Goal: Task Accomplishment & Management: Complete application form

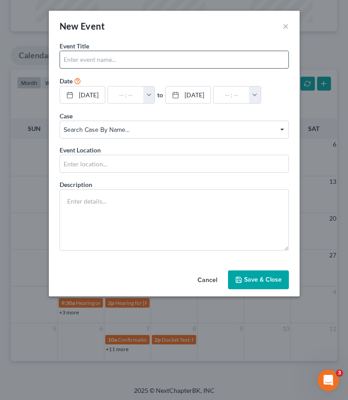
click at [97, 57] on input "text" at bounding box center [174, 59] width 229 height 17
type input "Qaum response deadline"
click at [151, 130] on span "Search case by name..." at bounding box center [174, 129] width 221 height 9
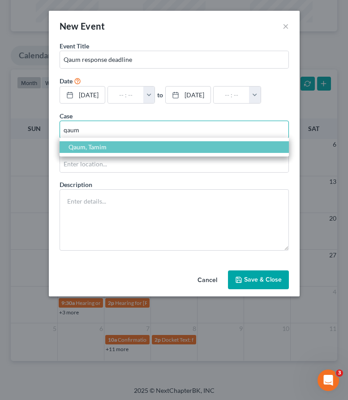
type input "qaum"
click at [110, 147] on span "Qaum, Tamim" at bounding box center [174, 147] width 229 height 12
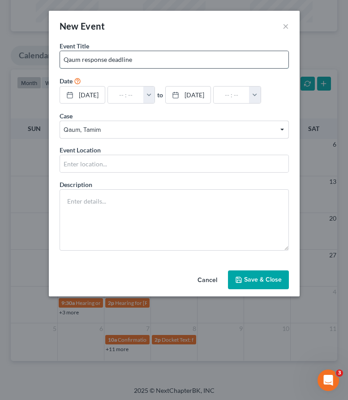
click at [82, 59] on input "Qaum response deadline" at bounding box center [174, 59] width 229 height 17
click at [151, 58] on input "Qaum AP response deadline" at bounding box center [174, 59] width 229 height 17
type input "Qaum AP response deadline."
click at [240, 280] on polyline "button" at bounding box center [238, 281] width 3 height 2
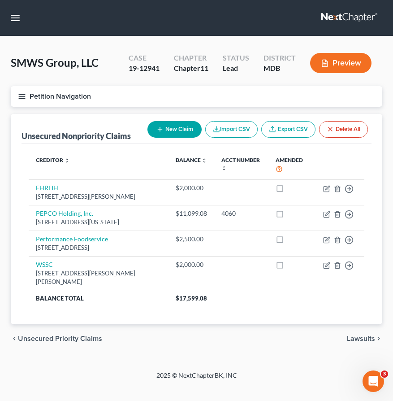
click at [339, 16] on link at bounding box center [349, 18] width 57 height 16
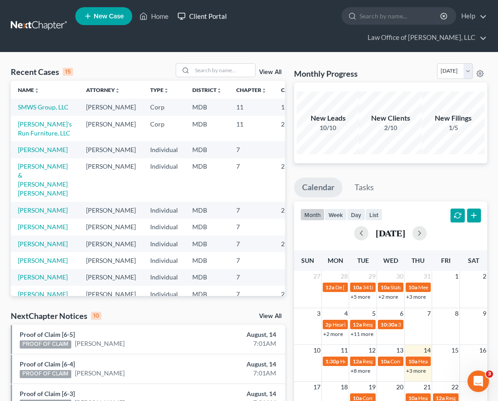
click at [211, 17] on link "Client Portal" at bounding box center [202, 16] width 58 height 16
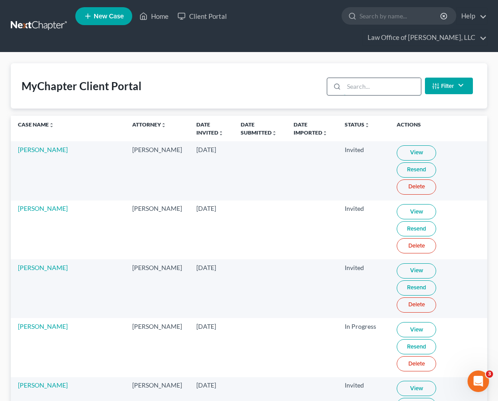
click at [380, 78] on input "search" at bounding box center [382, 86] width 77 height 17
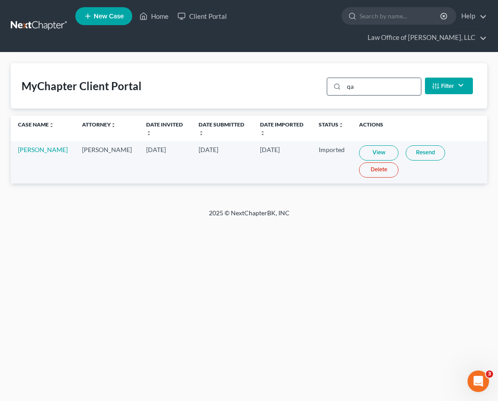
type input "q"
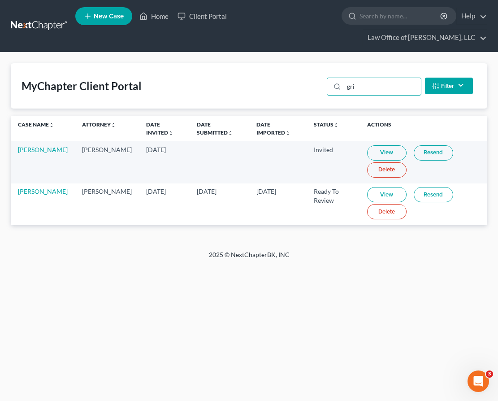
type input "gri"
click at [367, 187] on link "View" at bounding box center [386, 194] width 39 height 15
click at [359, 21] on input "search" at bounding box center [400, 16] width 82 height 17
type input "grimm"
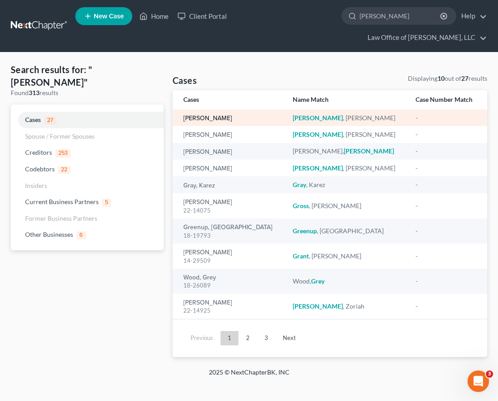
click at [195, 115] on link "[PERSON_NAME]" at bounding box center [207, 118] width 49 height 6
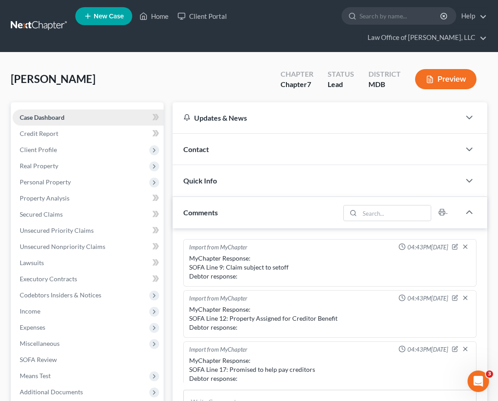
scroll to position [160, 0]
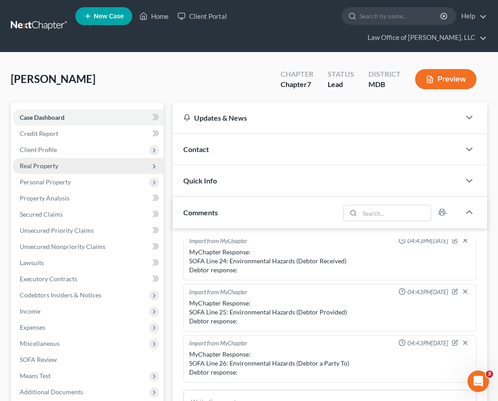
click at [31, 162] on span "Real Property" at bounding box center [39, 166] width 39 height 8
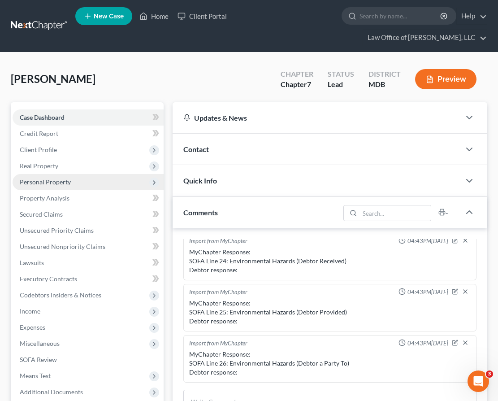
click at [37, 178] on span "Personal Property" at bounding box center [45, 182] width 51 height 8
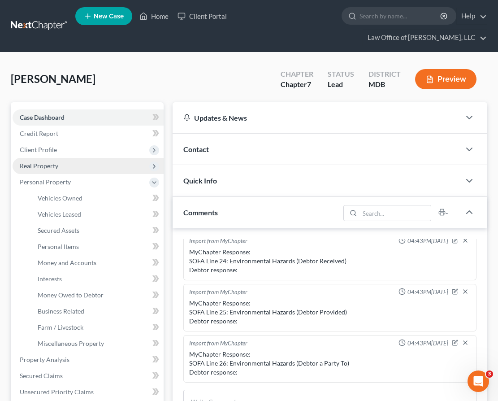
click at [34, 162] on span "Real Property" at bounding box center [39, 166] width 39 height 8
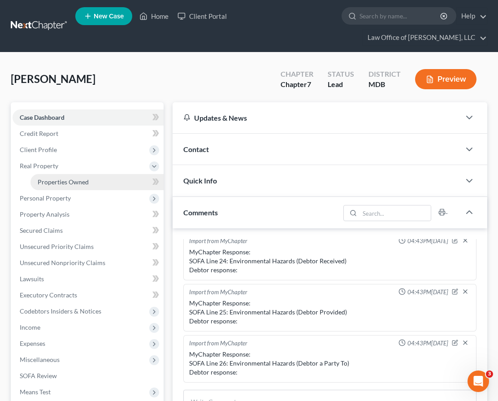
click at [44, 174] on link "Properties Owned" at bounding box center [96, 182] width 133 height 16
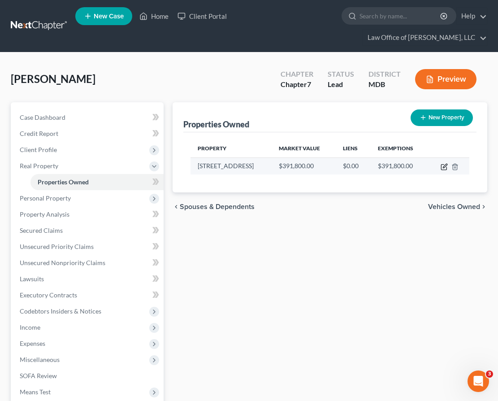
click at [393, 164] on icon "button" at bounding box center [445, 166] width 4 height 4
select select "21"
select select "3"
select select "5"
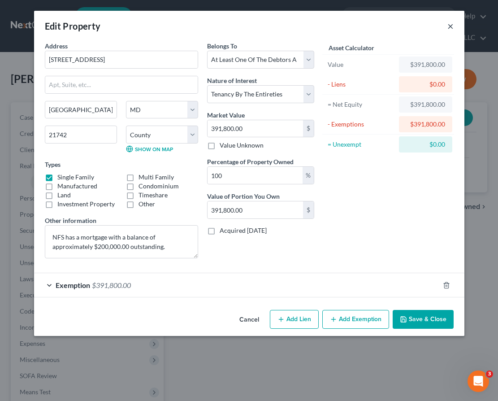
click at [393, 28] on button "×" at bounding box center [450, 26] width 6 height 11
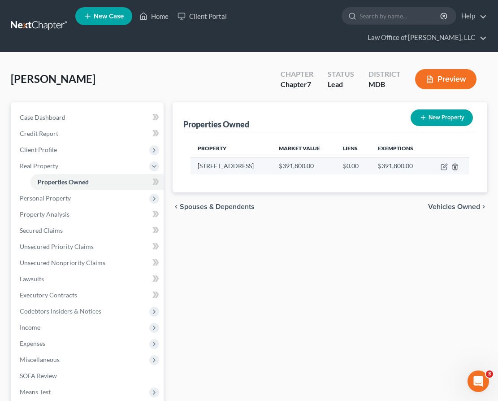
click at [393, 163] on icon "button" at bounding box center [454, 166] width 7 height 7
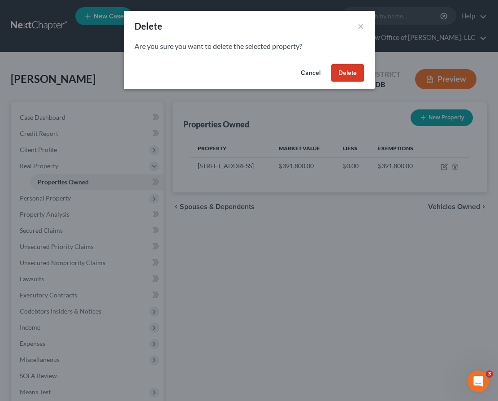
click at [336, 75] on button "Delete" at bounding box center [347, 73] width 33 height 18
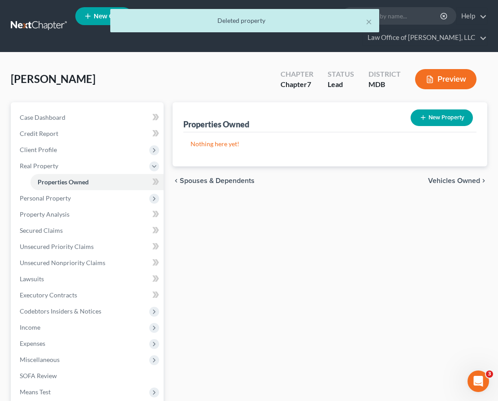
scroll to position [91, 0]
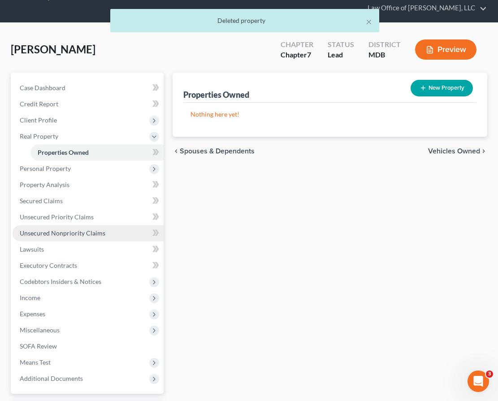
click at [47, 225] on link "Unsecured Nonpriority Claims" at bounding box center [88, 233] width 151 height 16
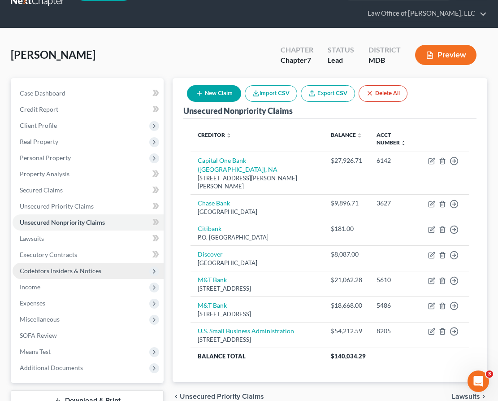
scroll to position [22, 0]
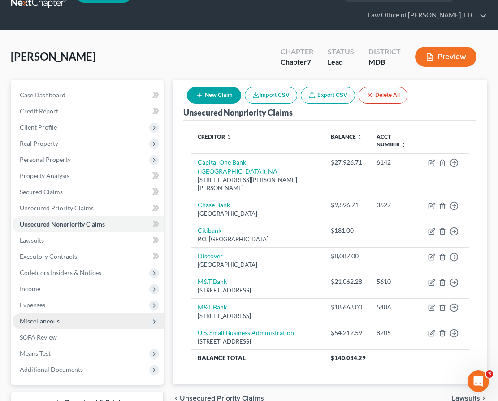
click at [49, 313] on span "Miscellaneous" at bounding box center [88, 321] width 151 height 16
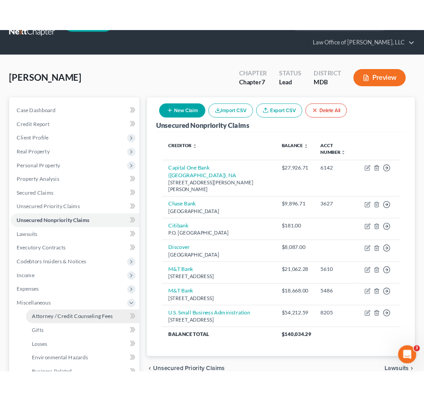
scroll to position [0, 0]
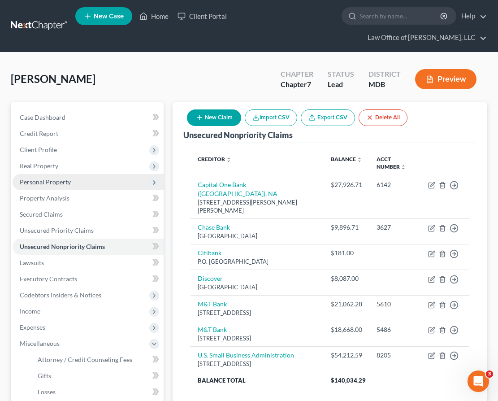
click at [29, 178] on span "Personal Property" at bounding box center [45, 182] width 51 height 8
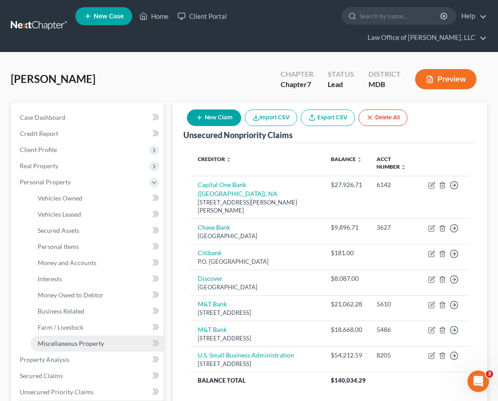
click at [66, 335] on link "Miscellaneous Property" at bounding box center [96, 343] width 133 height 16
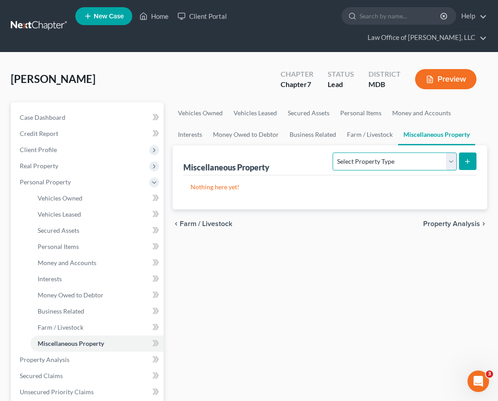
click at [393, 152] on select "Select Property Type Assigned for Creditor Benefit Within 1 Year Holding for An…" at bounding box center [395, 161] width 124 height 18
select select "transferred"
click at [393, 152] on button "submit" at bounding box center [467, 160] width 17 height 17
select select "Ordinary (within 2 years)"
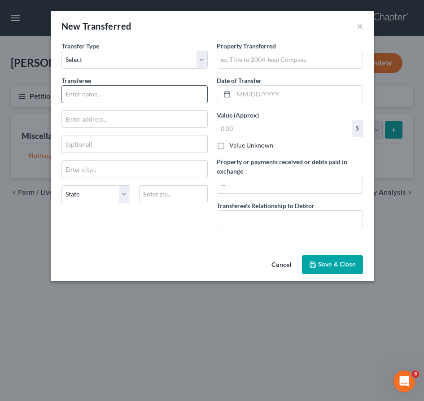
click at [92, 93] on input "text" at bounding box center [134, 94] width 145 height 17
type input "Joseph M. Rollock"
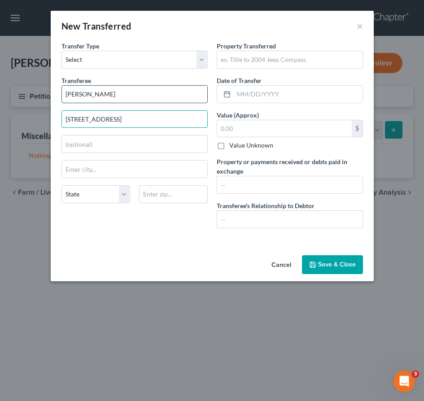
type input "20241 Huntington Ct."
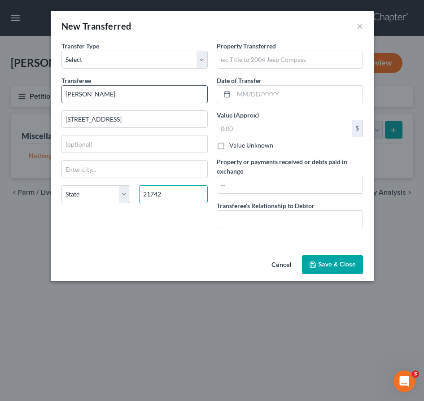
type input "21742"
type input "Hagerstown"
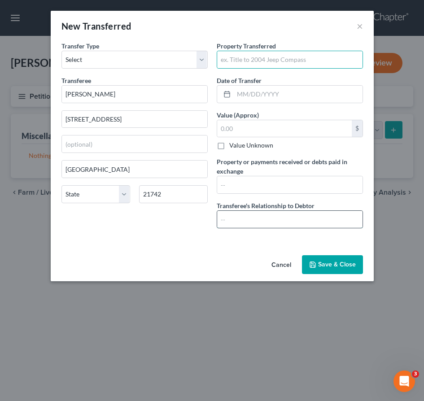
click at [244, 216] on input "text" at bounding box center [289, 219] width 145 height 17
type input "None"
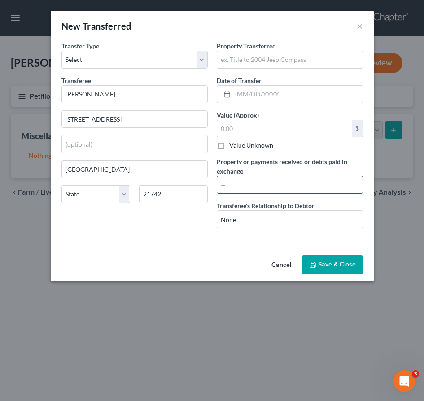
click at [238, 181] on input "text" at bounding box center [289, 184] width 145 height 17
type input "20241 Huntington Ct."
click at [231, 135] on input "text" at bounding box center [284, 128] width 134 height 17
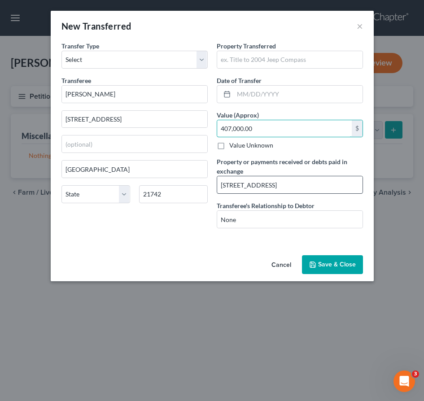
type input "407,000.00"
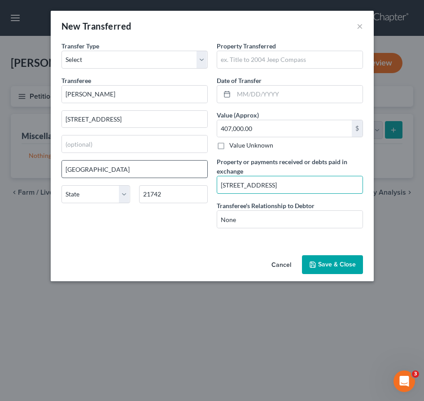
drag, startPoint x: 290, startPoint y: 187, endPoint x: 169, endPoint y: 172, distance: 121.1
click at [169, 172] on div "Transfer Type * Select Ordinary (within 2 years) Within 10 Years Transferee * J…" at bounding box center [212, 138] width 310 height 194
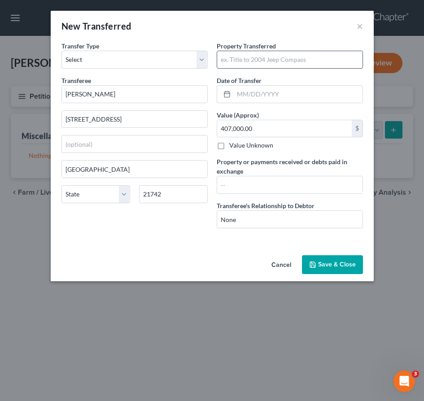
click at [239, 60] on input "text" at bounding box center [289, 59] width 145 height 17
paste input "20241 Huntington Ct."
type input "20241 Huntington Ct."
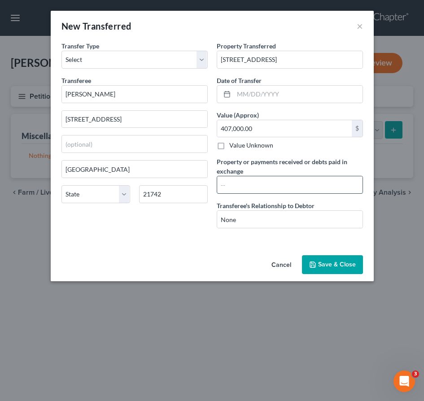
click at [251, 181] on input "text" at bounding box center [289, 184] width 145 height 17
click at [231, 185] on input "407000.00" at bounding box center [289, 184] width 145 height 17
type input "407,000.00"
click at [242, 90] on input "text" at bounding box center [297, 94] width 129 height 17
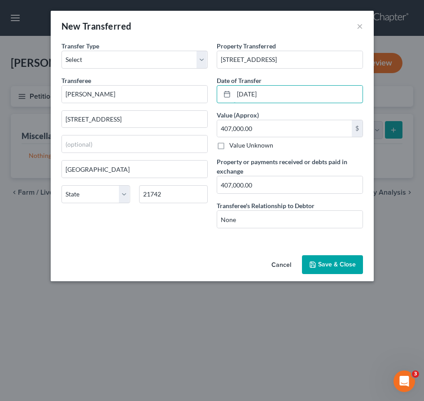
type input "09/23/2024"
click at [320, 259] on button "Save & Close" at bounding box center [332, 264] width 61 height 19
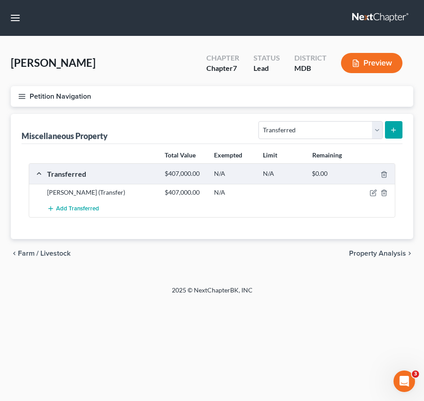
click at [19, 96] on icon "button" at bounding box center [22, 96] width 8 height 8
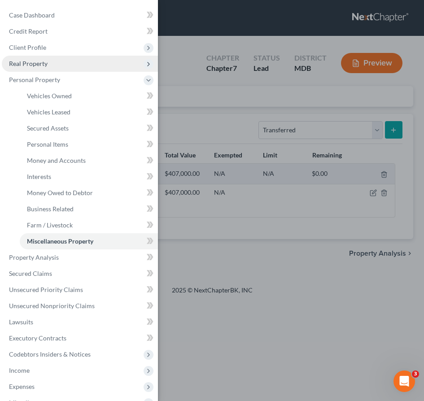
click at [22, 64] on span "Real Property" at bounding box center [28, 64] width 39 height 8
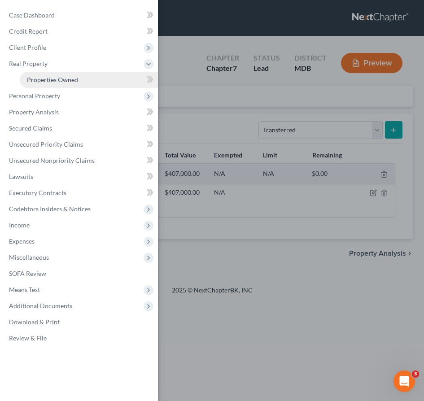
click at [43, 80] on span "Properties Owned" at bounding box center [52, 80] width 51 height 8
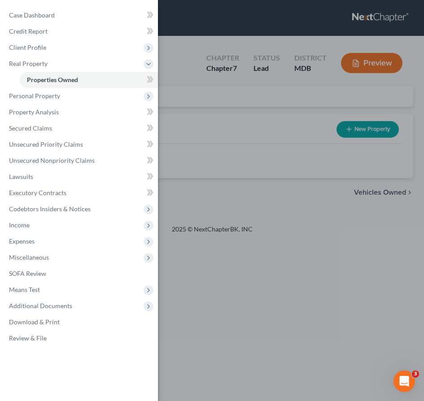
click at [190, 109] on div "Case Dashboard Payments Invoices Payments Payments Credit Report Client Profile" at bounding box center [212, 200] width 424 height 401
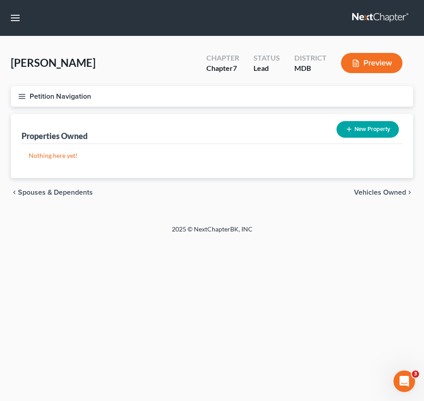
click at [359, 129] on button "New Property" at bounding box center [367, 129] width 62 height 17
select select "21"
select select "0"
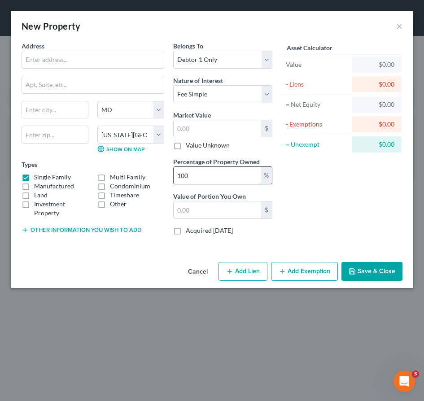
click at [190, 174] on input "100" at bounding box center [216, 175] width 87 height 17
type input "10"
click at [38, 61] on input "text" at bounding box center [93, 59] width 142 height 17
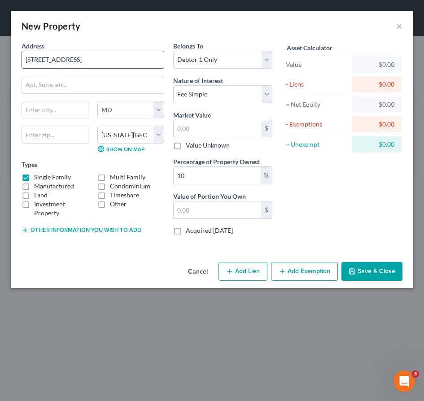
type input "17930 Golf View Dr."
type input "21740"
type input "Hagerstown"
click at [110, 187] on label "Condominium" at bounding box center [130, 186] width 40 height 9
click at [113, 187] on input "Condominium" at bounding box center [116, 185] width 6 height 6
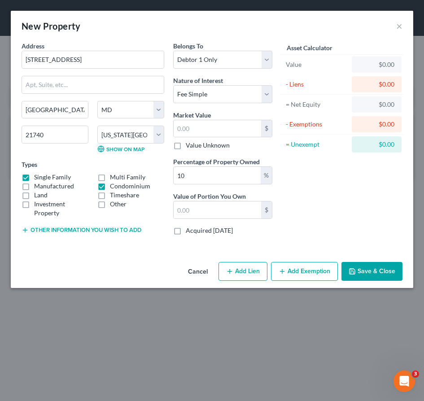
click at [293, 268] on button "Add Exemption" at bounding box center [304, 271] width 67 height 19
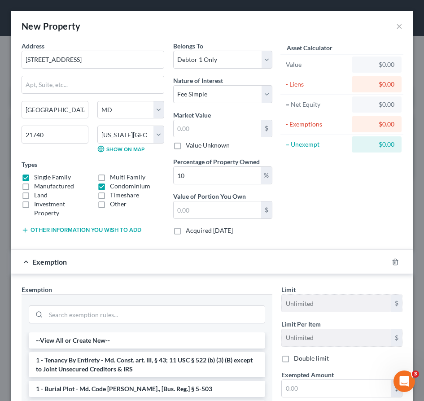
click at [110, 184] on label "Condominium" at bounding box center [130, 186] width 40 height 9
click at [113, 184] on input "Condominium" at bounding box center [116, 185] width 6 height 6
checkbox input "false"
click at [34, 177] on label "Single Family" at bounding box center [52, 177] width 37 height 9
click at [38, 177] on input "Single Family" at bounding box center [41, 176] width 6 height 6
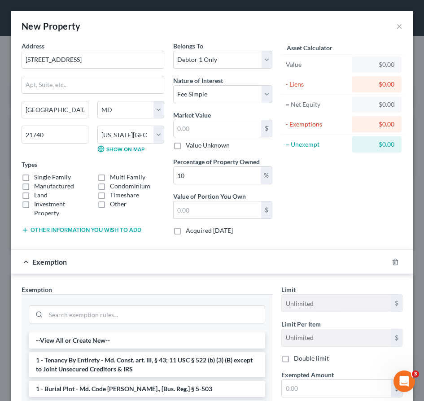
click at [34, 177] on label "Single Family" at bounding box center [52, 177] width 37 height 9
click at [38, 177] on input "Single Family" at bounding box center [41, 176] width 6 height 6
checkbox input "true"
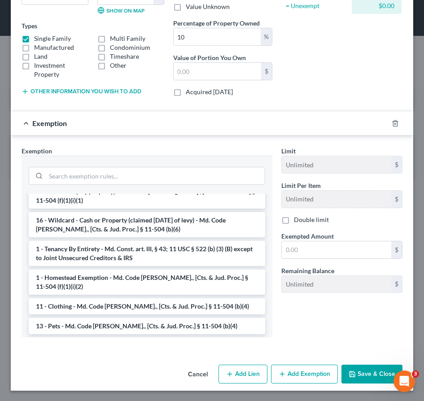
scroll to position [114, 0]
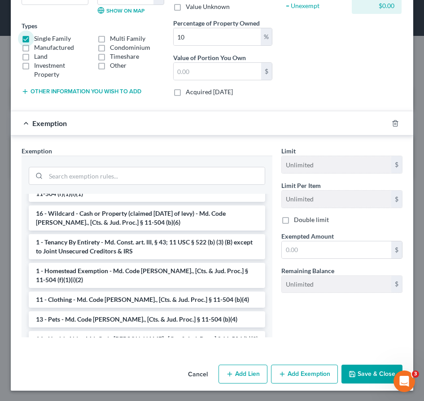
click at [367, 372] on button "Save & Close" at bounding box center [371, 373] width 61 height 19
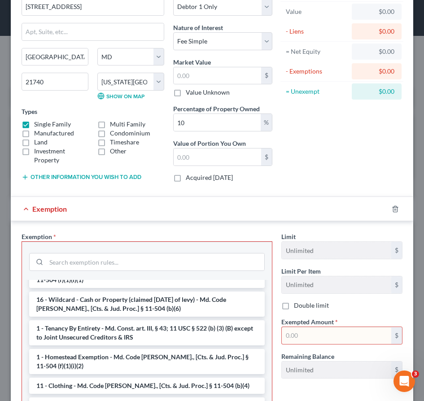
scroll to position [139, 0]
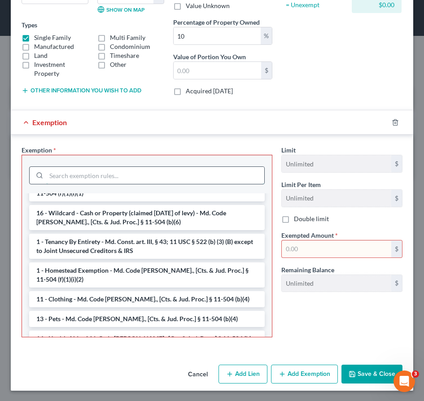
click at [90, 176] on input "search" at bounding box center [155, 175] width 218 height 17
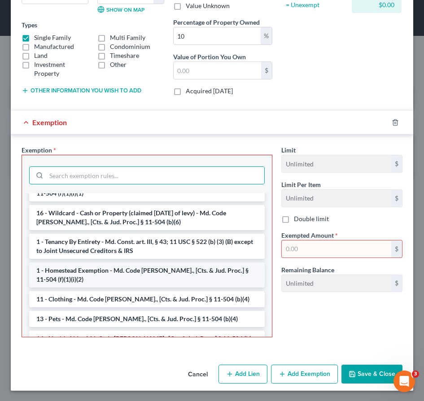
click at [87, 270] on li "1 - Homestead Exemption - Md. Code Ann., [Cts. & Jud. Proc.] § 11-504 (f)(1)(i)…" at bounding box center [146, 274] width 235 height 25
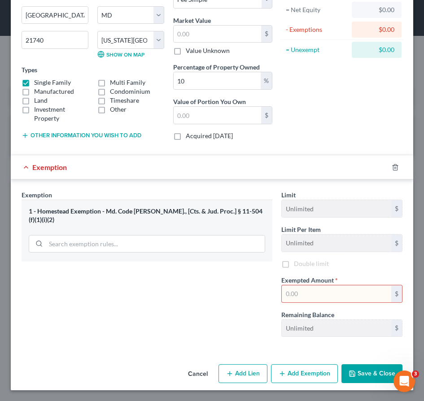
scroll to position [96, 0]
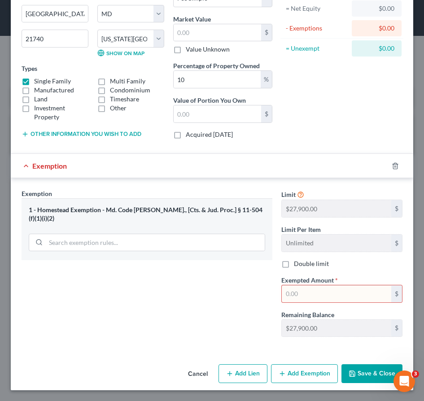
click at [305, 296] on input "text" at bounding box center [335, 293] width 109 height 17
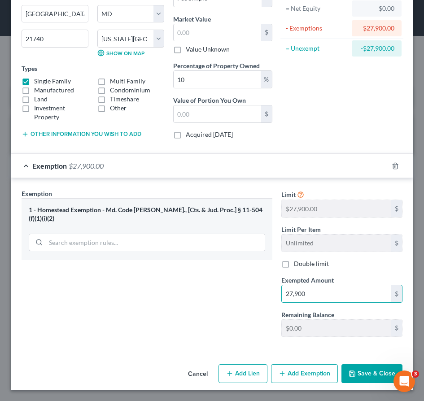
type input "27,900"
click at [358, 363] on div "Cancel Add Lien Add Lease Add Exemption Save & Close" at bounding box center [212, 375] width 402 height 30
click at [358, 367] on button "Save & Close" at bounding box center [371, 373] width 61 height 19
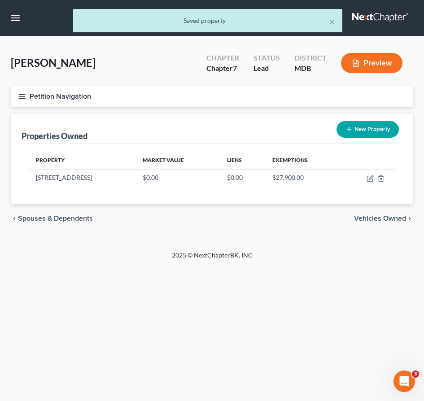
click at [24, 98] on icon "button" at bounding box center [22, 96] width 8 height 8
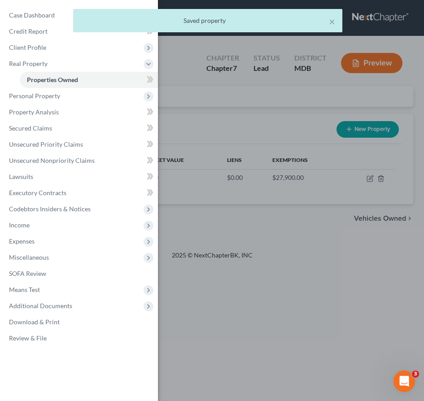
click at [260, 189] on div "Case Dashboard Payments Invoices Payments Payments Credit Report Client Profile" at bounding box center [212, 200] width 424 height 401
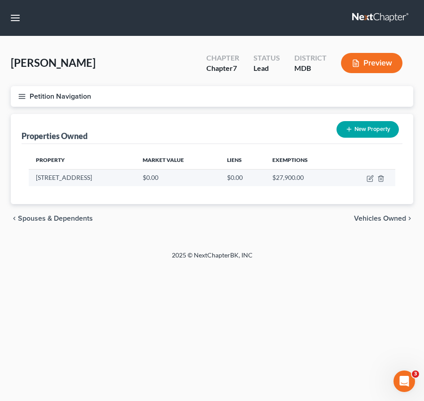
drag, startPoint x: 35, startPoint y: 177, endPoint x: 93, endPoint y: 177, distance: 58.7
click at [93, 177] on td "17930 Golf View Dr." at bounding box center [82, 177] width 107 height 17
copy td "17930 Golf View Dr."
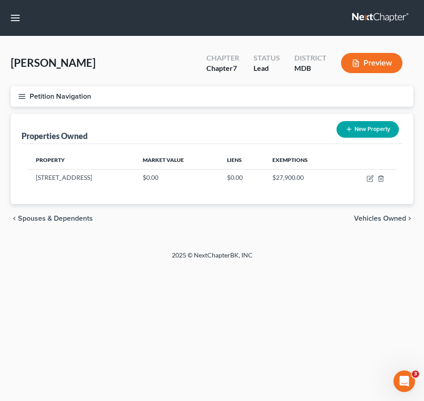
click at [24, 94] on icon "button" at bounding box center [22, 96] width 8 height 8
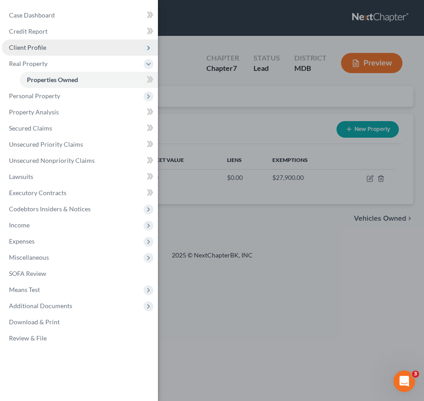
click at [26, 47] on span "Client Profile" at bounding box center [27, 47] width 37 height 8
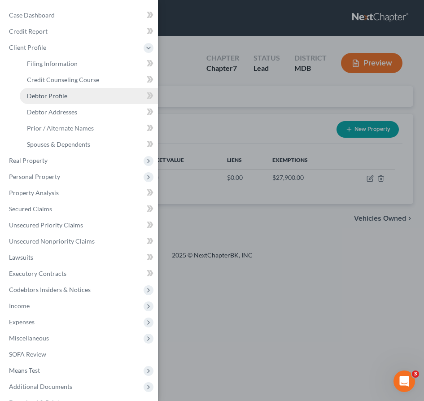
click at [42, 96] on span "Debtor Profile" at bounding box center [47, 96] width 40 height 8
select select "0"
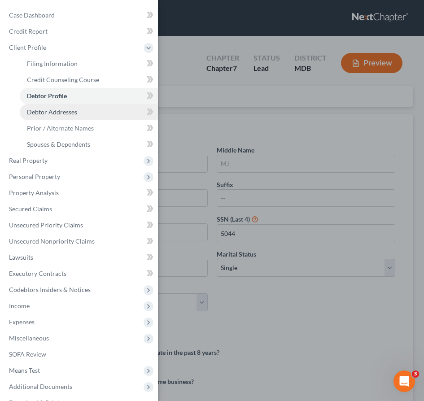
click at [44, 113] on span "Debtor Addresses" at bounding box center [52, 112] width 50 height 8
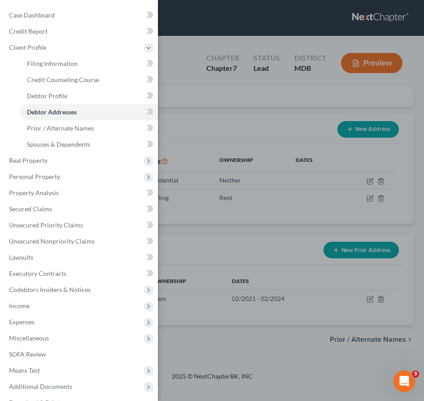
click at [199, 117] on div "Case Dashboard Payments Invoices Payments Payments Credit Report Client Profile" at bounding box center [212, 200] width 424 height 401
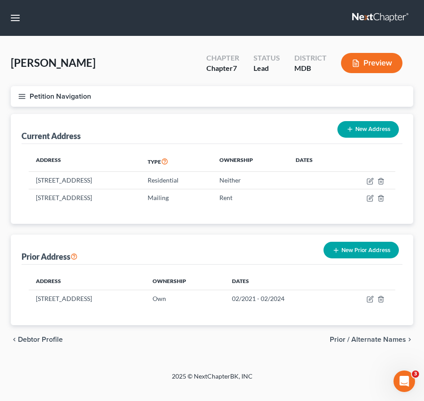
click at [353, 130] on button "New Address" at bounding box center [367, 129] width 61 height 17
select select "0"
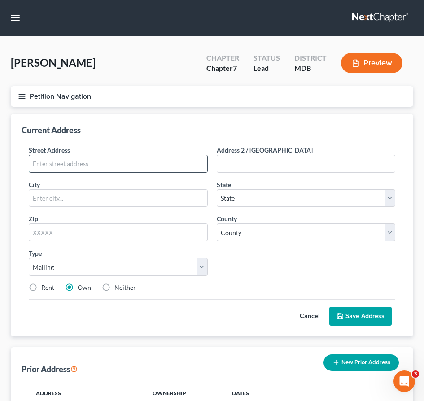
click at [35, 165] on input "text" at bounding box center [118, 163] width 178 height 17
paste input "17930 Golf View Dr."
type input "17930 Golf View Dr."
click at [54, 200] on input "text" at bounding box center [118, 198] width 178 height 17
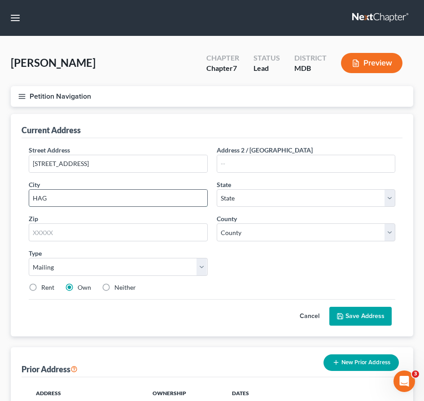
type input "Hagerstown"
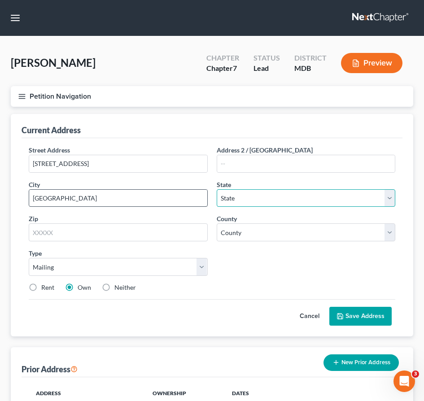
select select "21"
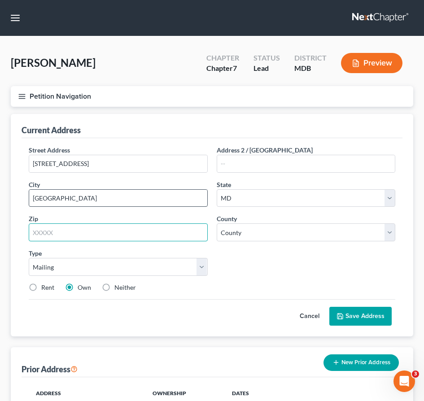
type input "21740"
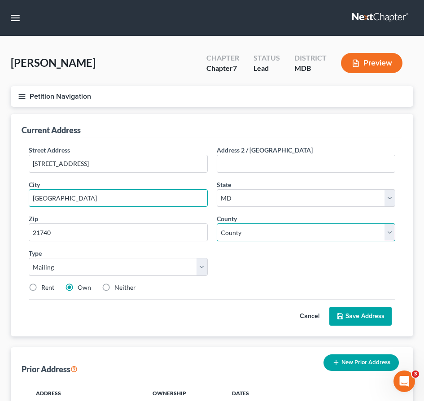
click at [236, 235] on select "County Allegany County Anne Arundel County Baltimore County Baltimore city Calv…" at bounding box center [305, 232] width 179 height 18
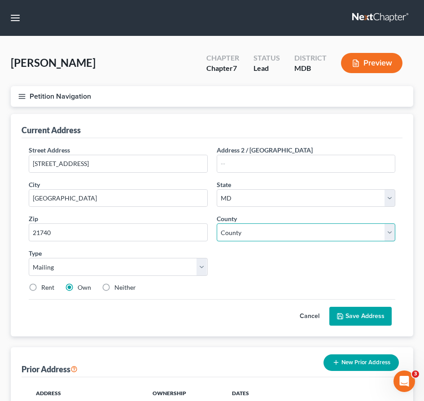
select select "21"
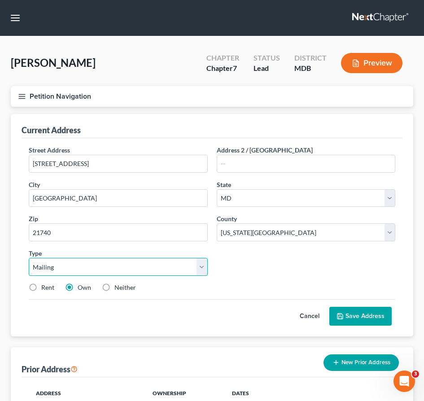
click at [198, 269] on select "Select Mailing Rental Business" at bounding box center [118, 267] width 179 height 18
click at [374, 312] on button "Save Address" at bounding box center [360, 316] width 62 height 19
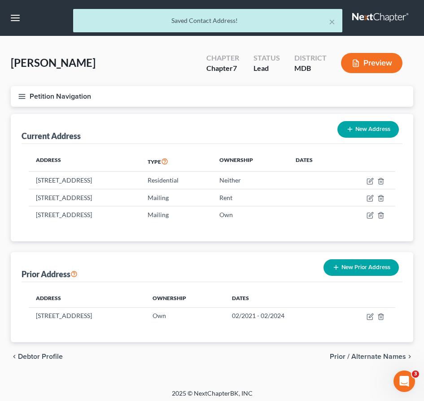
scroll to position [4, 0]
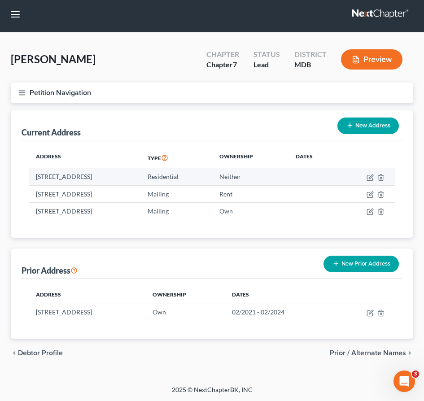
drag, startPoint x: 36, startPoint y: 176, endPoint x: 98, endPoint y: 177, distance: 61.9
click at [98, 177] on td "18029 Sand Wedge Dr., Hagerstown, MD 21740" at bounding box center [85, 176] width 112 height 17
copy td "18029 Sand Wedge Dr."
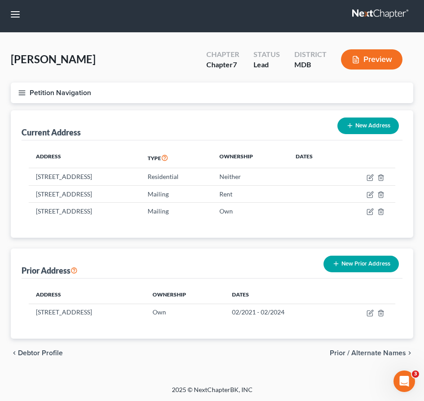
click at [340, 263] on button "New Prior Address" at bounding box center [360, 263] width 75 height 17
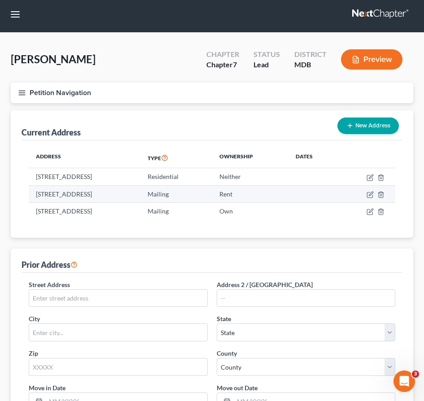
scroll to position [135, 0]
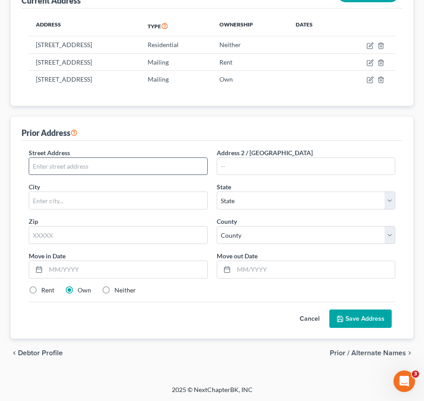
click at [56, 168] on input "text" at bounding box center [118, 166] width 178 height 17
paste input "18029 Sand Wedge Dr."
type input "18029 Sand Wedge Dr."
click at [94, 202] on input "text" at bounding box center [118, 200] width 178 height 17
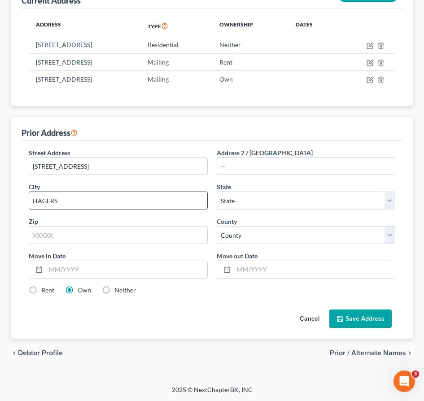
type input "Hagerstown"
select select "21"
type input "21740"
click at [260, 236] on select "County" at bounding box center [305, 235] width 179 height 18
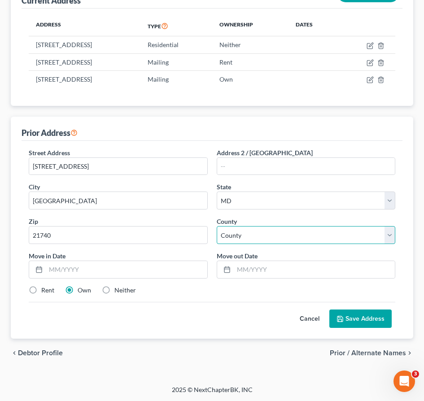
select select "21"
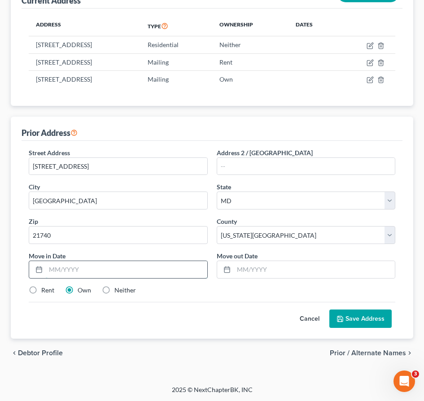
click at [111, 268] on input "text" at bounding box center [126, 269] width 161 height 17
click at [245, 270] on input "text" at bounding box center [313, 269] width 161 height 17
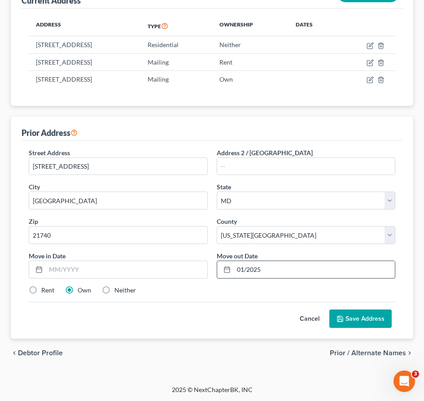
click at [243, 269] on input "01/2025" at bounding box center [313, 269] width 161 height 17
type input "01/2025"
click at [114, 290] on label "Neither" at bounding box center [125, 289] width 22 height 9
click at [118, 290] on input "Neither" at bounding box center [121, 288] width 6 height 6
radio input "true"
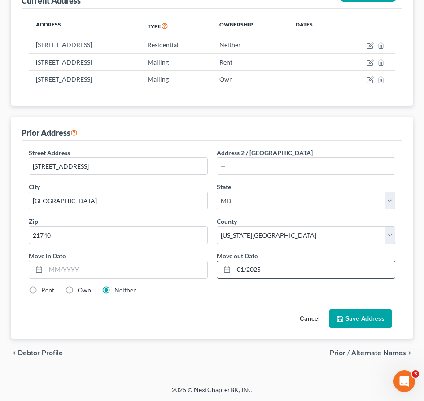
click at [243, 269] on input "01/2025" at bounding box center [313, 269] width 161 height 17
type input "02/2025"
click at [119, 263] on input "text" at bounding box center [126, 269] width 161 height 17
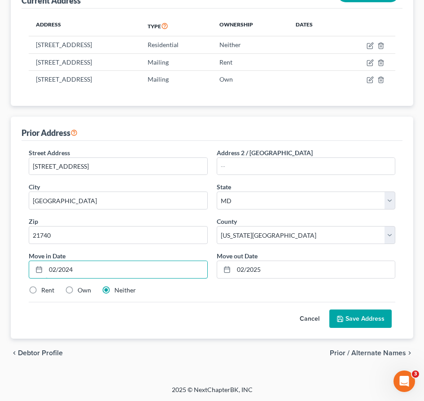
type input "02/2024"
click at [372, 315] on button "Save Address" at bounding box center [360, 318] width 62 height 19
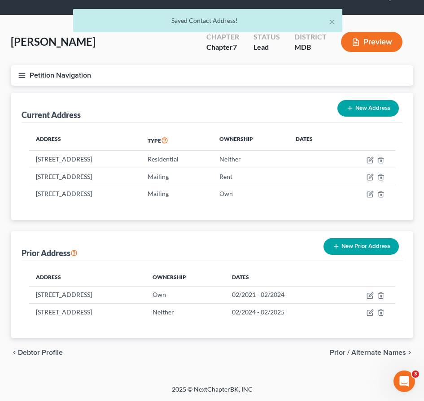
scroll to position [21, 0]
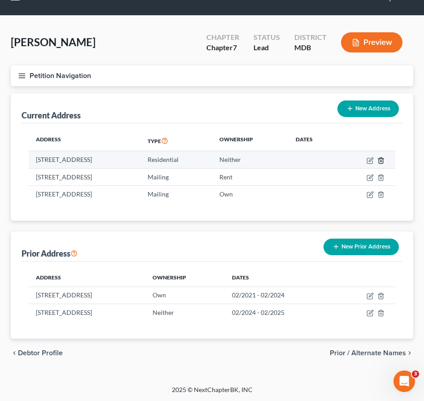
click at [379, 160] on icon "button" at bounding box center [380, 160] width 7 height 7
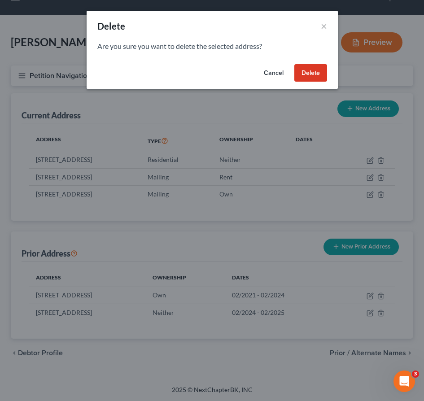
click at [315, 69] on button "Delete" at bounding box center [310, 73] width 33 height 18
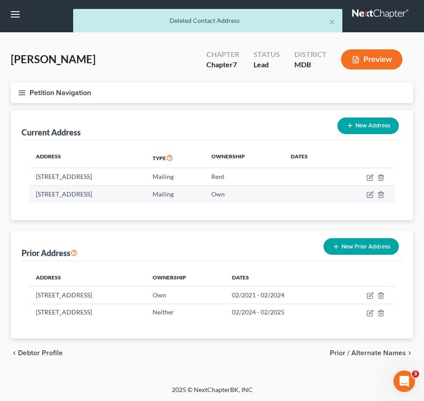
click at [373, 194] on td at bounding box center [365, 193] width 60 height 17
click at [369, 194] on icon "button" at bounding box center [369, 194] width 7 height 7
select select "21"
select select "1"
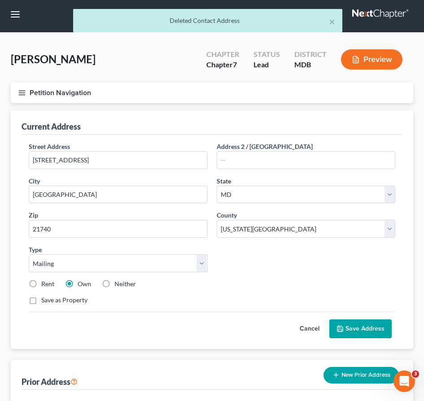
scroll to position [0, 0]
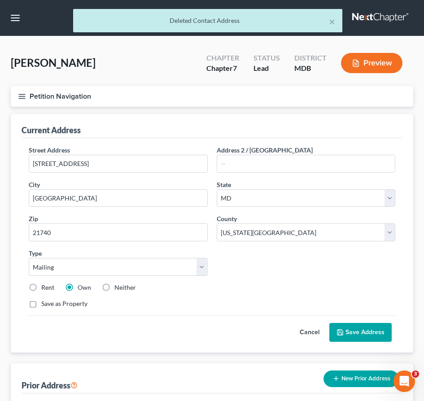
click at [363, 334] on button "Save Address" at bounding box center [360, 332] width 62 height 19
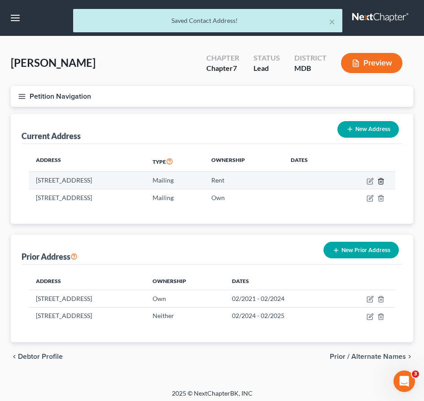
click at [380, 179] on icon "button" at bounding box center [380, 180] width 7 height 7
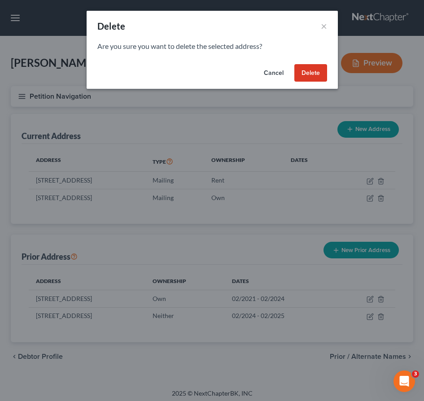
click at [309, 76] on button "Delete" at bounding box center [310, 73] width 33 height 18
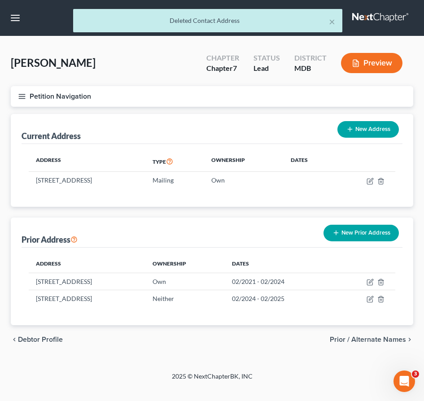
click at [30, 337] on span "Debtor Profile" at bounding box center [40, 339] width 45 height 7
select select "0"
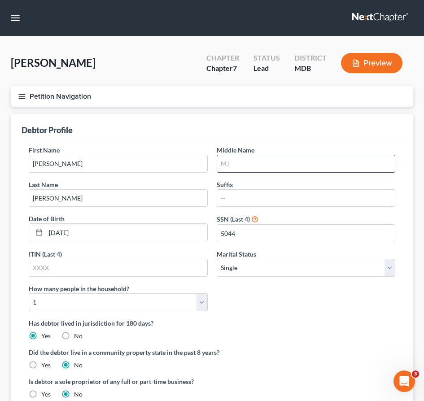
click at [229, 167] on input "text" at bounding box center [306, 163] width 178 height 17
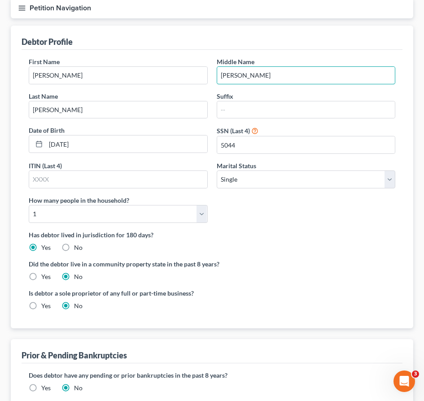
scroll to position [110, 0]
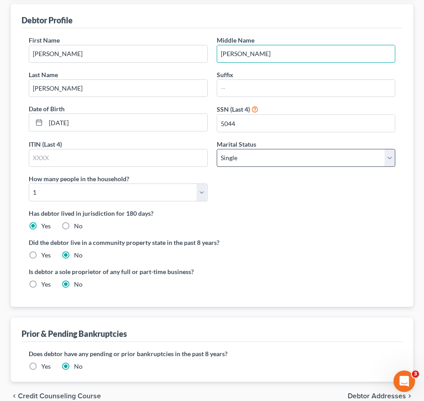
type input "Lynn"
click at [241, 162] on select "Select Single Married Separated Divorced Widowed" at bounding box center [305, 158] width 179 height 18
select select "3"
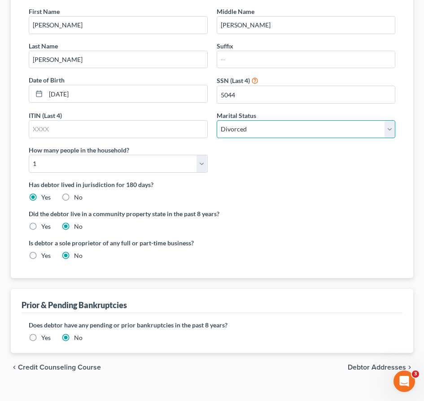
scroll to position [152, 0]
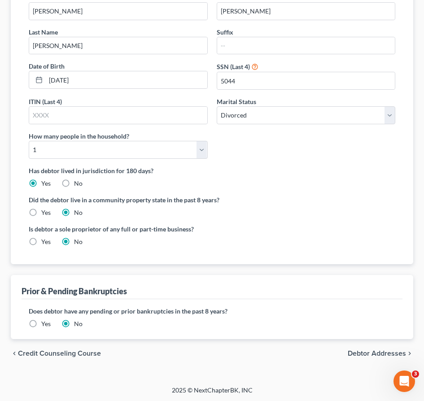
click at [370, 350] on span "Debtor Addresses" at bounding box center [376, 353] width 58 height 7
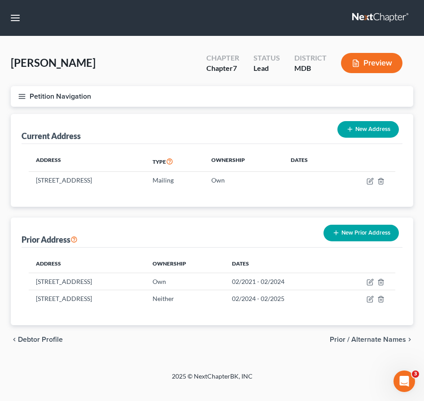
click at [359, 342] on span "Prior / Alternate Names" at bounding box center [367, 339] width 76 height 7
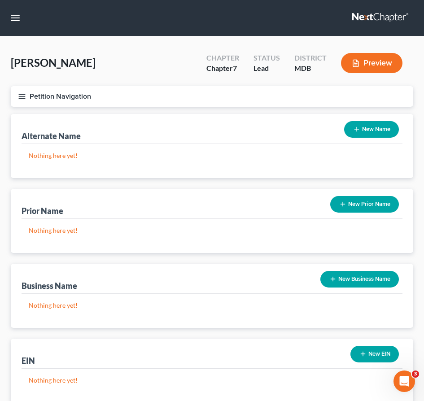
scroll to position [64, 0]
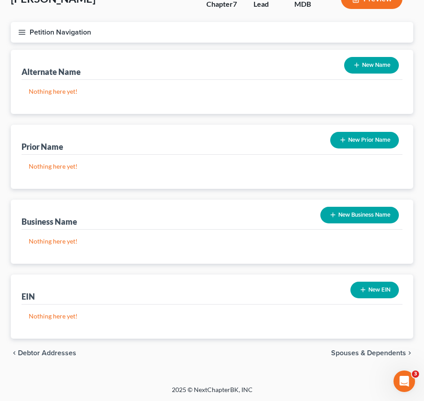
click at [382, 354] on span "Spouses & Dependents" at bounding box center [368, 352] width 75 height 7
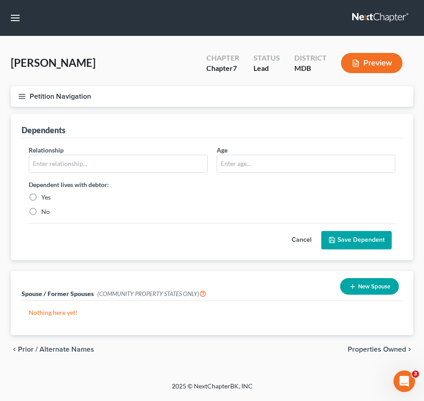
click at [24, 101] on button "Petition Navigation" at bounding box center [212, 96] width 402 height 21
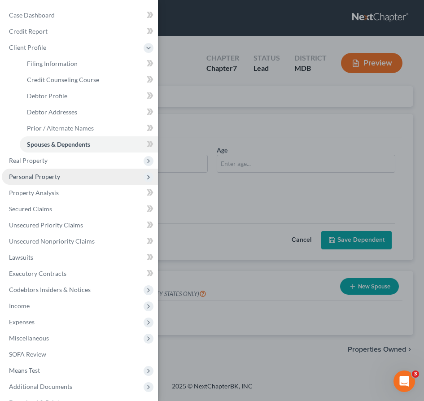
click at [28, 181] on span "Personal Property" at bounding box center [80, 177] width 156 height 16
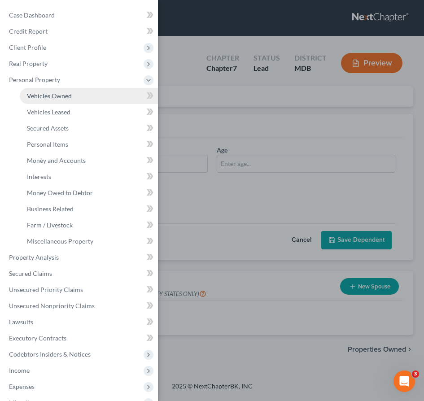
click at [37, 98] on span "Vehicles Owned" at bounding box center [49, 96] width 45 height 8
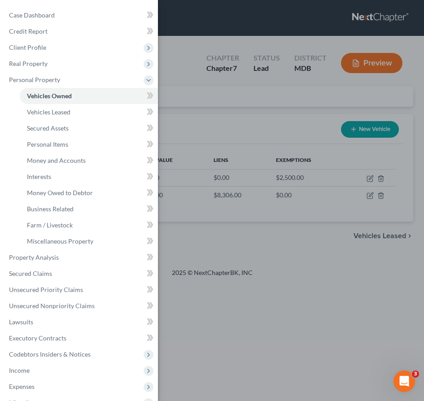
click at [212, 110] on div "Case Dashboard Payments Invoices Payments Payments Credit Report Client Profile" at bounding box center [212, 200] width 424 height 401
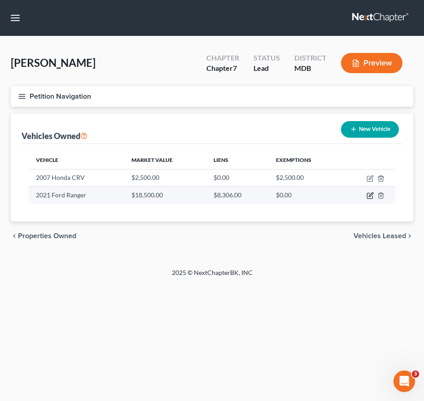
click at [369, 194] on icon "button" at bounding box center [369, 195] width 7 height 7
select select "0"
select select "5"
select select "2"
select select "3"
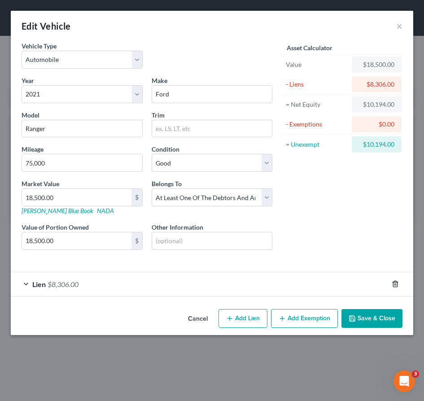
click at [393, 282] on icon "button" at bounding box center [394, 283] width 7 height 7
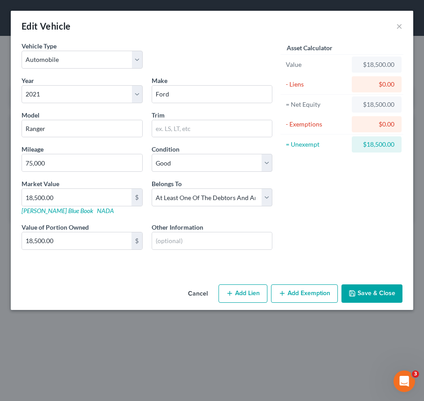
drag, startPoint x: 350, startPoint y: 296, endPoint x: 341, endPoint y: 183, distance: 112.8
click at [341, 183] on div "Edit Vehicle × Vehicle Type Select Automobile Truck Trailer Watercraft Aircraft…" at bounding box center [212, 160] width 402 height 299
click at [393, 27] on button "×" at bounding box center [399, 26] width 6 height 11
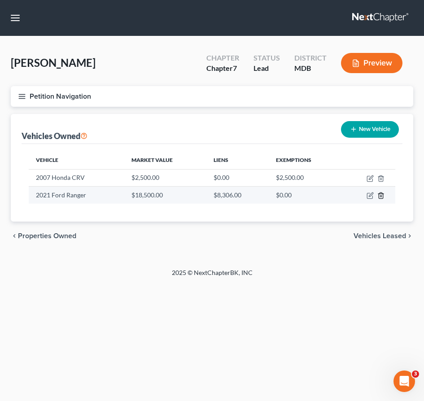
click at [382, 195] on icon "button" at bounding box center [380, 195] width 7 height 7
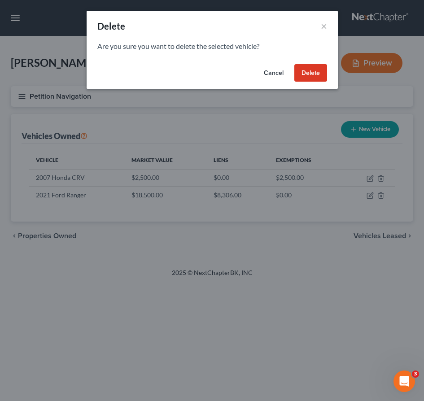
click at [305, 75] on button "Delete" at bounding box center [310, 73] width 33 height 18
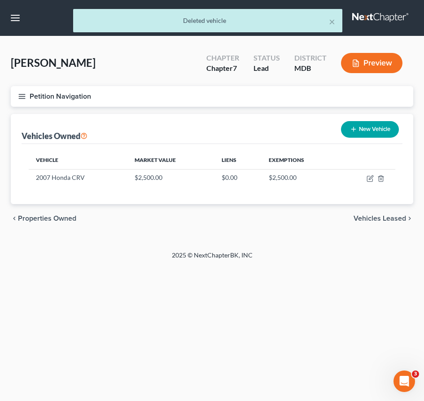
click at [24, 97] on icon "button" at bounding box center [22, 96] width 8 height 8
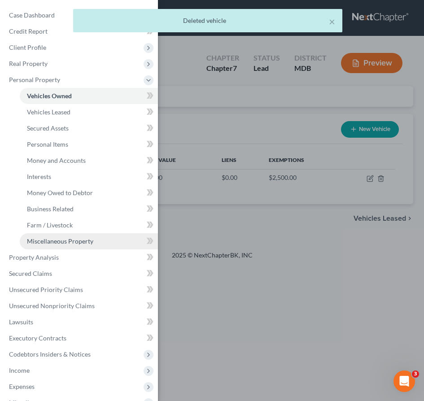
click at [52, 238] on span "Miscellaneous Property" at bounding box center [60, 241] width 66 height 8
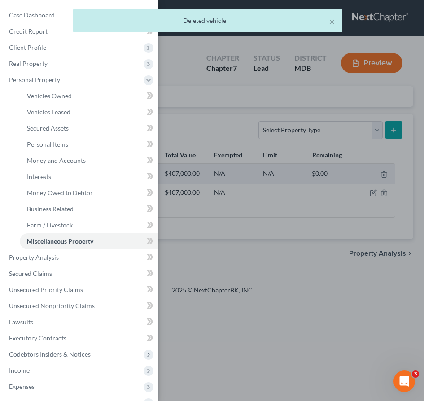
click at [186, 115] on div "Case Dashboard Payments Invoices Payments Payments Credit Report Client Profile" at bounding box center [212, 200] width 424 height 401
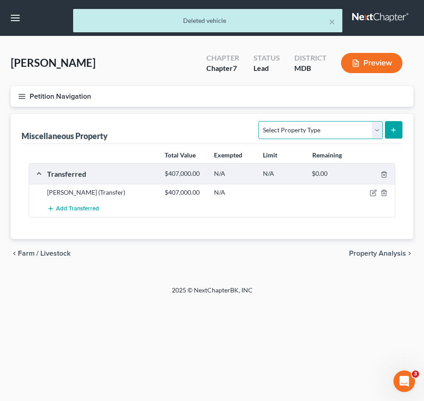
click at [371, 126] on select "Select Property Type Assigned for Creditor Benefit Within 1 Year Holding for An…" at bounding box center [320, 130] width 124 height 18
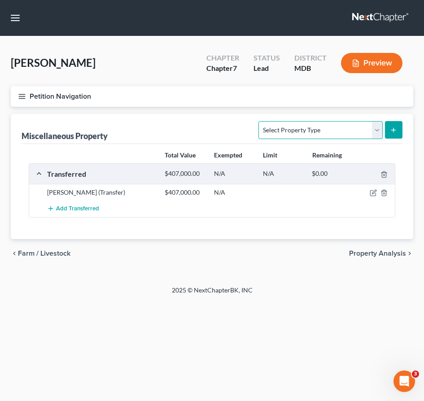
select select "transferred"
click at [391, 130] on icon "submit" at bounding box center [392, 129] width 7 height 7
select select "Ordinary (within 2 years)"
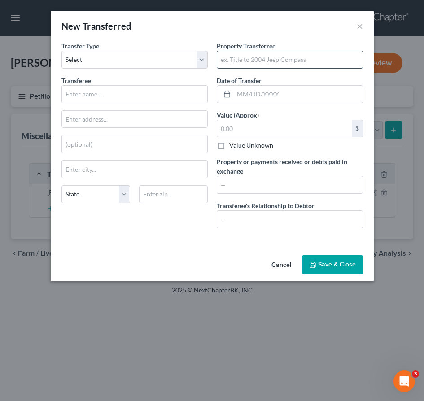
click at [260, 57] on input "text" at bounding box center [289, 59] width 145 height 17
type input "2024 Ford Ranger"
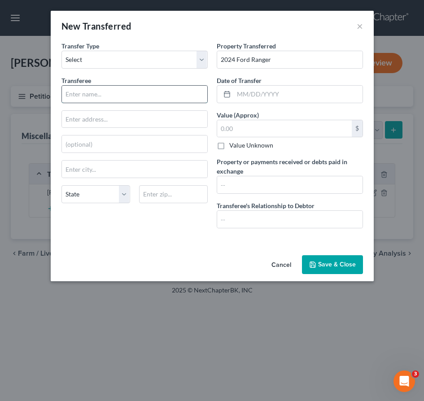
click at [164, 99] on input "text" at bounding box center [134, 94] width 145 height 17
type input "David Grimm"
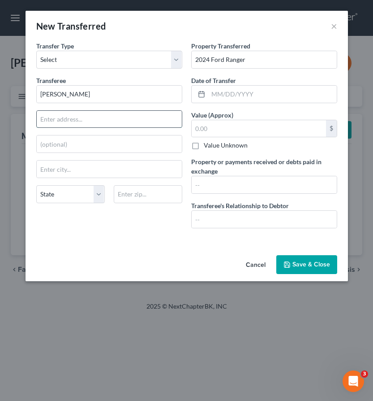
click at [44, 121] on input "text" at bounding box center [109, 119] width 145 height 17
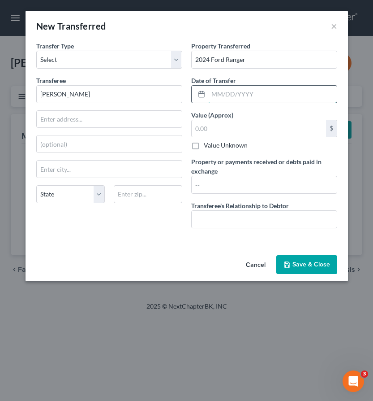
click at [218, 95] on input "text" at bounding box center [272, 94] width 129 height 17
type input "10/07/2024"
click at [228, 93] on input "10/07/2024" at bounding box center [272, 94] width 129 height 17
click at [217, 133] on input "text" at bounding box center [259, 128] width 134 height 17
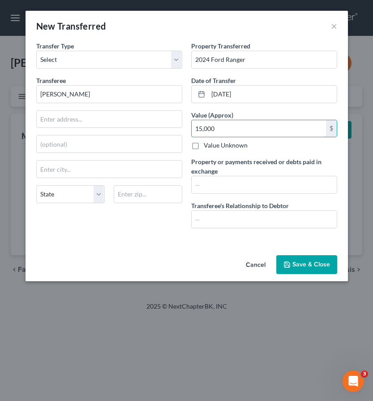
type input "15,000"
click at [227, 93] on input "10/07/2024" at bounding box center [272, 94] width 129 height 17
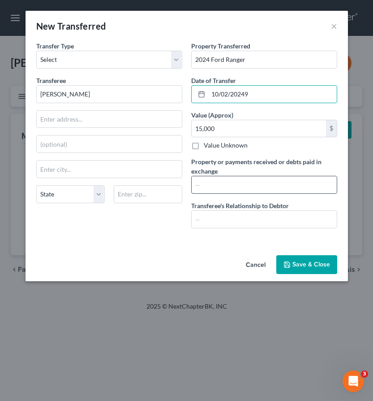
type input "10/02/20249"
click at [211, 182] on input "text" at bounding box center [264, 184] width 145 height 17
drag, startPoint x: 212, startPoint y: 212, endPoint x: 210, endPoint y: 150, distance: 61.4
click at [212, 211] on input "text" at bounding box center [264, 219] width 145 height 17
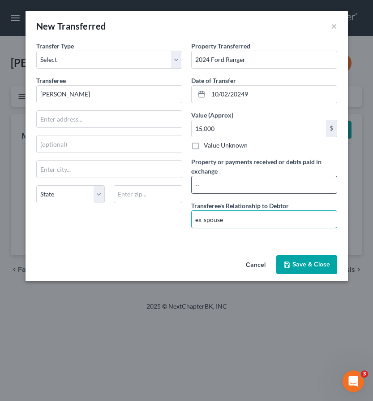
type input "ex-spouse"
click at [207, 181] on input "text" at bounding box center [264, 184] width 145 height 17
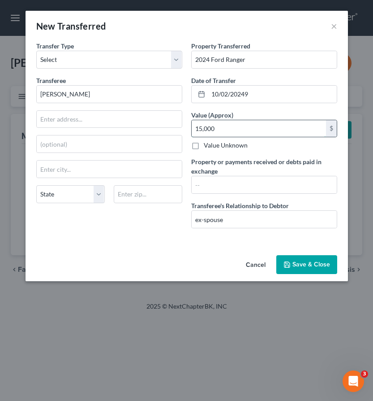
click at [216, 124] on input "15,000" at bounding box center [259, 128] width 134 height 17
click at [216, 131] on input "15,000" at bounding box center [259, 128] width 134 height 17
drag, startPoint x: 202, startPoint y: 130, endPoint x: 192, endPoint y: 130, distance: 9.4
click at [192, 130] on input "15,000.00" at bounding box center [259, 128] width 134 height 17
click at [196, 129] on input "000.00" at bounding box center [259, 128] width 134 height 17
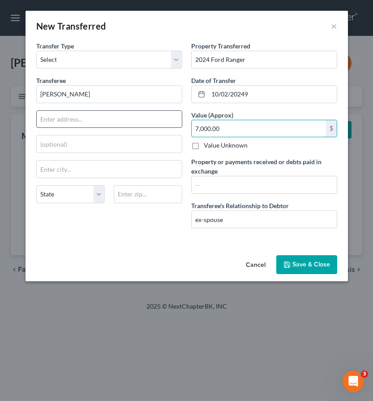
type input "7,000.00"
click at [51, 120] on input "text" at bounding box center [109, 119] width 145 height 17
click at [42, 118] on input "Fox Hollow" at bounding box center [109, 119] width 145 height 17
click at [87, 119] on input "F195 ox Hollow" at bounding box center [109, 119] width 145 height 17
click at [44, 120] on input "F195 ox Hollow Rd." at bounding box center [109, 119] width 145 height 17
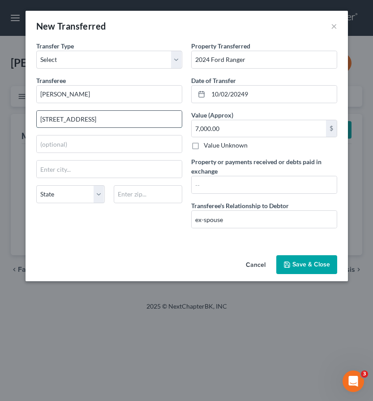
click at [53, 119] on input "195 ox Hollow Rd." at bounding box center [109, 119] width 145 height 17
type input "195 Fox Hollow Rd."
click at [122, 192] on input "text" at bounding box center [148, 194] width 69 height 18
type input "17090"
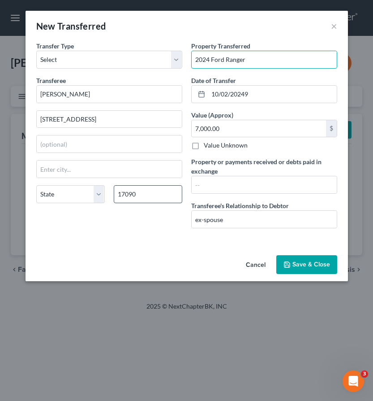
type input "Shermans Dale"
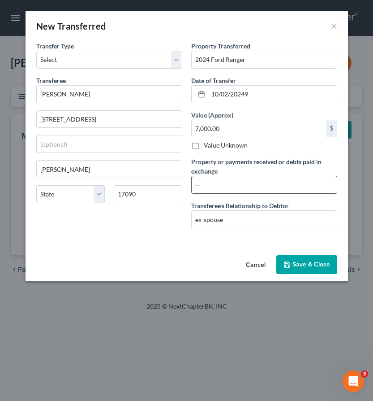
click at [222, 188] on input "text" at bounding box center [264, 184] width 145 height 17
type input "None"
click at [295, 266] on button "Save & Close" at bounding box center [307, 264] width 61 height 19
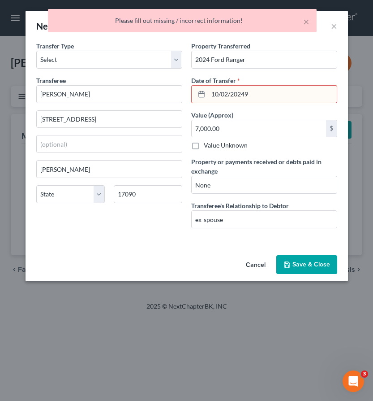
click at [159, 302] on div "New Transferred × An exemption set must first be selected from the Filing Infor…" at bounding box center [186, 200] width 373 height 401
click at [244, 93] on input "10/02/20249" at bounding box center [272, 94] width 129 height 17
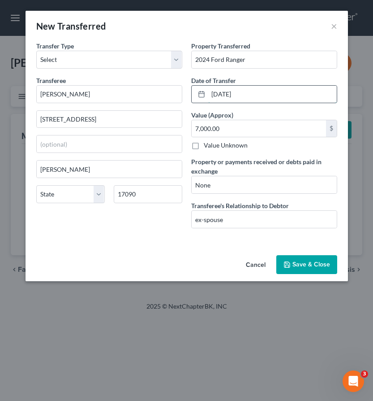
click at [248, 97] on input "10/02/2029" at bounding box center [272, 94] width 129 height 17
click at [228, 93] on input "10/02/2024" at bounding box center [272, 94] width 129 height 17
click at [229, 93] on input "10/02/20249" at bounding box center [272, 94] width 129 height 17
click at [248, 92] on input "10/29/20249" at bounding box center [272, 94] width 129 height 17
type input "10/29/2024"
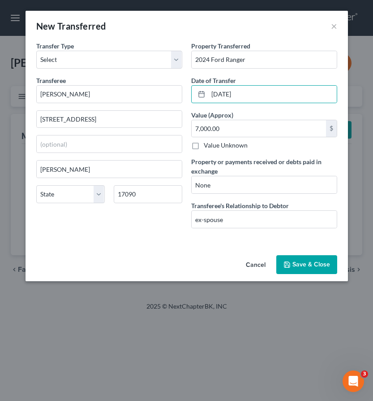
click at [292, 265] on button "Save & Close" at bounding box center [307, 264] width 61 height 19
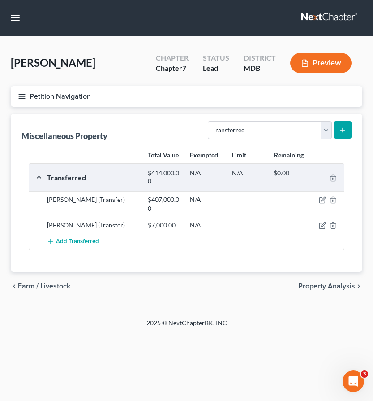
click at [26, 99] on button "Petition Navigation" at bounding box center [187, 96] width 352 height 21
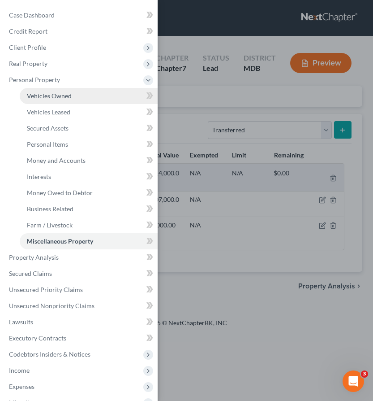
click at [41, 91] on link "Vehicles Owned" at bounding box center [89, 96] width 138 height 16
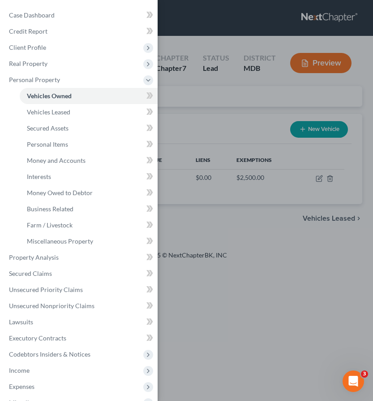
click at [179, 102] on div "Case Dashboard Payments Invoices Payments Payments Credit Report Client Profile" at bounding box center [186, 200] width 373 height 401
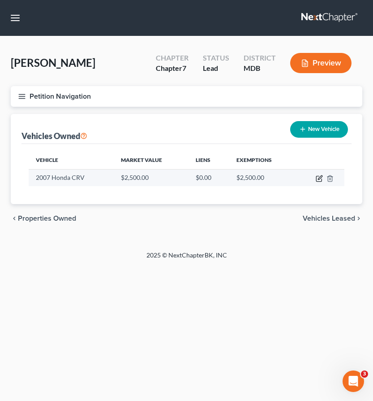
click at [322, 178] on icon "button" at bounding box center [318, 178] width 5 height 5
select select "0"
select select "19"
select select "2"
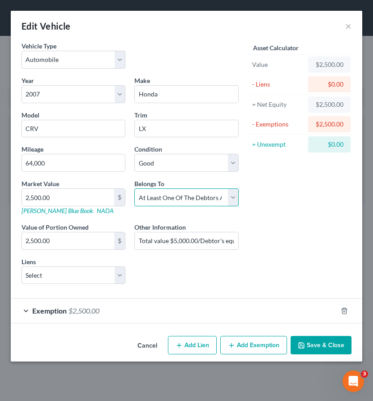
click at [234, 194] on select "Select Debtor 1 Only Debtor 2 Only Debtor 1 And Debtor 2 Only At Least One Of T…" at bounding box center [186, 197] width 104 height 18
select select "0"
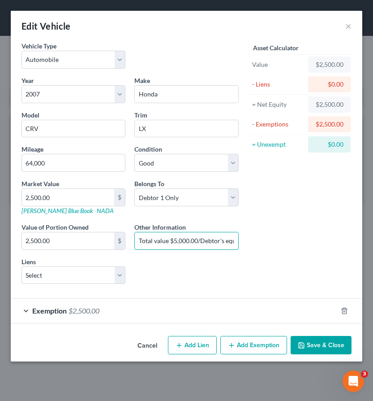
scroll to position [0, 38]
drag, startPoint x: 141, startPoint y: 239, endPoint x: 272, endPoint y: 251, distance: 131.4
click at [272, 251] on div "Vehicle Type Select Automobile Truck Trailer Watercraft Aircraft Motor Home Atv…" at bounding box center [186, 166] width 339 height 250
type input "T"
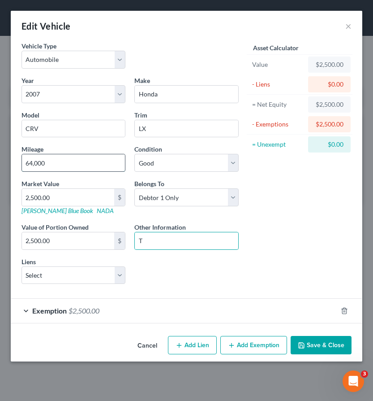
click at [33, 163] on input "64,000" at bounding box center [73, 162] width 103 height 17
type input "80,000"
click at [145, 242] on input "T" at bounding box center [186, 240] width 103 height 17
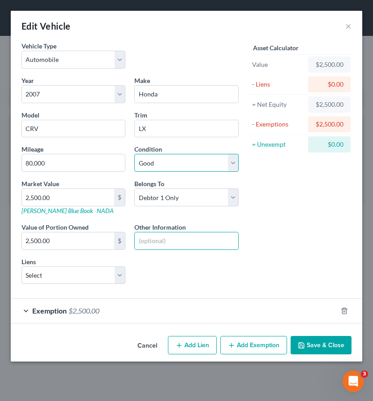
click at [152, 163] on select "Select Excellent Very Good Good Fair Poor" at bounding box center [186, 163] width 104 height 18
select select "1"
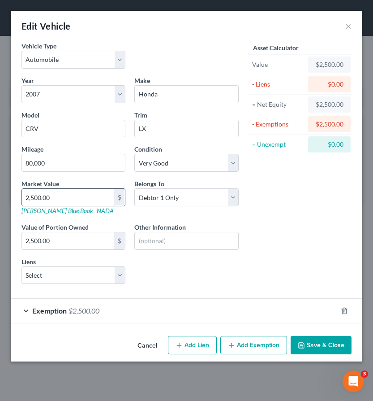
click at [58, 195] on input "2,500.00" at bounding box center [68, 197] width 92 height 17
type input "4"
type input "4.00"
type input "44"
type input "44.00"
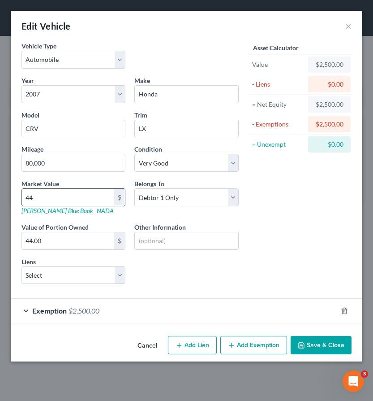
type input "440"
type input "440.00"
type input "4400"
type input "4,400.00"
type input "4,400"
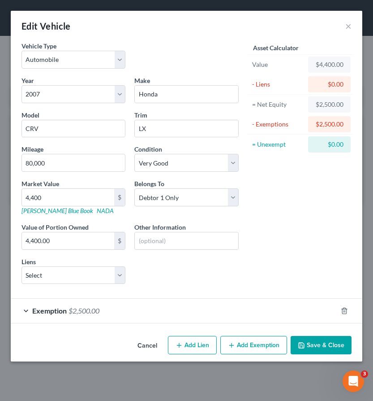
click at [200, 318] on div "Exemption $2,500.00" at bounding box center [174, 310] width 327 height 24
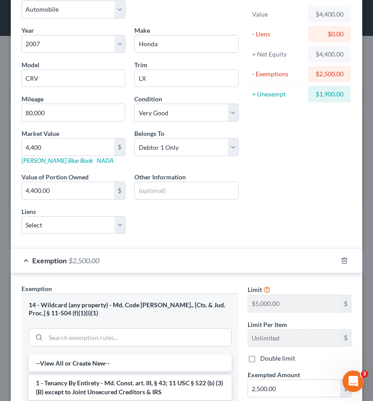
scroll to position [71, 0]
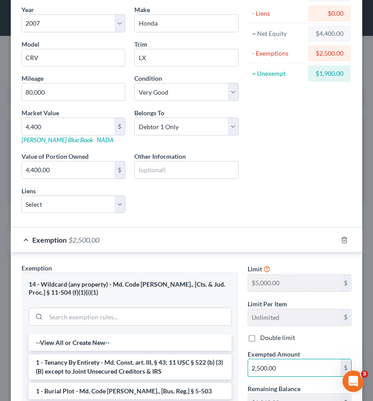
drag, startPoint x: 285, startPoint y: 368, endPoint x: 234, endPoint y: 368, distance: 50.2
click at [234, 368] on div "Exemption Set must be selected for CA. Exemption * 14 - Wildcard (any property)…" at bounding box center [186, 374] width 339 height 222
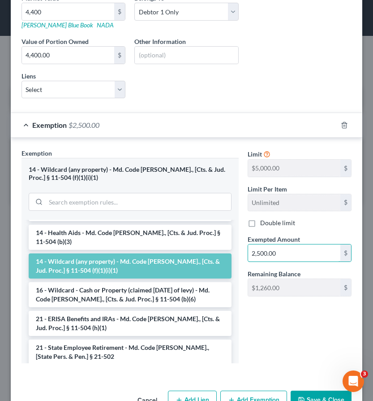
scroll to position [192, 0]
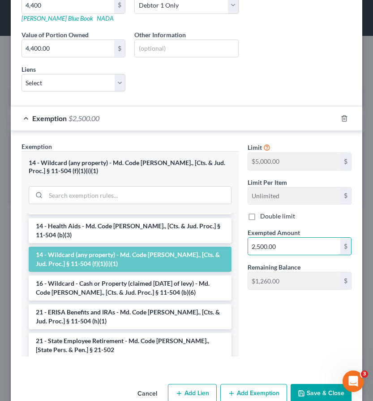
drag, startPoint x: 280, startPoint y: 248, endPoint x: 243, endPoint y: 241, distance: 37.9
click at [243, 241] on div "Exempted Amount * 2,500.00 $" at bounding box center [299, 241] width 113 height 27
type input "4,400"
click at [310, 392] on button "Save & Close" at bounding box center [321, 393] width 61 height 19
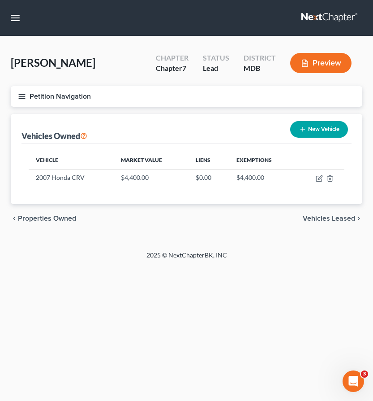
click at [324, 217] on span "Vehicles Leased" at bounding box center [329, 218] width 52 height 7
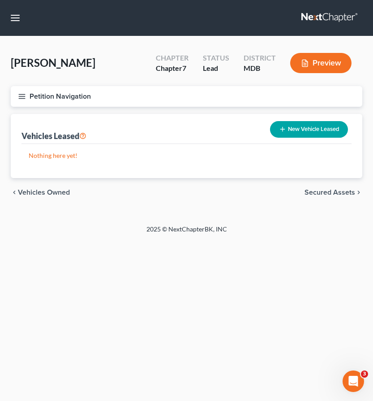
click at [323, 190] on span "Secured Assets" at bounding box center [330, 192] width 51 height 7
click at [323, 190] on span "Personal Items" at bounding box center [331, 192] width 48 height 7
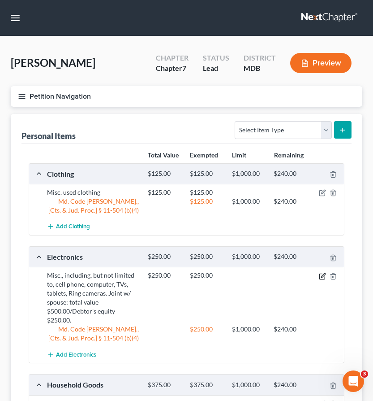
click at [323, 274] on icon "button" at bounding box center [323, 275] width 4 height 4
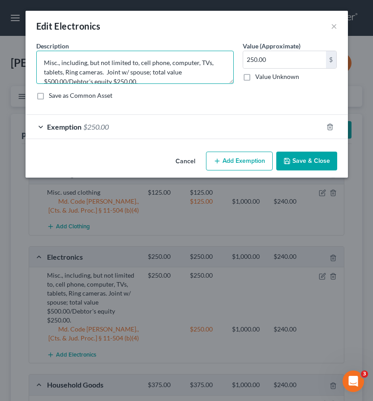
drag, startPoint x: 140, startPoint y: 64, endPoint x: 29, endPoint y: 54, distance: 111.6
click at [29, 54] on div "An exemption set must first be selected from the Filing Information section. Co…" at bounding box center [187, 94] width 323 height 107
drag, startPoint x: 177, startPoint y: 64, endPoint x: 221, endPoint y: 79, distance: 46.9
click at [221, 79] on textarea "Cell phone, computer, TVs, tablets, Ring cameras. Joint w/ spouse; total value …" at bounding box center [135, 67] width 198 height 33
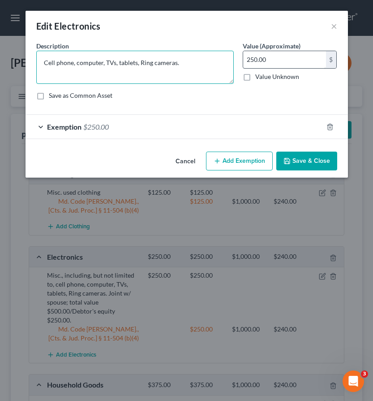
type textarea "Cell phone, computer, TVs, tablets, Ring cameras."
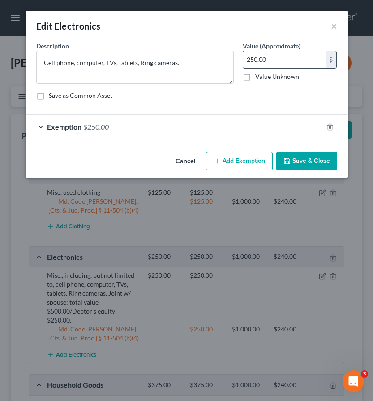
click at [254, 59] on input "250.00" at bounding box center [284, 59] width 83 height 17
click at [251, 59] on input "250.00" at bounding box center [284, 59] width 83 height 17
type input "350.00"
click at [199, 118] on div "Exemption $250.00" at bounding box center [175, 127] width 298 height 24
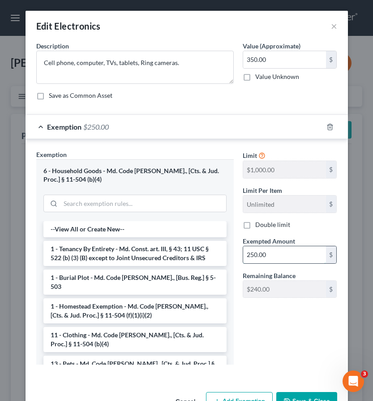
click at [250, 255] on input "250.00" at bounding box center [284, 254] width 83 height 17
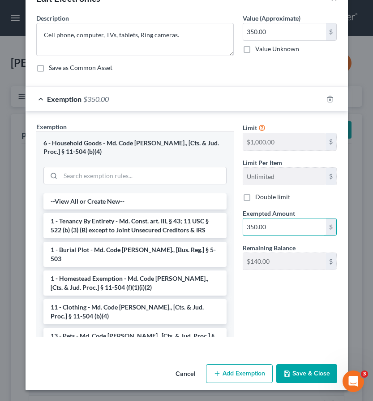
type input "350.00"
click at [304, 377] on button "Save & Close" at bounding box center [307, 373] width 61 height 19
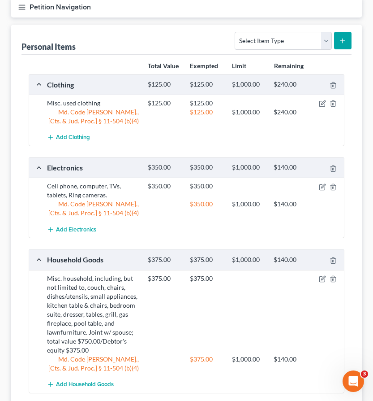
scroll to position [117, 0]
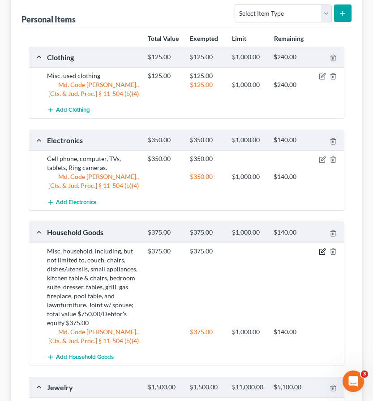
click at [321, 254] on icon "button" at bounding box center [322, 251] width 5 height 5
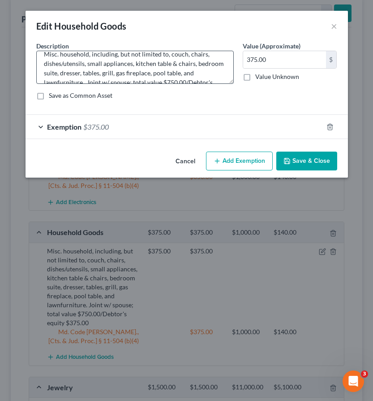
scroll to position [9, 0]
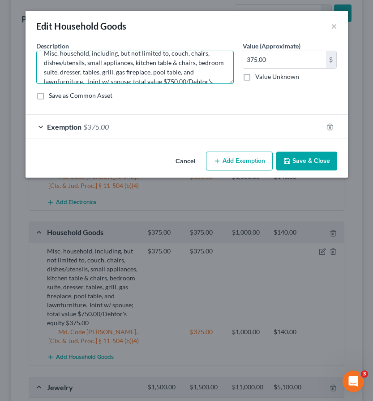
drag, startPoint x: 115, startPoint y: 74, endPoint x: 180, endPoint y: 75, distance: 64.5
click at [180, 75] on textarea "Misc. household, including, but not limited to, couch, chairs, dishes/utensils,…" at bounding box center [135, 67] width 198 height 33
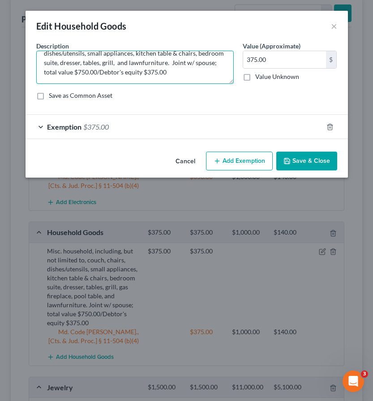
drag, startPoint x: 169, startPoint y: 62, endPoint x: 186, endPoint y: 76, distance: 22.0
click at [186, 76] on textarea "Misc. household, including, but not limited to, couch, chairs, dishes/utensils,…" at bounding box center [135, 67] width 198 height 33
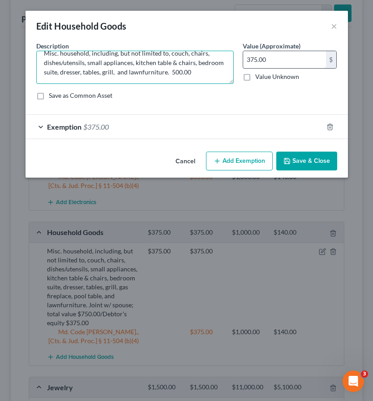
type textarea "Misc. household, including, but not limited to, couch, chairs, dishes/utensils,…"
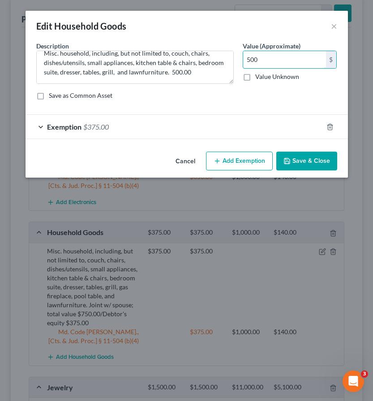
type input "500"
click at [121, 124] on div "Exemption $375.00" at bounding box center [175, 127] width 298 height 24
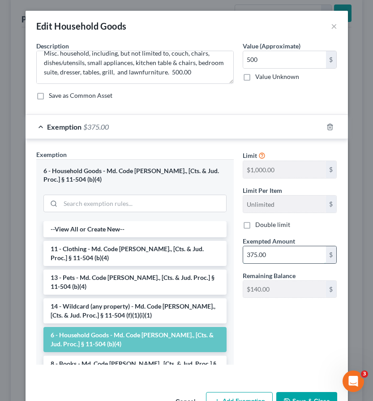
click at [271, 257] on input "375.00" at bounding box center [284, 254] width 83 height 17
type input "500"
click at [308, 397] on button "Save & Close" at bounding box center [307, 401] width 61 height 19
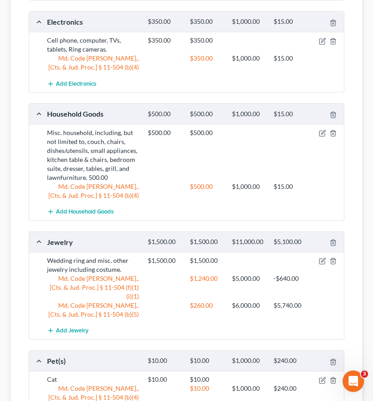
scroll to position [242, 0]
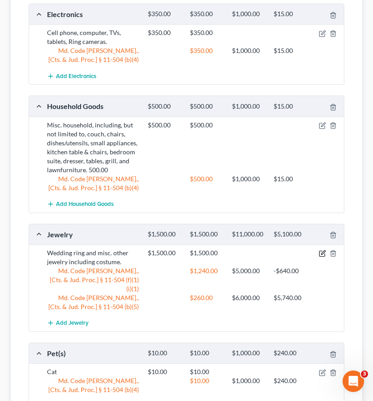
click at [320, 253] on icon "button" at bounding box center [322, 253] width 7 height 7
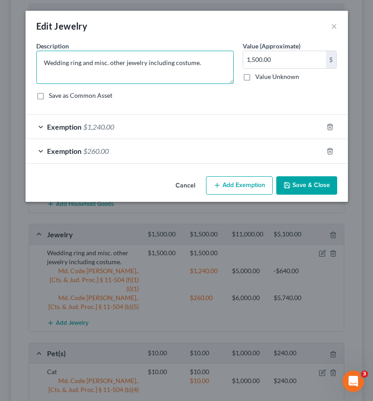
drag, startPoint x: 98, startPoint y: 63, endPoint x: 33, endPoint y: 58, distance: 65.2
click at [33, 58] on div "Description * Wedding ring and misc. other jewelry including costume." at bounding box center [135, 62] width 207 height 43
click at [75, 62] on textarea "Misc. other jewelry including costume." at bounding box center [135, 67] width 198 height 33
type textarea "Misc. jewelry including costume."
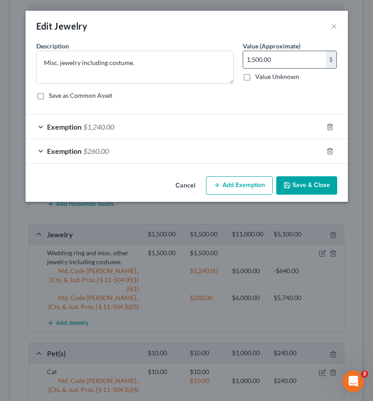
drag, startPoint x: 278, startPoint y: 60, endPoint x: 247, endPoint y: 60, distance: 30.9
click at [247, 60] on input "1,500.00" at bounding box center [284, 59] width 83 height 17
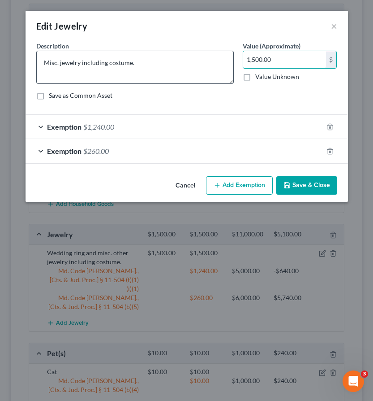
drag, startPoint x: 282, startPoint y: 60, endPoint x: 223, endPoint y: 63, distance: 59.2
click at [223, 63] on div "Description * Misc. jewelry including costume. Value (Approximate) 1,500.00 $ V…" at bounding box center [187, 74] width 310 height 66
click at [96, 147] on span "$260.00" at bounding box center [96, 151] width 26 height 9
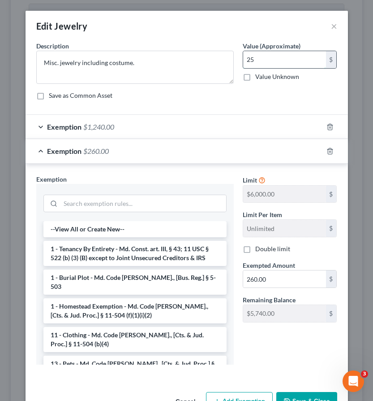
click at [252, 58] on input "25" at bounding box center [284, 59] width 83 height 17
click at [250, 60] on input "25" at bounding box center [284, 59] width 83 height 17
type input "15"
click at [127, 202] on input "search" at bounding box center [144, 203] width 166 height 17
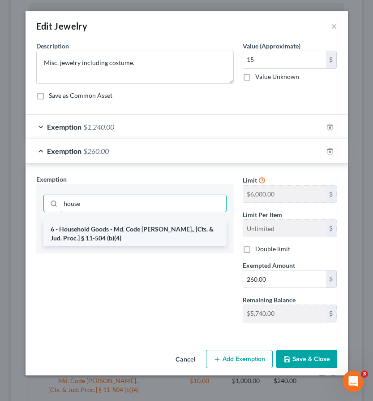
type input "house"
click at [130, 226] on li "6 - Household Goods - Md. Code Ann., [Cts. & Jud. Proc.] § 11-504 (b)(4)" at bounding box center [134, 233] width 183 height 25
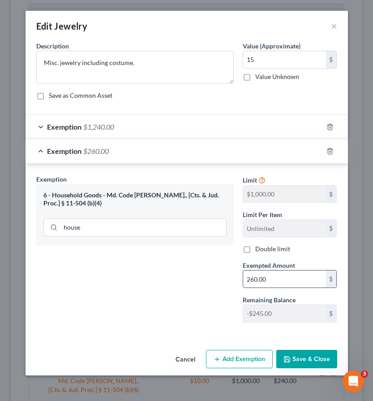
click at [285, 279] on input "260.00" at bounding box center [284, 278] width 83 height 17
type input "15"
click at [272, 127] on div "Exemption $1,240.00" at bounding box center [175, 127] width 298 height 24
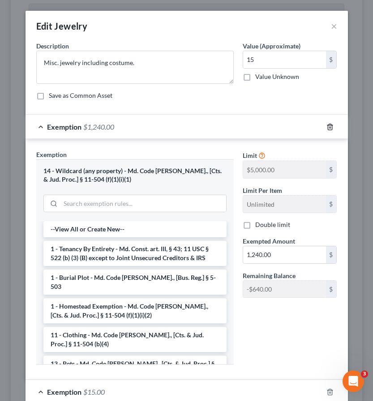
click at [329, 126] on line "button" at bounding box center [329, 127] width 0 height 2
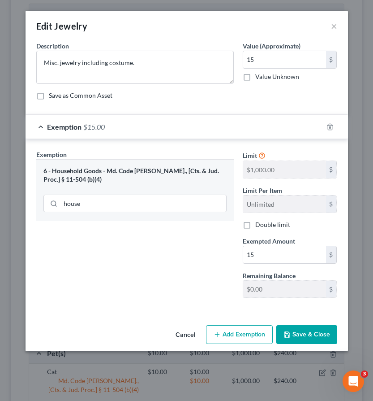
click at [323, 337] on button "Save & Close" at bounding box center [307, 334] width 61 height 19
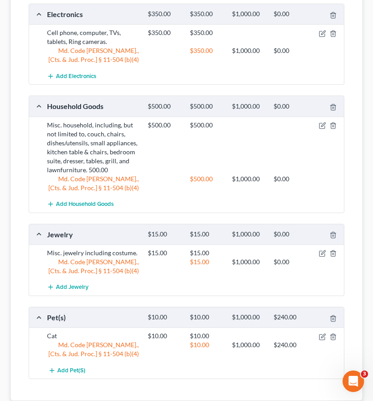
scroll to position [0, 0]
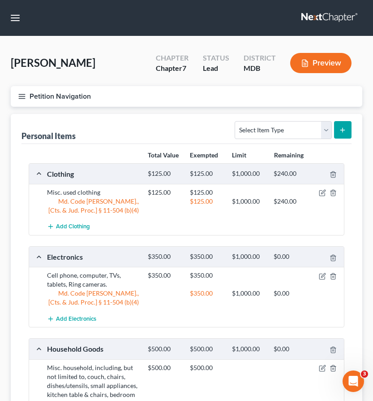
click at [24, 93] on icon "button" at bounding box center [22, 96] width 8 height 8
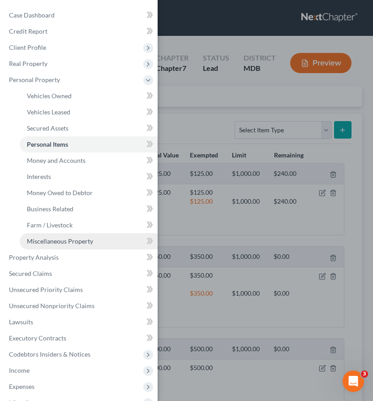
click at [48, 236] on link "Miscellaneous Property" at bounding box center [89, 241] width 138 height 16
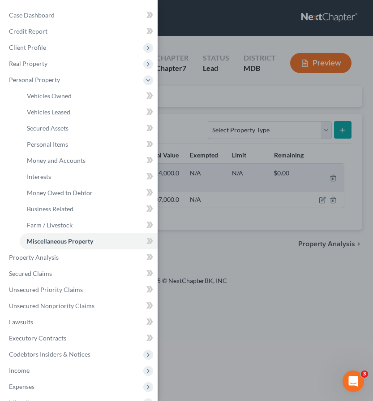
click at [242, 101] on div "Case Dashboard Payments Invoices Payments Payments Credit Report Client Profile" at bounding box center [186, 200] width 373 height 401
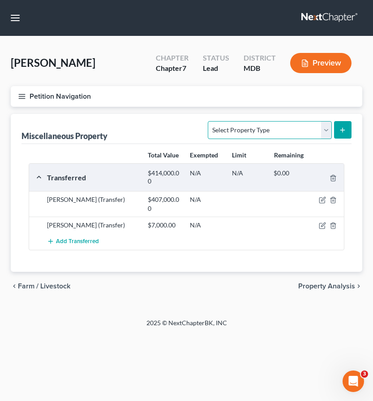
click at [326, 126] on select "Select Property Type Assigned for Creditor Benefit Within 1 Year Holding for An…" at bounding box center [270, 130] width 124 height 18
select select "transferred"
click at [341, 126] on icon "submit" at bounding box center [342, 129] width 7 height 7
select select "Ordinary (within 2 years)"
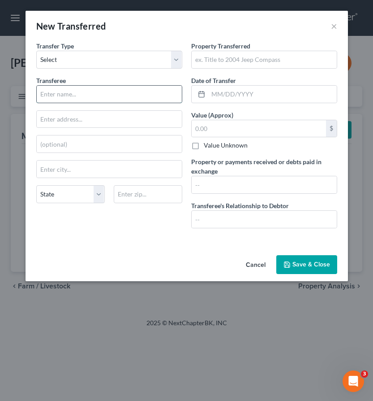
click at [66, 94] on input "text" at bounding box center [109, 94] width 145 height 17
click at [209, 126] on input "text" at bounding box center [259, 128] width 134 height 17
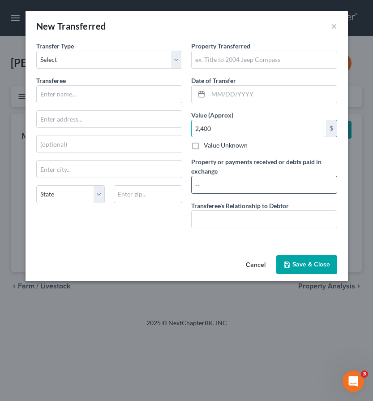
type input "2,400"
click at [205, 188] on input "text" at bounding box center [264, 184] width 145 height 17
type input "2400.00"
click at [219, 134] on input "2,400" at bounding box center [259, 128] width 134 height 17
type input "0"
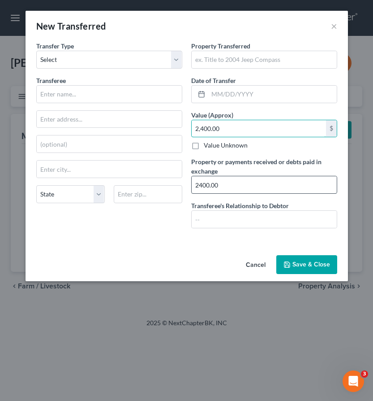
type input "2,400.00"
click at [199, 188] on input "2400.00" at bounding box center [264, 184] width 145 height 17
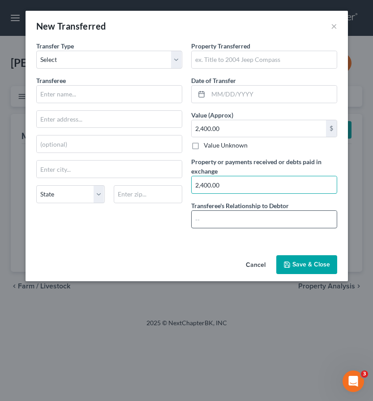
type input "2,400.00"
click at [201, 215] on input "text" at bounding box center [264, 219] width 145 height 17
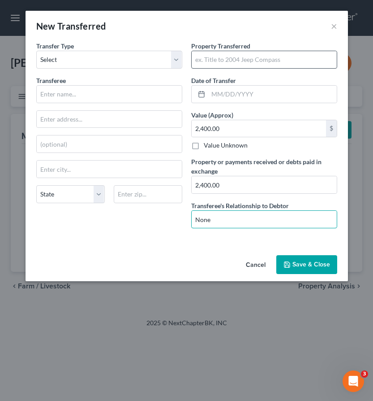
type input "None"
click at [219, 63] on input "text" at bounding box center [264, 59] width 145 height 17
click at [196, 60] on input "Rings" at bounding box center [264, 59] width 145 height 17
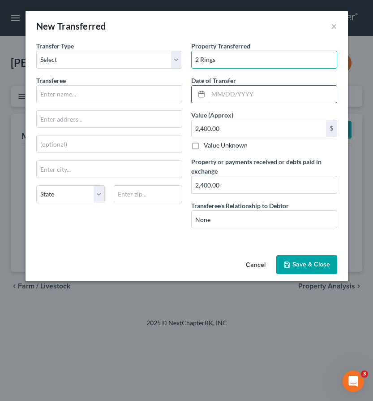
type input "2 Rings"
click at [223, 94] on input "text" at bounding box center [272, 94] width 129 height 17
click at [142, 228] on div "Transfer Type * Select Ordinary (within 2 years) Within 10 Years Transferee * S…" at bounding box center [109, 138] width 155 height 194
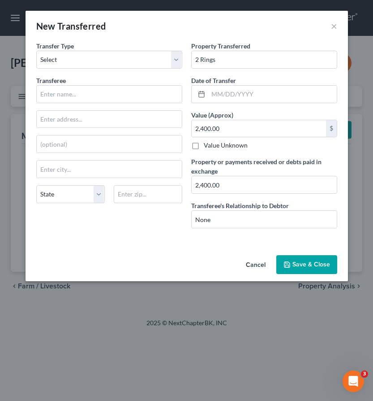
click at [300, 266] on button "Save & Close" at bounding box center [307, 264] width 61 height 19
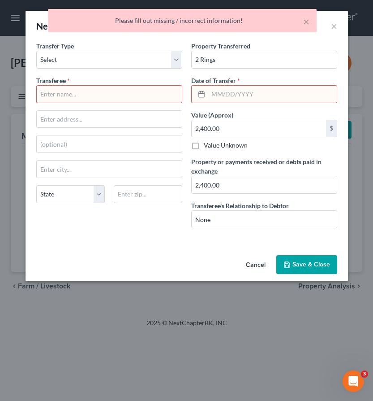
click at [95, 100] on input "text" at bounding box center [109, 94] width 145 height 17
type input "Jeweler"
click at [218, 94] on input "text" at bounding box center [272, 94] width 129 height 17
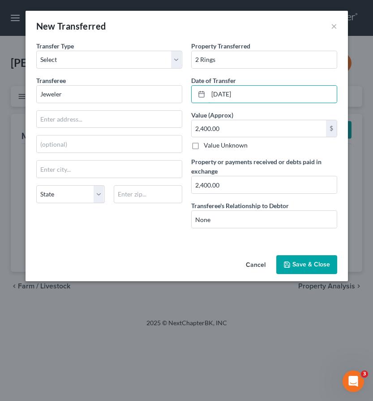
type input "01/01/2024"
click at [312, 258] on button "Save & Close" at bounding box center [307, 264] width 61 height 19
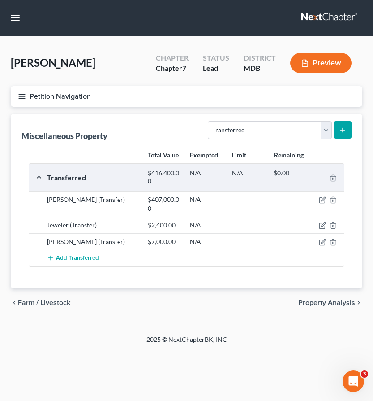
click at [23, 90] on button "Petition Navigation" at bounding box center [187, 96] width 352 height 21
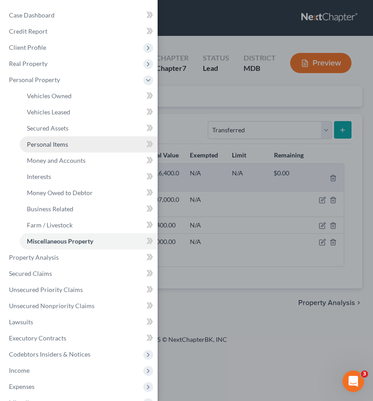
click at [44, 145] on span "Personal Items" at bounding box center [47, 144] width 41 height 8
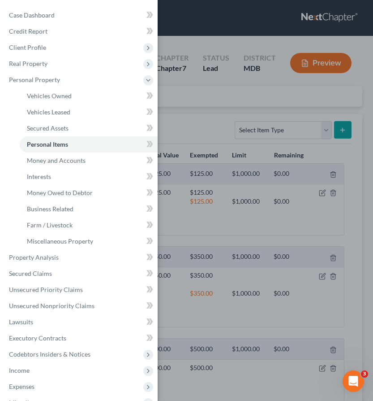
click at [177, 129] on div "Case Dashboard Payments Invoices Payments Payments Credit Report Client Profile" at bounding box center [186, 200] width 373 height 401
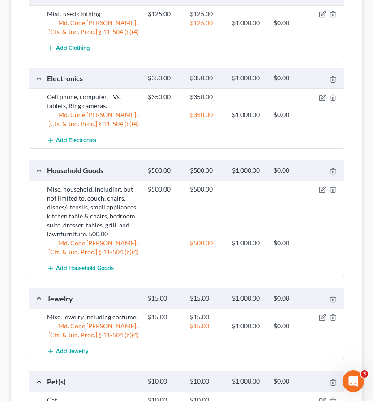
scroll to position [304, 0]
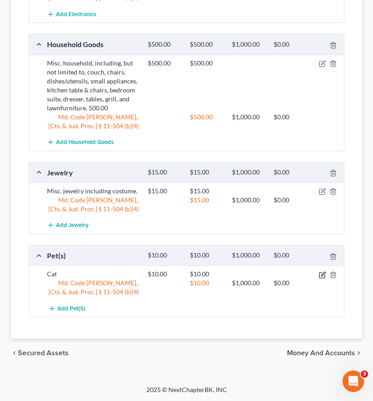
click at [321, 274] on icon "button" at bounding box center [322, 274] width 7 height 7
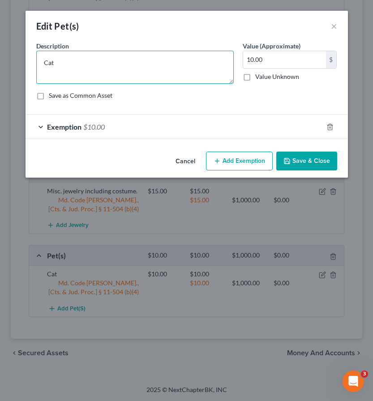
click at [61, 65] on textarea "Cat" at bounding box center [135, 67] width 198 height 33
type textarea "Cats"
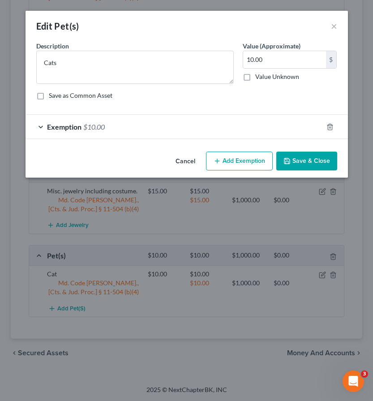
click at [299, 159] on button "Save & Close" at bounding box center [307, 160] width 61 height 19
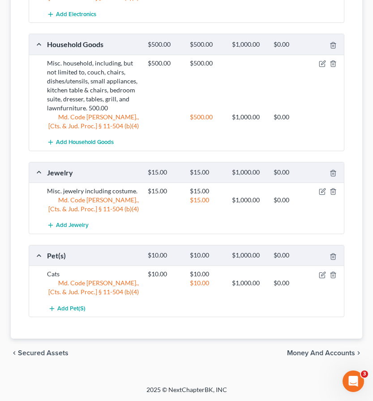
click at [311, 351] on span "Money and Accounts" at bounding box center [321, 352] width 68 height 7
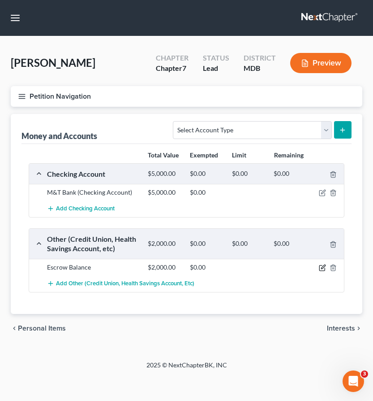
click at [323, 265] on icon "button" at bounding box center [322, 267] width 7 height 7
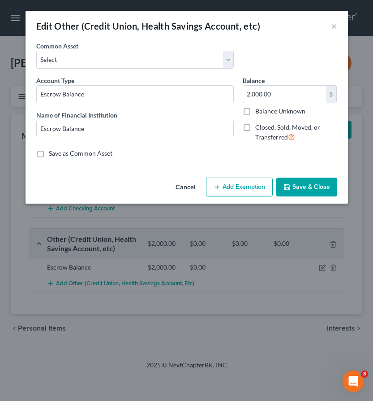
click at [288, 185] on icon "button" at bounding box center [287, 186] width 7 height 7
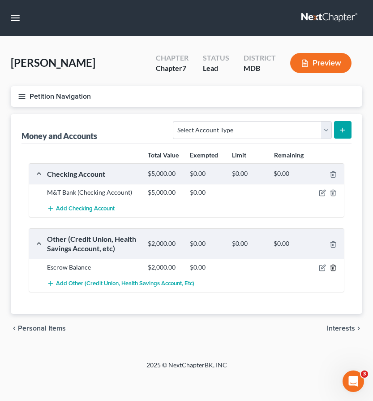
click at [333, 267] on line "button" at bounding box center [333, 268] width 0 height 2
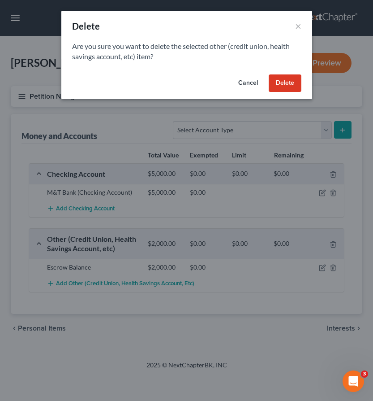
click at [276, 86] on button "Delete" at bounding box center [285, 83] width 33 height 18
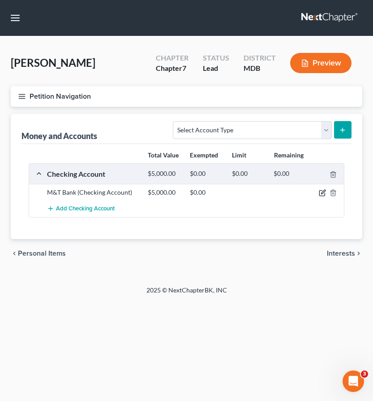
click at [320, 191] on icon "button" at bounding box center [322, 192] width 5 height 5
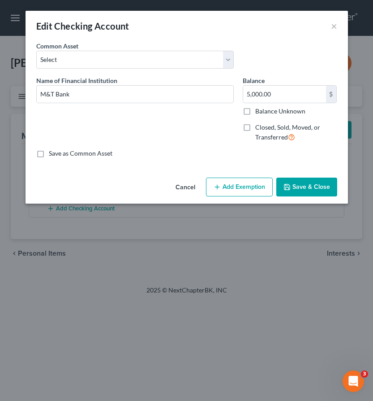
click at [289, 182] on button "Save & Close" at bounding box center [307, 186] width 61 height 19
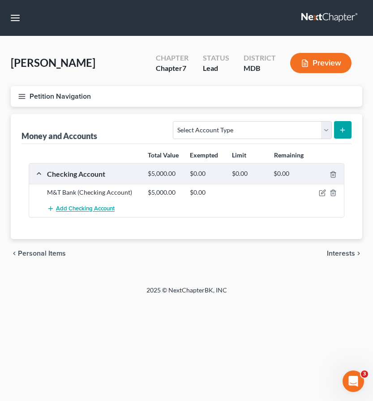
click at [65, 207] on span "Add Checking Account" at bounding box center [85, 208] width 59 height 7
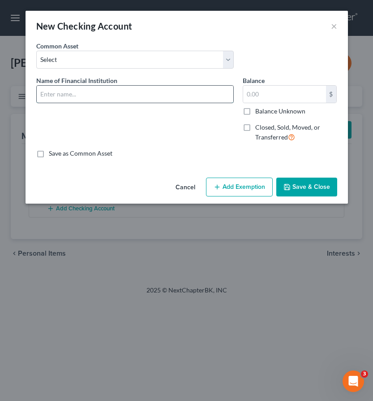
click at [52, 93] on input "text" at bounding box center [135, 94] width 197 height 17
type input "M&T Bank"
click at [284, 185] on button "Save & Close" at bounding box center [307, 186] width 61 height 19
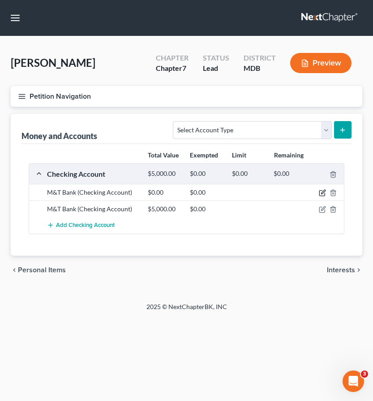
click at [322, 195] on icon "button" at bounding box center [322, 192] width 5 height 5
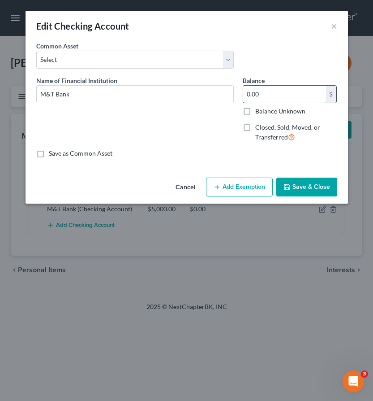
click at [267, 96] on input "0.00" at bounding box center [284, 94] width 83 height 17
type input "5"
click at [254, 185] on button "Add Exemption" at bounding box center [239, 186] width 67 height 19
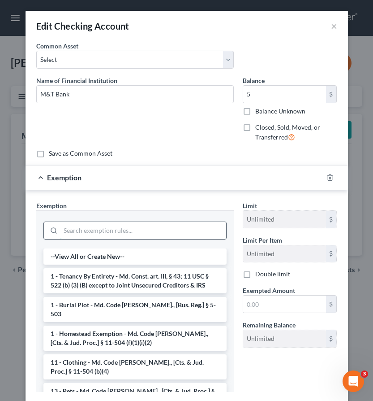
click at [175, 229] on input "search" at bounding box center [144, 230] width 166 height 17
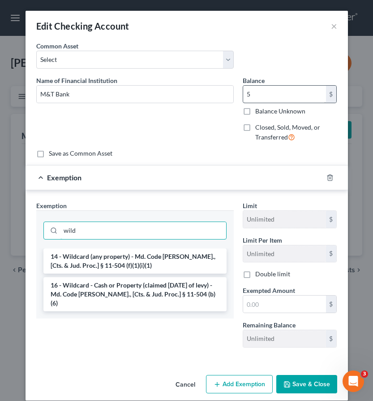
type input "wild"
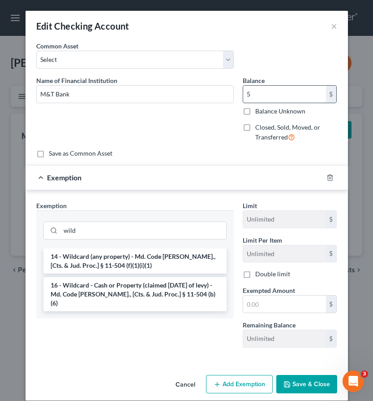
click at [262, 95] on input "5" at bounding box center [284, 94] width 83 height 17
type input "0"
type input "5.51"
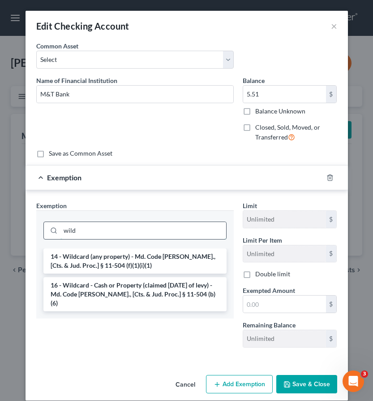
click at [157, 228] on input "wild" at bounding box center [144, 230] width 166 height 17
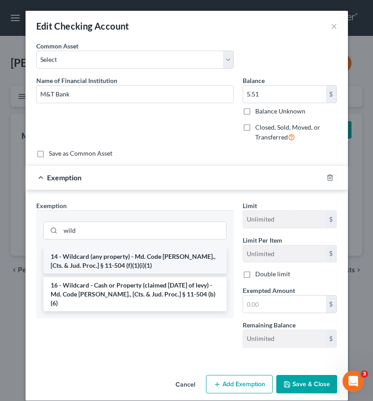
click at [151, 255] on li "14 - Wildcard (any property) - Md. Code Ann., [Cts. & Jud. Proc.] § 11-504 (f)(…" at bounding box center [134, 260] width 183 height 25
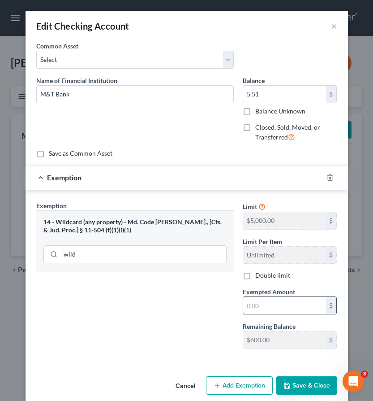
click at [254, 298] on input "text" at bounding box center [284, 305] width 83 height 17
type input "5.51"
click at [206, 320] on div "Exemption Set must be selected for CA. Exemption * 14 - Wildcard (any property)…" at bounding box center [135, 278] width 207 height 155
click at [299, 385] on button "Save & Close" at bounding box center [307, 385] width 61 height 19
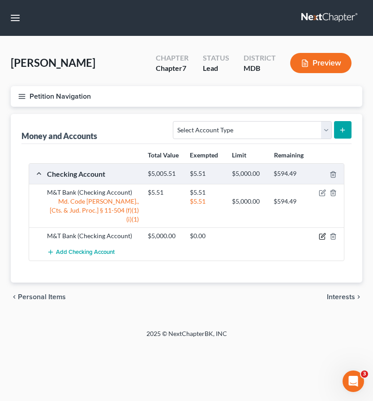
click at [321, 233] on icon "button" at bounding box center [322, 236] width 7 height 7
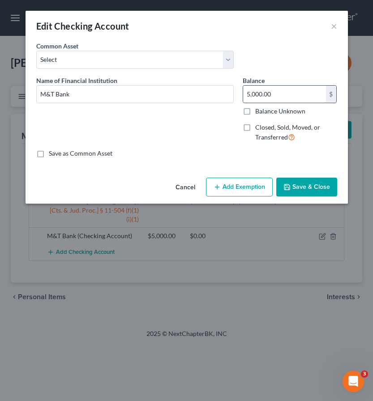
click at [281, 97] on input "5,000.00" at bounding box center [284, 94] width 83 height 17
type input "878.74"
click at [243, 180] on button "Add Exemption" at bounding box center [239, 186] width 67 height 19
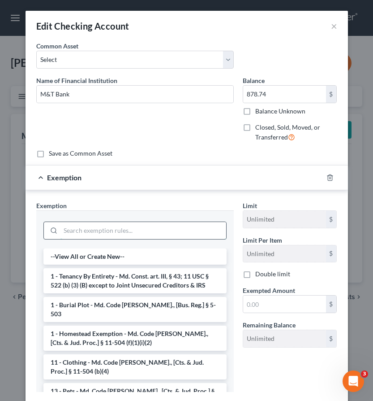
click at [176, 230] on input "search" at bounding box center [144, 230] width 166 height 17
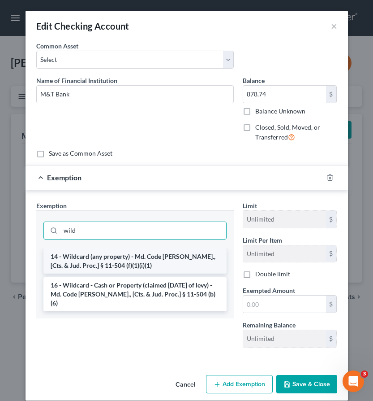
type input "wild"
click at [166, 260] on li "14 - Wildcard (any property) - Md. Code Ann., [Cts. & Jud. Proc.] § 11-504 (f)(…" at bounding box center [134, 260] width 183 height 25
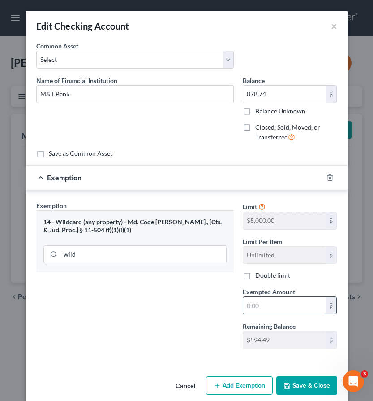
click at [251, 308] on input "text" at bounding box center [284, 305] width 83 height 17
click at [196, 337] on div "Exemption Set must be selected for CA. Exemption * 14 - Wildcard (any property)…" at bounding box center [135, 278] width 207 height 155
click at [331, 177] on icon "button" at bounding box center [330, 177] width 7 height 7
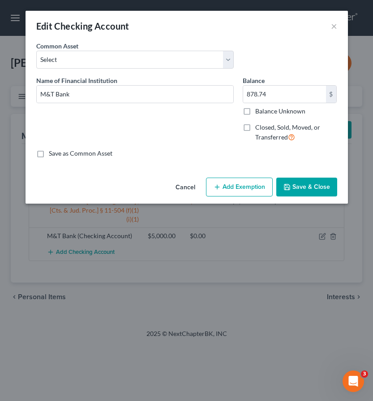
click at [315, 191] on button "Save & Close" at bounding box center [307, 186] width 61 height 19
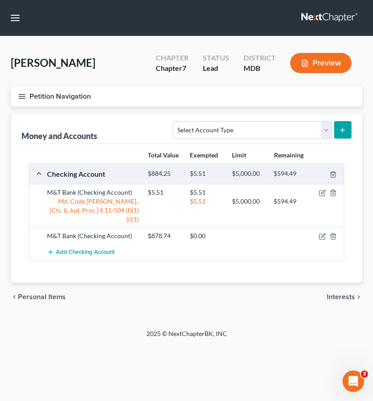
click at [339, 293] on span "Interests" at bounding box center [341, 296] width 28 height 7
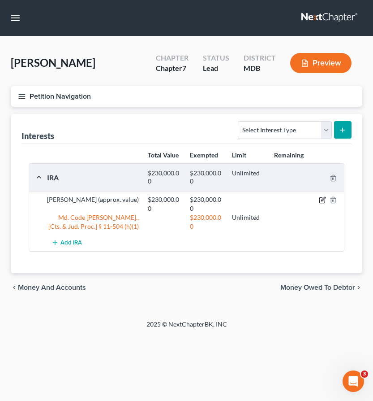
click at [322, 198] on icon "button" at bounding box center [322, 199] width 7 height 7
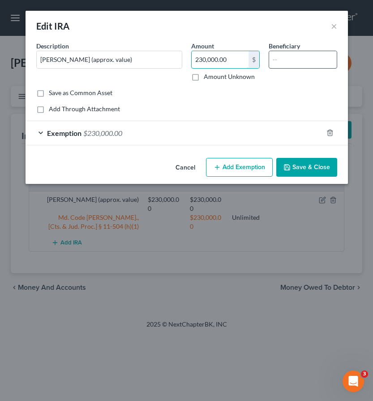
drag, startPoint x: 199, startPoint y: 61, endPoint x: 284, endPoint y: 61, distance: 84.3
click at [284, 61] on div "Description * Edward Jones (approx. value) Amount 230,000.00 $ Amount Unknown B…" at bounding box center [187, 64] width 310 height 47
type input "283,000"
click at [197, 134] on div "Exemption $230,000.00" at bounding box center [175, 133] width 298 height 24
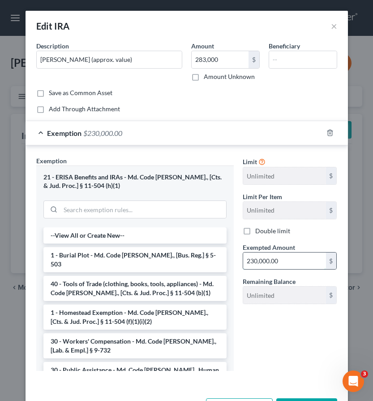
click at [289, 262] on input "230,000.00" at bounding box center [284, 260] width 83 height 17
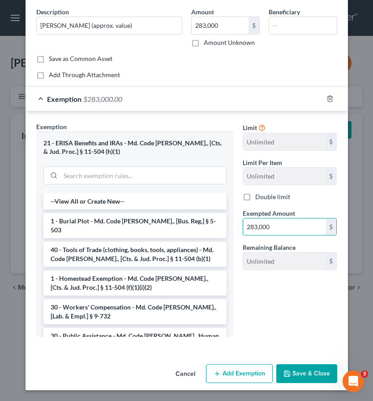
type input "283,000"
click at [300, 373] on button "Save & Close" at bounding box center [307, 373] width 61 height 19
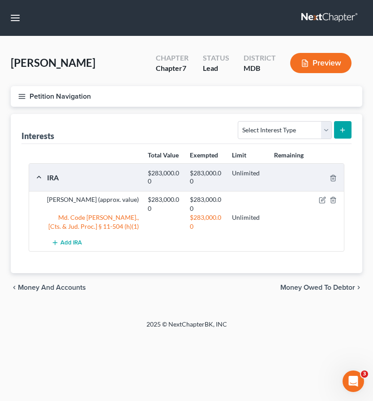
click at [319, 287] on span "Money Owed to Debtor" at bounding box center [318, 287] width 75 height 7
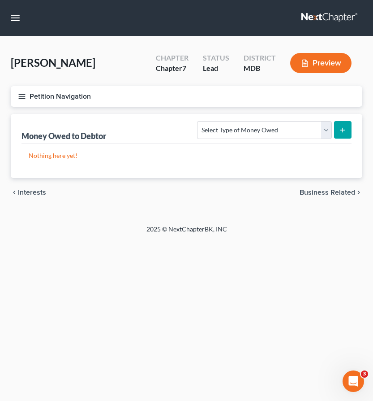
click at [32, 190] on span "Interests" at bounding box center [32, 192] width 28 height 7
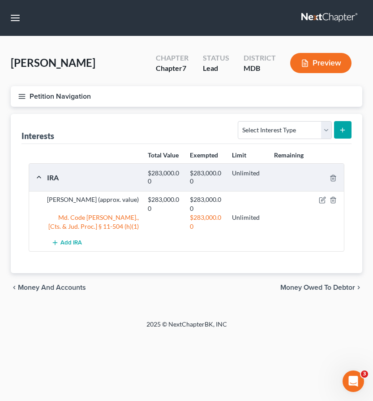
click at [303, 285] on span "Money Owed to Debtor" at bounding box center [318, 287] width 75 height 7
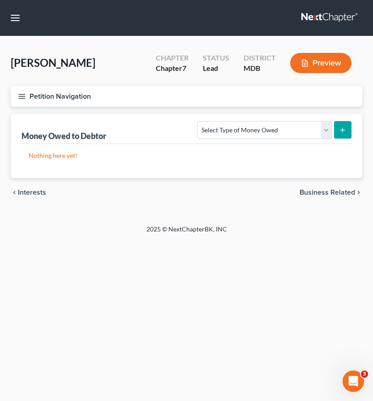
click at [307, 190] on span "Business Related" at bounding box center [328, 192] width 56 height 7
click at [312, 190] on span "Farm / Livestock" at bounding box center [329, 192] width 52 height 7
click at [312, 190] on span "Miscellaneous Property" at bounding box center [318, 192] width 76 height 7
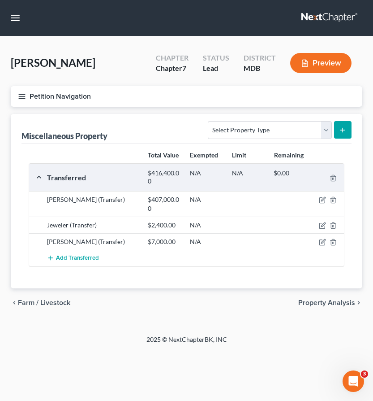
click at [334, 301] on span "Property Analysis" at bounding box center [326, 302] width 57 height 7
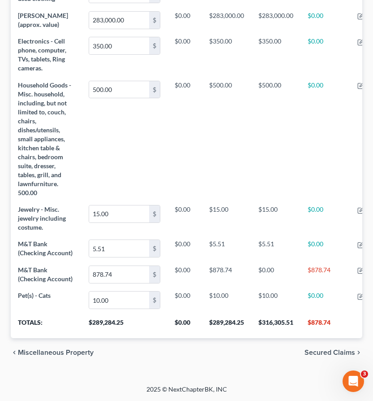
click at [306, 354] on span "Secured Claims" at bounding box center [330, 352] width 51 height 7
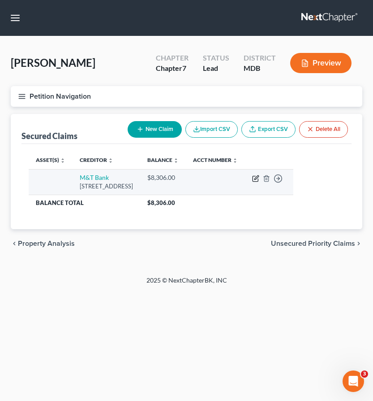
click at [258, 182] on icon "button" at bounding box center [255, 178] width 5 height 5
select select "35"
select select "2"
select select "0"
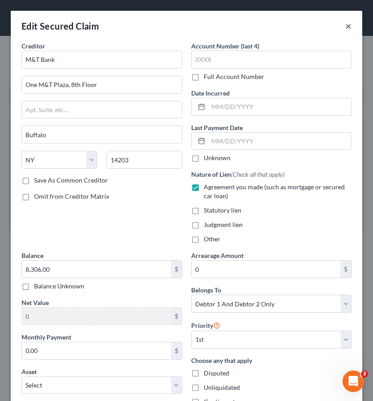
click at [349, 27] on button "×" at bounding box center [349, 26] width 6 height 11
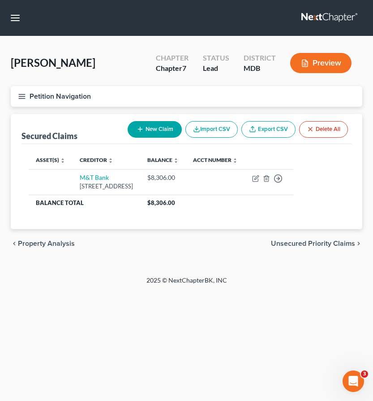
click at [50, 247] on span "Property Analysis" at bounding box center [46, 243] width 57 height 7
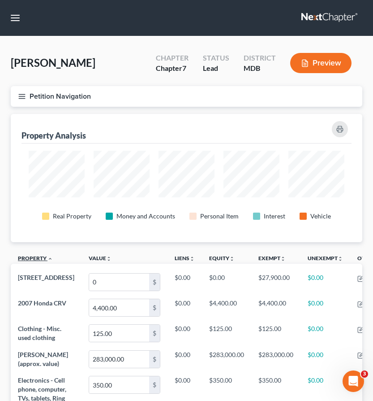
scroll to position [128, 352]
click at [22, 102] on button "Petition Navigation" at bounding box center [187, 96] width 352 height 21
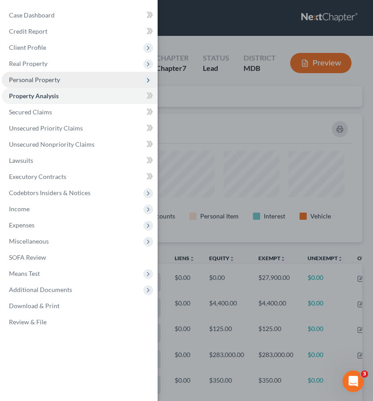
click at [24, 78] on span "Personal Property" at bounding box center [34, 80] width 51 height 8
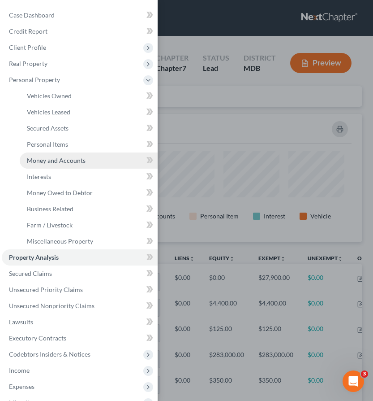
click at [42, 159] on span "Money and Accounts" at bounding box center [56, 160] width 59 height 8
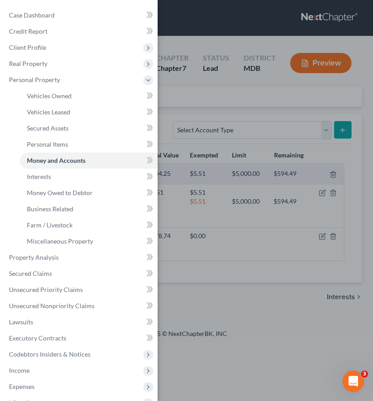
click at [217, 89] on div "Case Dashboard Payments Invoices Payments Payments Credit Report Client Profile" at bounding box center [186, 200] width 373 height 401
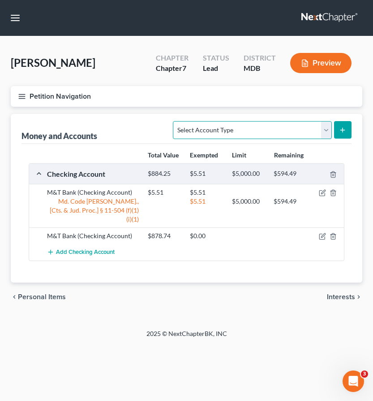
click at [233, 129] on select "Select Account Type Brokerage Cash on Hand Certificates of Deposit Checking Acc…" at bounding box center [252, 130] width 159 height 18
select select "other"
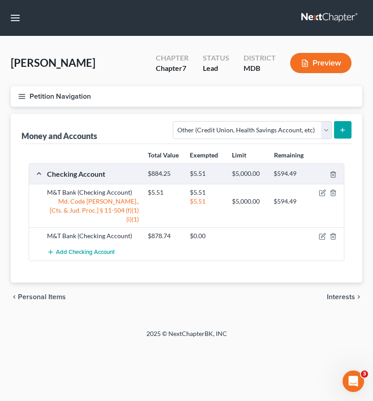
click at [337, 127] on button "submit" at bounding box center [342, 129] width 17 height 17
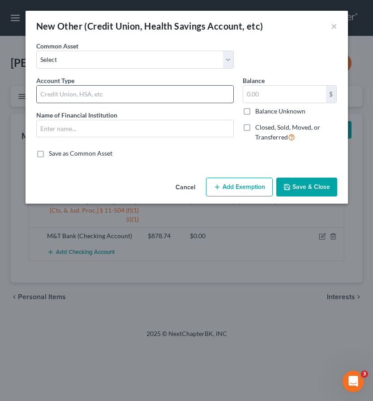
click at [102, 85] on div at bounding box center [135, 94] width 198 height 18
click at [100, 93] on input "text" at bounding box center [135, 94] width 197 height 17
type input "HSA"
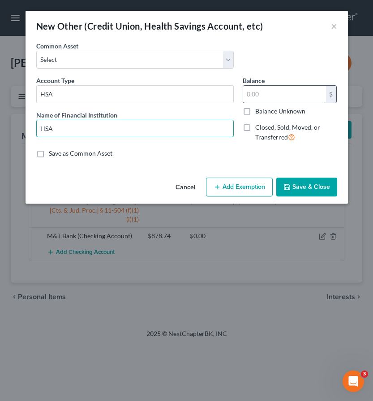
type input "HSA"
click at [285, 91] on input "text" at bounding box center [284, 94] width 83 height 17
type input "156.84"
click at [301, 185] on button "Save & Close" at bounding box center [307, 186] width 61 height 19
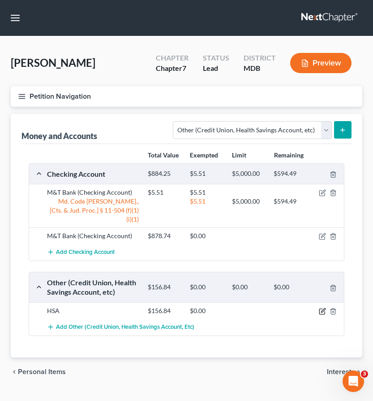
click at [322, 307] on icon "button" at bounding box center [322, 310] width 7 height 7
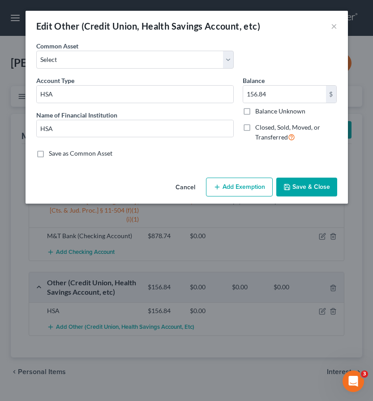
click at [247, 189] on button "Add Exemption" at bounding box center [239, 186] width 67 height 19
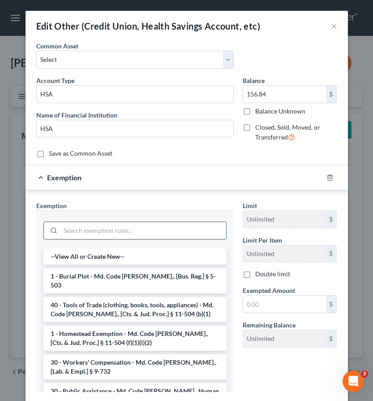
click at [164, 229] on input "search" at bounding box center [144, 230] width 166 height 17
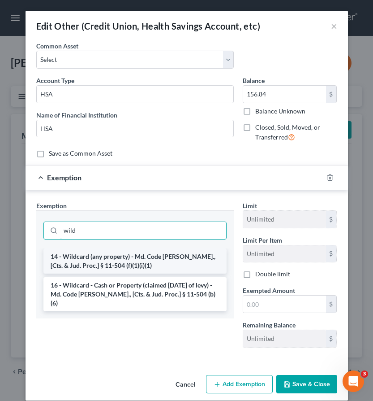
type input "wild"
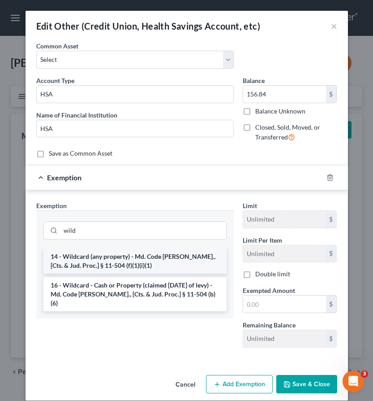
click at [150, 267] on li "14 - Wildcard (any property) - Md. Code Ann., [Cts. & Jud. Proc.] § 11-504 (f)(…" at bounding box center [134, 260] width 183 height 25
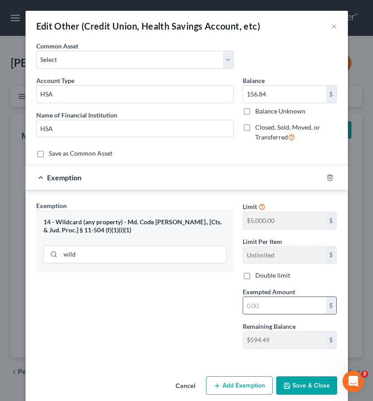
click at [260, 305] on input "text" at bounding box center [284, 305] width 83 height 17
type input "156.84"
click at [230, 384] on button "Add Exemption" at bounding box center [239, 385] width 67 height 19
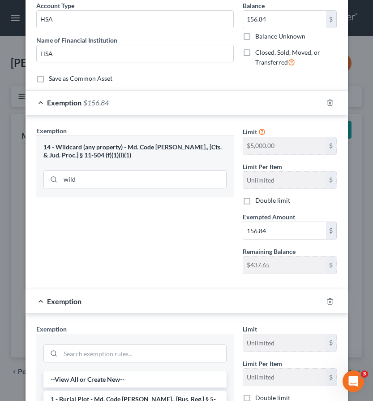
scroll to position [100, 0]
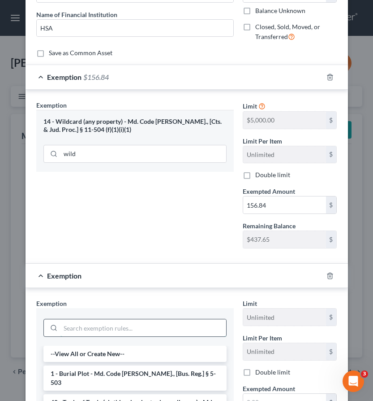
click at [120, 324] on input "search" at bounding box center [144, 327] width 166 height 17
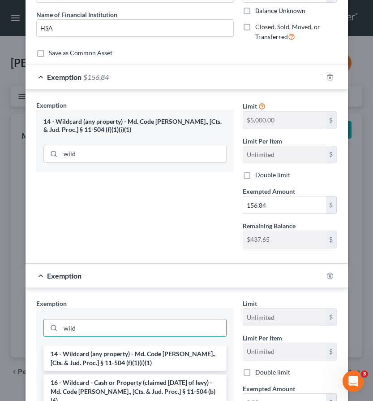
type input "wild"
click at [103, 383] on li "16 - Wildcard - Cash or Property (claimed within Thirty Days of levy) - Md. Cod…" at bounding box center [134, 391] width 183 height 34
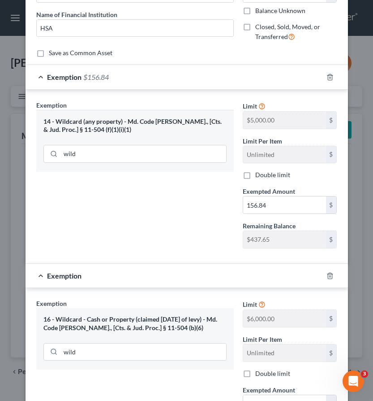
scroll to position [210, 0]
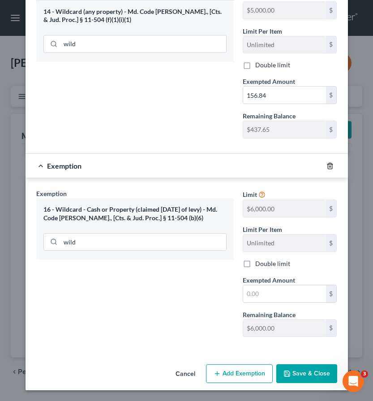
click at [329, 167] on icon "button" at bounding box center [330, 165] width 7 height 7
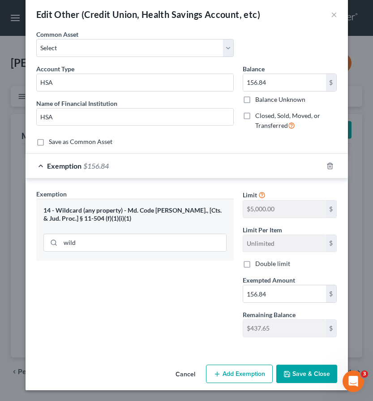
scroll to position [12, 0]
click at [301, 374] on button "Save & Close" at bounding box center [307, 373] width 61 height 19
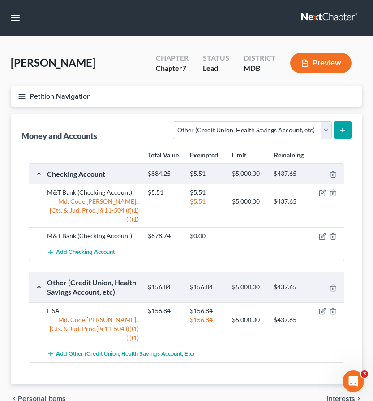
scroll to position [27, 0]
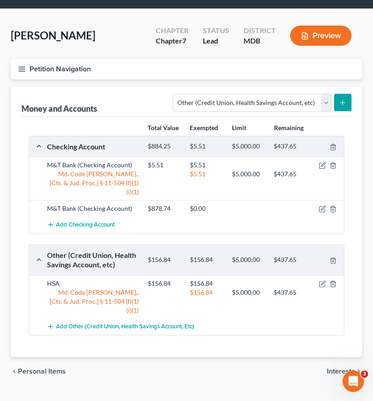
click at [339, 367] on span "Interests" at bounding box center [341, 370] width 28 height 7
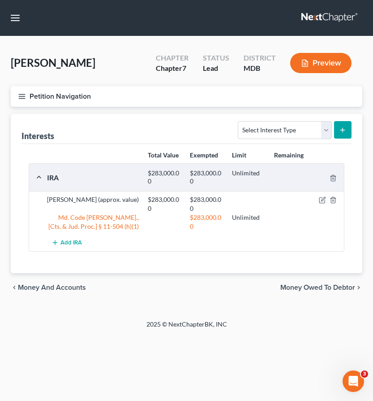
click at [317, 286] on span "Money Owed to Debtor" at bounding box center [318, 287] width 75 height 7
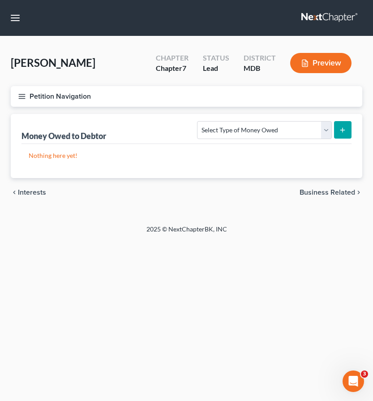
click at [316, 194] on span "Business Related" at bounding box center [328, 192] width 56 height 7
click at [316, 194] on span "Farm / Livestock" at bounding box center [329, 192] width 52 height 7
click at [316, 192] on span "Miscellaneous Property" at bounding box center [318, 192] width 76 height 7
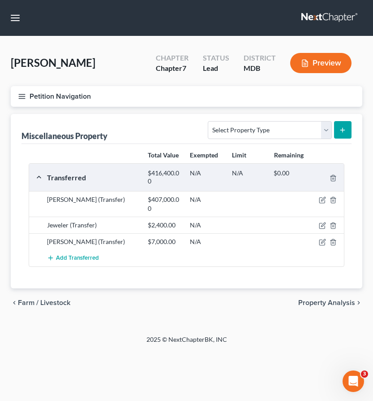
click at [24, 94] on icon "button" at bounding box center [22, 96] width 8 height 8
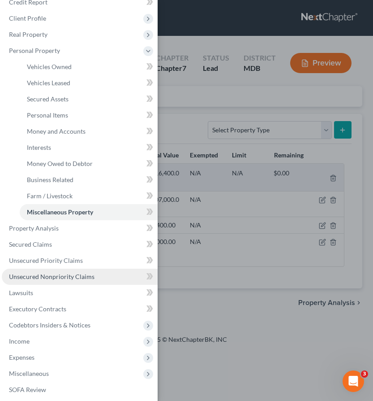
scroll to position [49, 0]
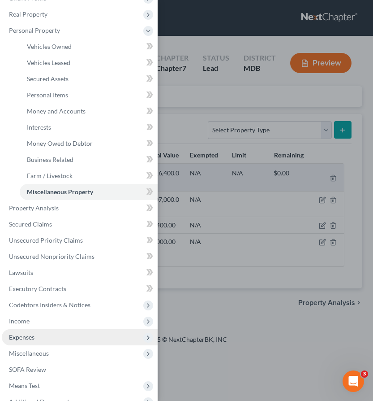
click at [25, 338] on span "Expenses" at bounding box center [22, 337] width 26 height 8
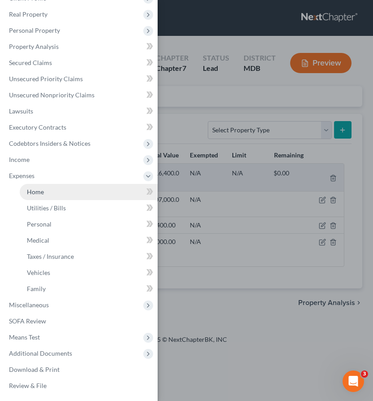
click at [36, 186] on link "Home" at bounding box center [89, 192] width 138 height 16
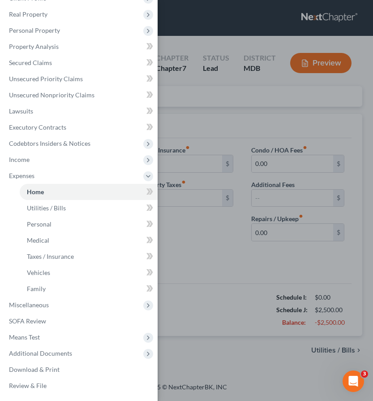
click at [204, 103] on div "Case Dashboard Payments Invoices Payments Payments Credit Report Client Profile" at bounding box center [186, 200] width 373 height 401
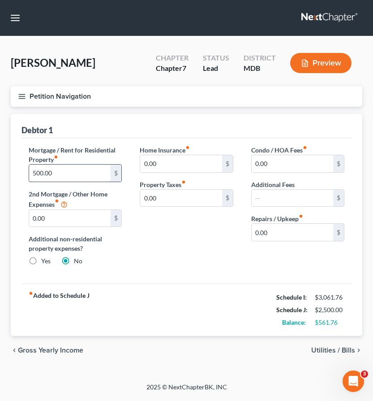
click at [68, 172] on input "500.00" at bounding box center [70, 172] width 82 height 17
type input "1,700"
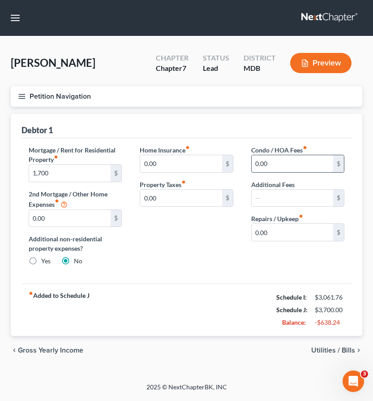
click at [277, 162] on input "0.00" at bounding box center [293, 163] width 82 height 17
type input "1"
type input "10.42"
click at [330, 354] on div "chevron_left Gross Yearly Income Utilities / Bills chevron_right" at bounding box center [187, 350] width 352 height 29
click at [329, 350] on span "Utilities / Bills" at bounding box center [333, 349] width 44 height 7
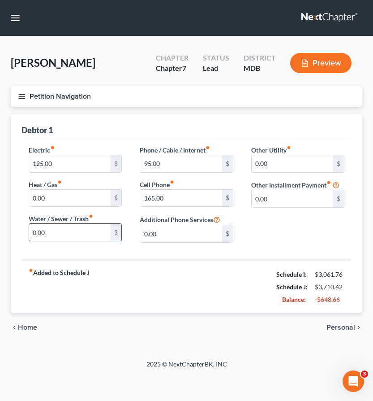
click at [46, 232] on input "0.00" at bounding box center [70, 232] width 82 height 17
type input "15"
click at [245, 280] on div "fiber_manual_record Added to Schedule J Schedule I: $3,061.76 Schedule J: $3,72…" at bounding box center [187, 286] width 330 height 52
click at [168, 199] on input "165.00" at bounding box center [181, 198] width 82 height 17
click at [173, 166] on input "95.00" at bounding box center [181, 163] width 82 height 17
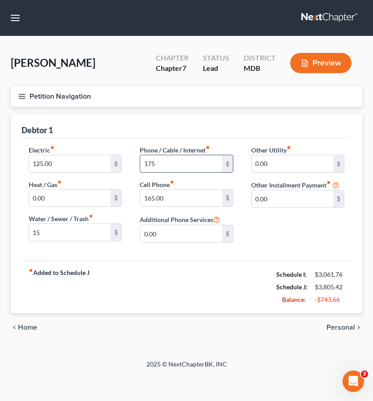
type input "175"
click at [337, 327] on span "Personal" at bounding box center [341, 327] width 29 height 7
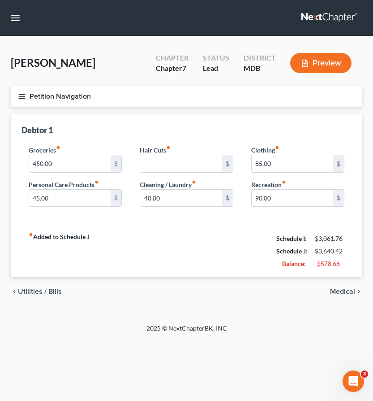
click at [337, 290] on span "Medical" at bounding box center [342, 291] width 25 height 7
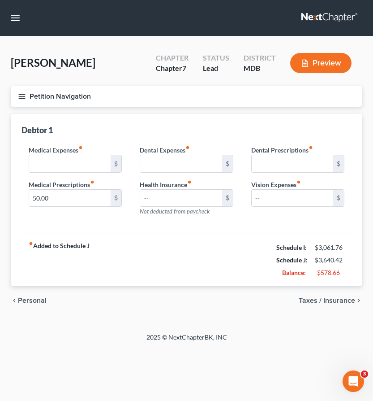
click at [333, 300] on span "Taxes / Insurance" at bounding box center [327, 300] width 56 height 7
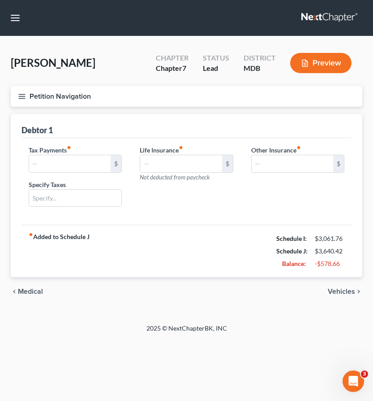
click at [333, 290] on span "Vehicles" at bounding box center [341, 291] width 27 height 7
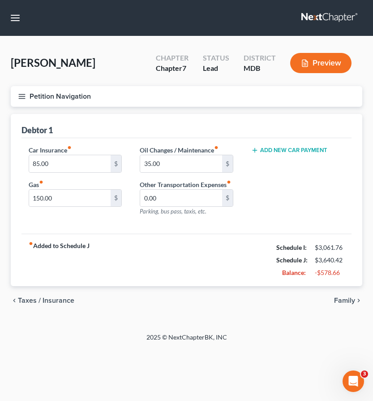
click at [68, 297] on span "Taxes / Insurance" at bounding box center [46, 300] width 56 height 7
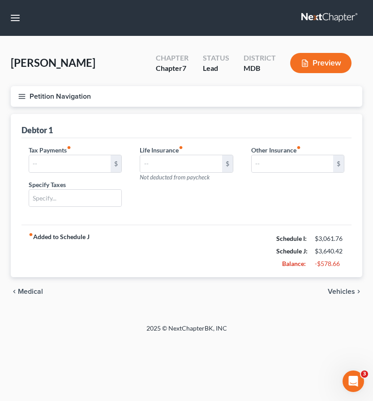
click at [28, 294] on span "Medical" at bounding box center [30, 291] width 25 height 7
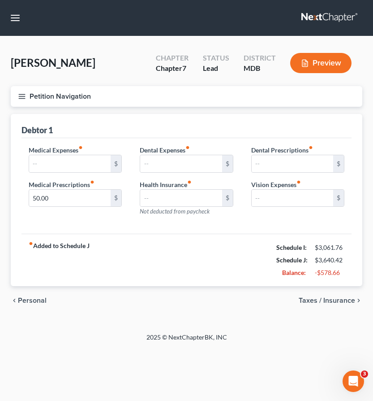
click at [28, 298] on span "Personal" at bounding box center [32, 300] width 29 height 7
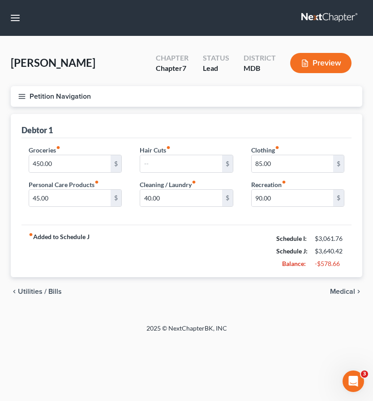
click at [28, 298] on div "chevron_left Utilities / Bills Medical chevron_right" at bounding box center [187, 291] width 352 height 29
click at [28, 290] on span "Utilities / Bills" at bounding box center [40, 291] width 44 height 7
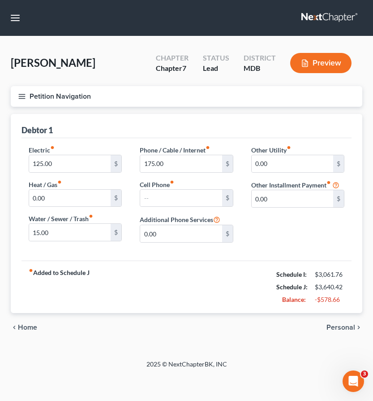
click at [26, 324] on span "Home" at bounding box center [27, 327] width 19 height 7
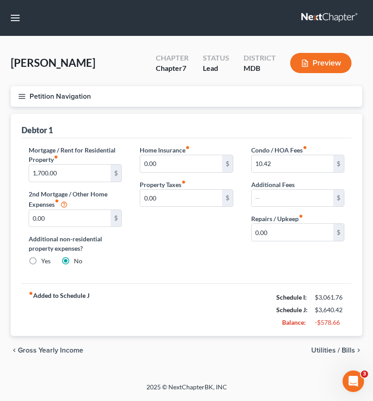
click at [336, 351] on span "Utilities / Bills" at bounding box center [333, 349] width 44 height 7
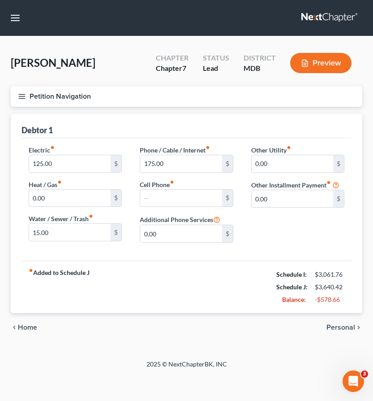
click at [336, 326] on span "Personal" at bounding box center [341, 327] width 29 height 7
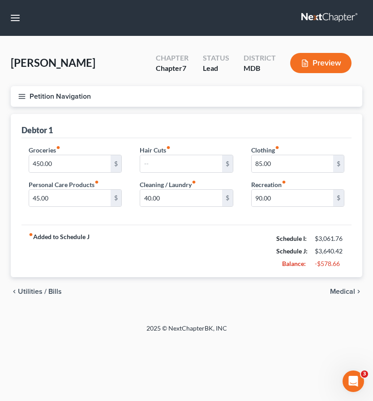
click at [339, 290] on span "Medical" at bounding box center [342, 291] width 25 height 7
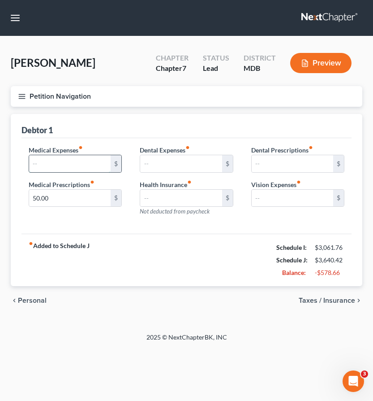
click at [45, 161] on input "text" at bounding box center [70, 163] width 82 height 17
type input "250"
click at [333, 301] on span "Taxes / Insurance" at bounding box center [327, 300] width 56 height 7
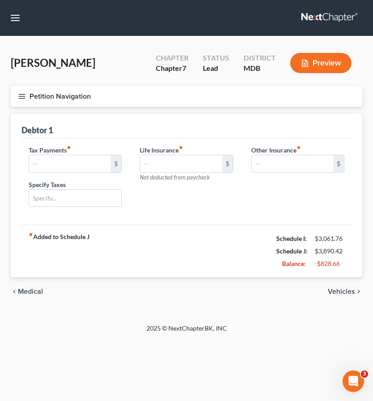
click at [337, 288] on span "Vehicles" at bounding box center [341, 291] width 27 height 7
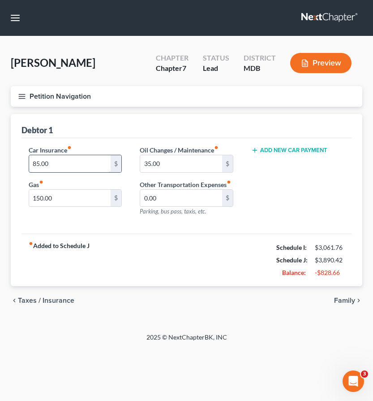
click at [81, 164] on input "85.00" at bounding box center [70, 163] width 82 height 17
type input "104"
click at [342, 299] on span "Family" at bounding box center [344, 300] width 21 height 7
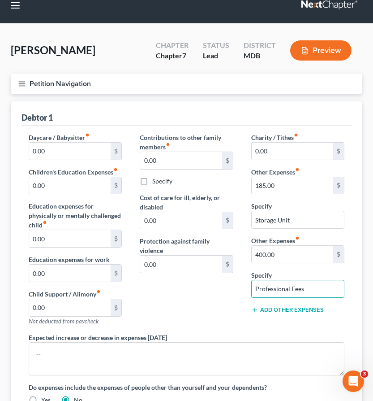
scroll to position [18, 0]
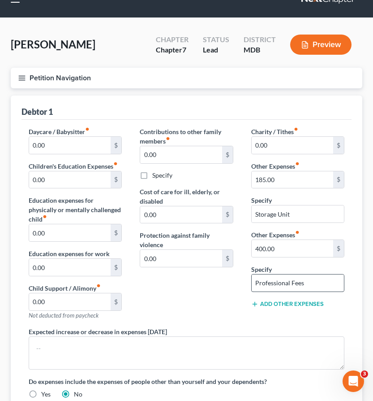
click at [321, 287] on input "Professional Fees" at bounding box center [298, 282] width 92 height 17
click at [309, 285] on input "Professional Fees" at bounding box center [298, 282] width 92 height 17
click at [290, 177] on input "185.00" at bounding box center [293, 179] width 82 height 17
click at [299, 215] on input "Storage Unit" at bounding box center [298, 213] width 92 height 17
type input "S"
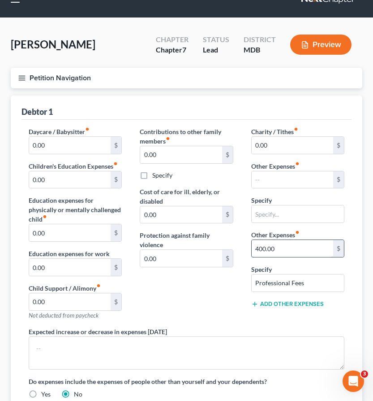
click at [289, 249] on input "400.00" at bounding box center [293, 248] width 82 height 17
type input "150"
drag, startPoint x: 307, startPoint y: 282, endPoint x: 234, endPoint y: 278, distance: 72.7
click at [234, 278] on div "Daycare / Babysitter fiber_manual_record 0.00 $ Children's Education Expenses f…" at bounding box center [187, 266] width 334 height 279
type input "Therapy"
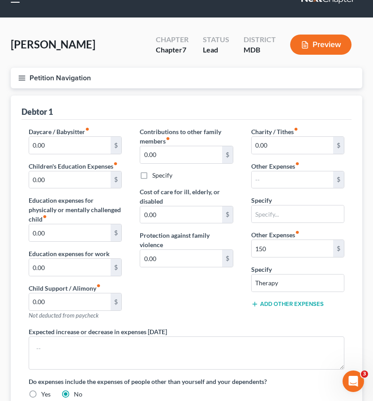
click at [197, 298] on div "Contributions to other family members fiber_manual_record 0.00 $ Specify Cost o…" at bounding box center [186, 227] width 111 height 200
click at [22, 76] on icon "button" at bounding box center [22, 78] width 8 height 8
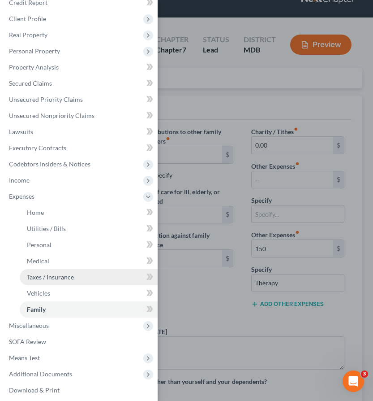
scroll to position [37, 0]
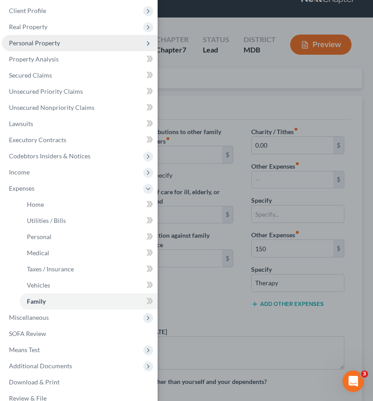
click at [19, 45] on span "Personal Property" at bounding box center [34, 43] width 51 height 8
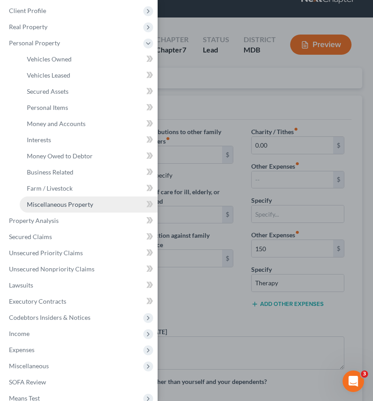
click at [39, 208] on link "Miscellaneous Property" at bounding box center [89, 204] width 138 height 16
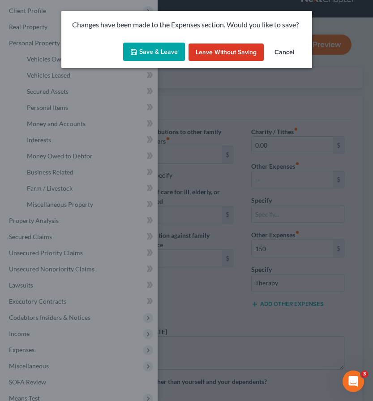
click at [149, 47] on button "Save & Leave" at bounding box center [154, 52] width 62 height 19
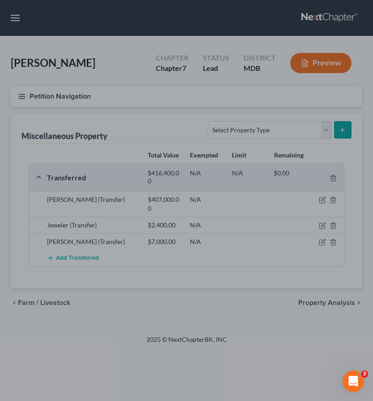
click at [320, 133] on div at bounding box center [186, 200] width 373 height 401
click at [328, 128] on div at bounding box center [186, 200] width 373 height 401
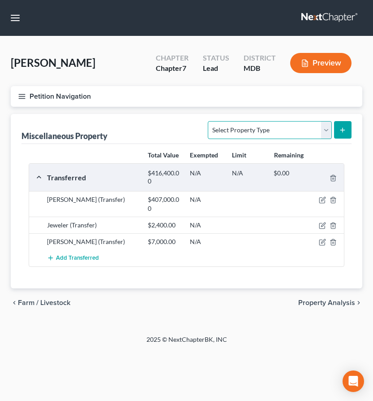
click at [312, 123] on select "Select Property Type Assigned for Creditor Benefit Within 1 Year Holding for An…" at bounding box center [270, 130] width 124 height 18
select select "stored_within_1_year"
click at [339, 135] on button "submit" at bounding box center [342, 129] width 17 height 17
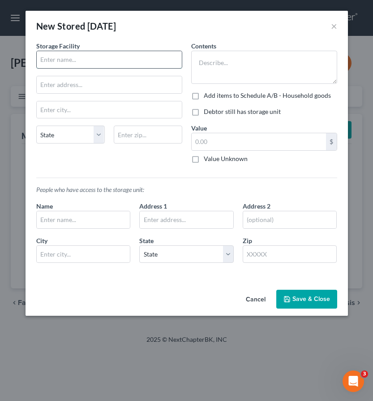
click at [67, 52] on input "text" at bounding box center [109, 59] width 145 height 17
click at [67, 59] on input "text" at bounding box center [109, 59] width 145 height 17
type input "Valley Storage"
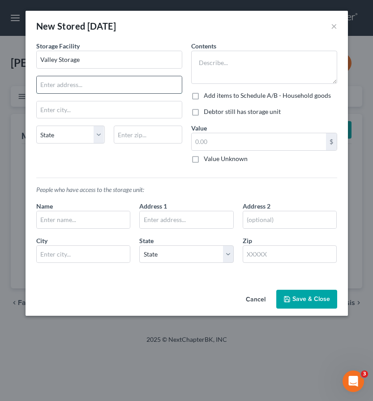
click at [73, 84] on input "text" at bounding box center [109, 84] width 145 height 17
paste input "1280 E. Wesel Blvd"
type input "1280 E. Wesel Blvd."
drag, startPoint x: 105, startPoint y: 86, endPoint x: -2, endPoint y: 78, distance: 107.4
click at [0, 78] on html "Home New Case Client Portal Law Office of David Cahn, LLC david@cahnlawoffice.c…" at bounding box center [186, 200] width 373 height 401
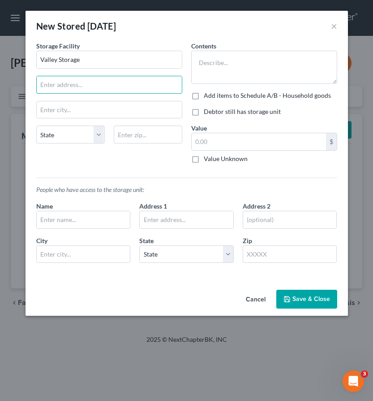
paste input "17100 Cole Rd"
type input "17100 Cole Rd."
click at [131, 130] on input "text" at bounding box center [148, 134] width 69 height 18
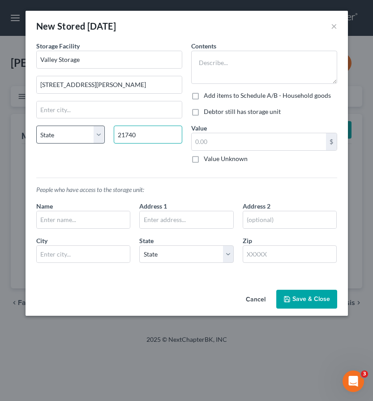
type input "21740"
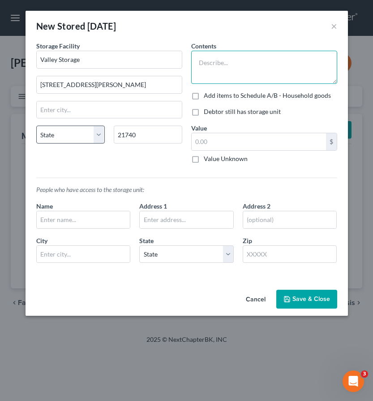
type input "[GEOGRAPHIC_DATA]"
select select "21"
click at [207, 65] on textarea at bounding box center [264, 67] width 146 height 33
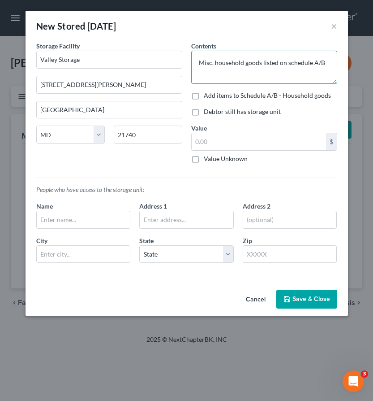
click at [289, 63] on textarea "Misc. household goods listed on schedule A/B" at bounding box center [264, 67] width 146 height 33
type textarea "Misc. household goods listed on Schedule A/B"
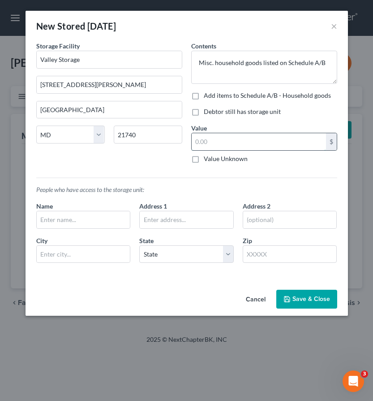
click at [212, 140] on input "text" at bounding box center [259, 141] width 134 height 17
drag, startPoint x: 203, startPoint y: 143, endPoint x: 192, endPoint y: 142, distance: 11.2
click at [192, 142] on input "750.00" at bounding box center [259, 141] width 134 height 17
type input "800.00"
click at [106, 222] on input "text" at bounding box center [84, 219] width 94 height 17
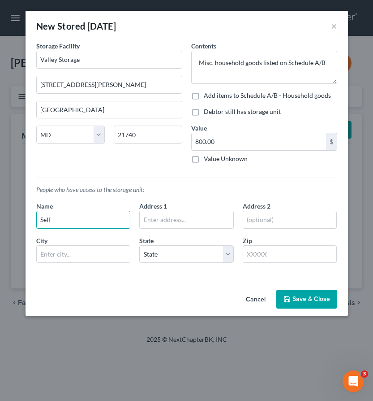
type input "Self"
click at [302, 302] on button "Save & Close" at bounding box center [307, 299] width 61 height 19
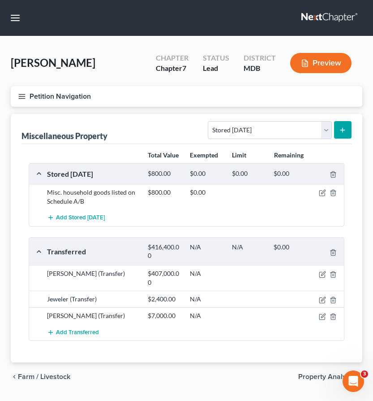
click at [20, 96] on line "button" at bounding box center [22, 96] width 6 height 0
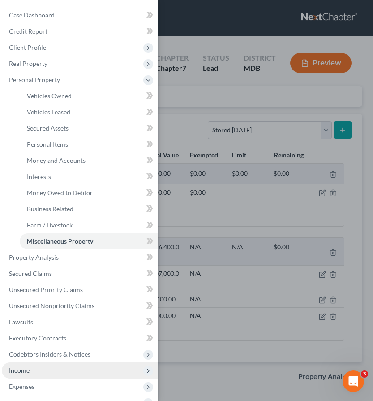
click at [31, 374] on span "Income" at bounding box center [80, 370] width 156 height 16
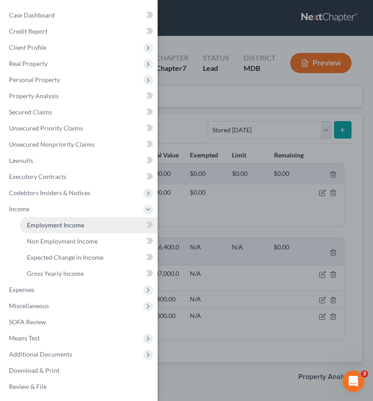
click at [45, 222] on span "Employment Income" at bounding box center [55, 225] width 57 height 8
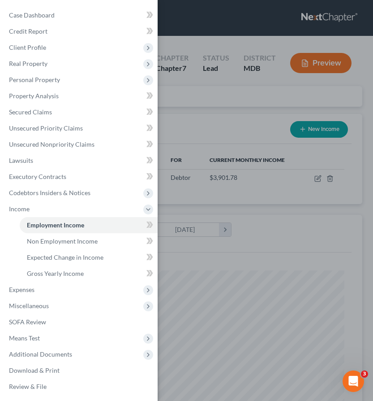
scroll to position [158, 334]
click at [212, 115] on div "Case Dashboard Payments Invoices Payments Payments Credit Report Client Profile" at bounding box center [186, 200] width 373 height 401
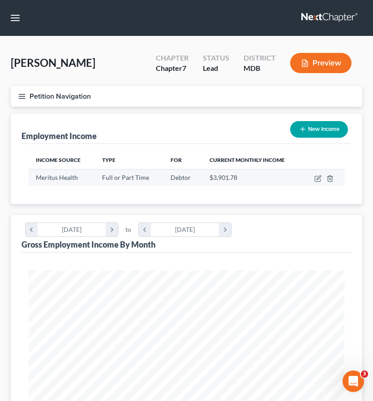
click at [322, 179] on td at bounding box center [324, 177] width 42 height 17
click at [316, 179] on icon "button" at bounding box center [318, 178] width 7 height 7
select select "0"
select select "21"
select select "2"
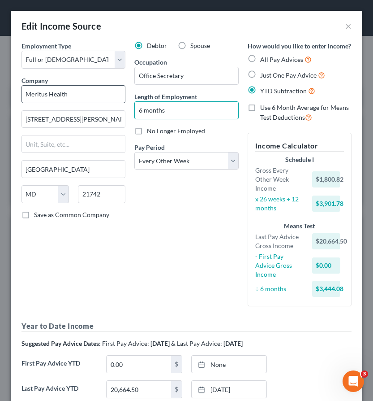
drag, startPoint x: 187, startPoint y: 110, endPoint x: 123, endPoint y: 96, distance: 65.6
click at [122, 96] on div "Employment Type * Select Full or Part Time Employment Self Employment Company *…" at bounding box center [186, 236] width 339 height 391
type input "1.5 years"
click at [147, 239] on div "Debtor Spouse Occupation Office Secretary Length of Employment 1.5 years No Lon…" at bounding box center [186, 177] width 113 height 272
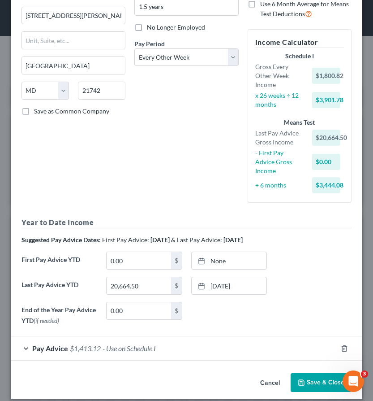
click at [304, 379] on icon "button" at bounding box center [301, 382] width 7 height 7
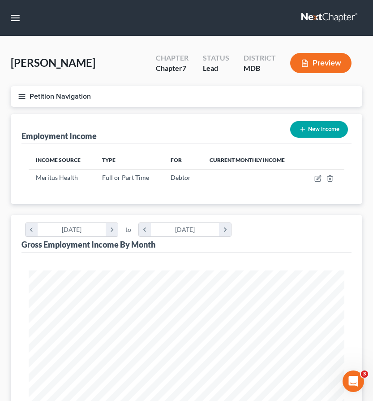
click at [22, 96] on line "button" at bounding box center [22, 96] width 6 height 0
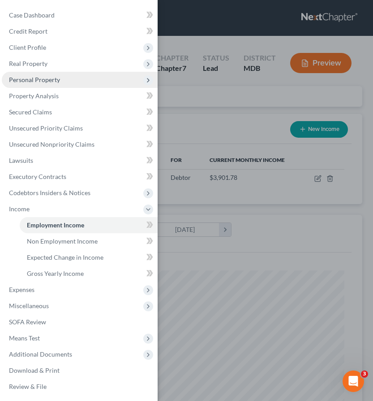
click at [47, 81] on span "Personal Property" at bounding box center [34, 80] width 51 height 8
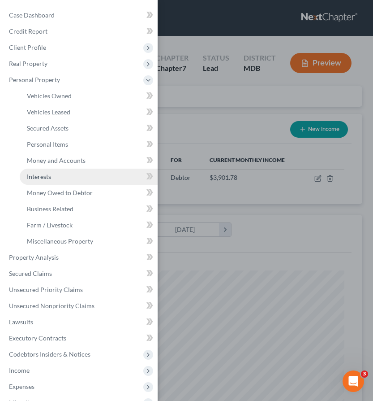
click at [46, 178] on span "Interests" at bounding box center [39, 177] width 24 height 8
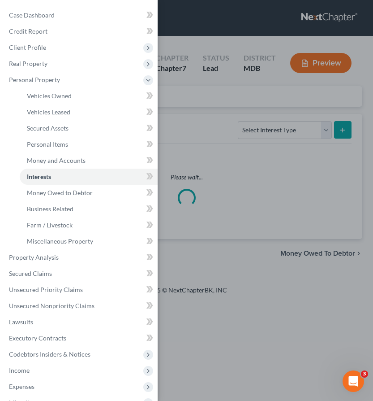
click at [198, 121] on div "Case Dashboard Payments Invoices Payments Payments Credit Report Client Profile" at bounding box center [186, 200] width 373 height 401
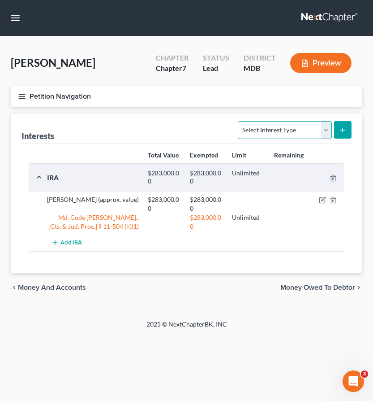
click at [329, 129] on select "Select Interest Type 401K Annuity Bond Education IRA Government Bond Government…" at bounding box center [285, 130] width 94 height 18
select select "ira"
click at [342, 126] on icon "submit" at bounding box center [342, 129] width 7 height 7
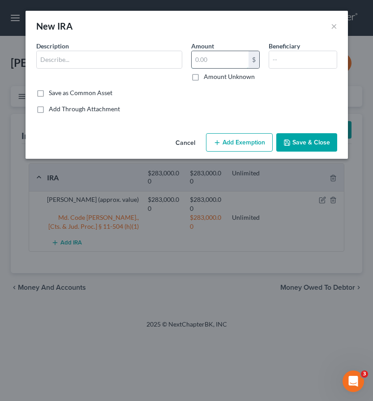
click at [214, 57] on input "text" at bounding box center [220, 59] width 57 height 17
type input "17,000"
click at [112, 54] on input "text" at bounding box center [109, 59] width 145 height 17
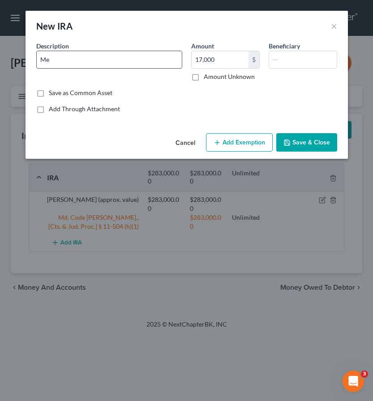
type input "M"
type input "Empower"
click at [237, 136] on button "Add Exemption" at bounding box center [239, 142] width 67 height 19
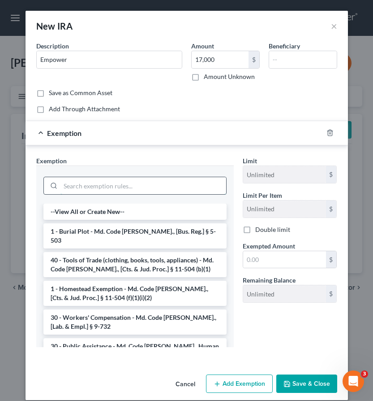
click at [99, 185] on input "search" at bounding box center [144, 185] width 166 height 17
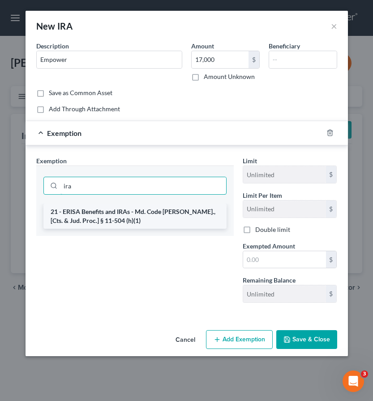
type input "ira"
click at [93, 213] on li "21 - ERISA Benefits and IRAs - Md. Code Ann., [Cts. & Jud. Proc.] § 11-504 (h)(…" at bounding box center [134, 215] width 183 height 25
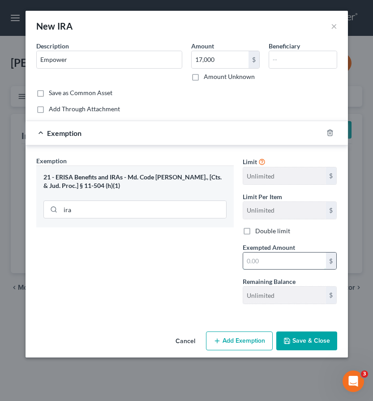
click at [271, 261] on input "text" at bounding box center [284, 260] width 83 height 17
type input "17,000"
click at [293, 337] on button "Save & Close" at bounding box center [307, 340] width 61 height 19
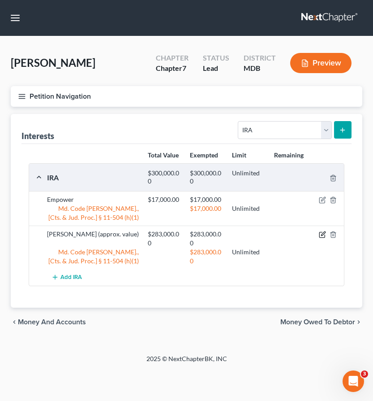
click at [321, 233] on icon "button" at bounding box center [322, 234] width 7 height 7
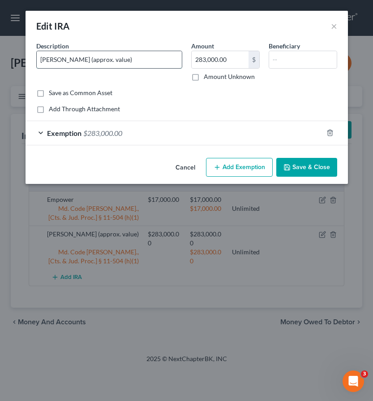
click at [78, 62] on input "Edward Jones (approx. value)" at bounding box center [109, 59] width 145 height 17
drag, startPoint x: 78, startPoint y: 61, endPoint x: 186, endPoint y: 61, distance: 108.0
click at [186, 61] on div "Description * Edward Jones (approx. value)" at bounding box center [109, 61] width 155 height 40
type input "Edward Jones"
click at [304, 164] on button "Save & Close" at bounding box center [307, 167] width 61 height 19
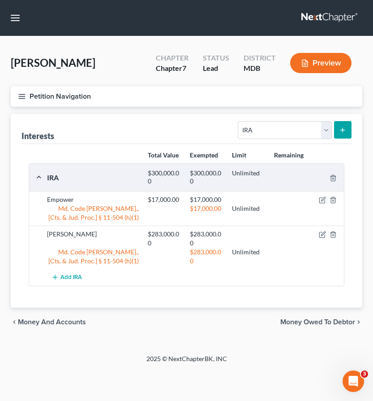
click at [20, 94] on line "button" at bounding box center [22, 94] width 6 height 0
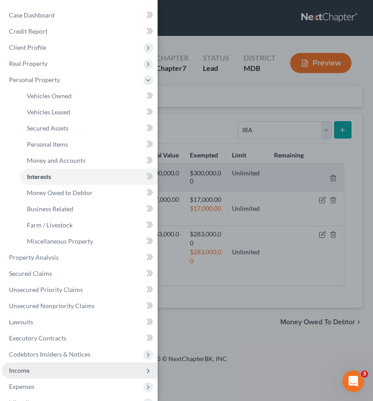
click at [32, 368] on span "Income" at bounding box center [80, 370] width 156 height 16
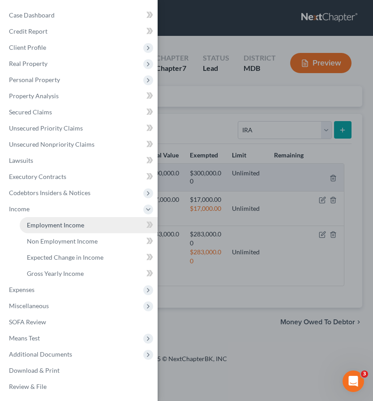
click at [46, 226] on span "Employment Income" at bounding box center [55, 225] width 57 height 8
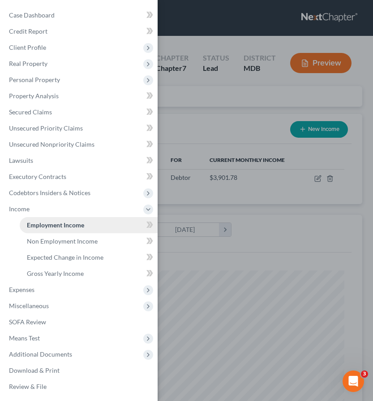
scroll to position [158, 334]
click at [205, 117] on div "Case Dashboard Payments Invoices Payments Payments Credit Report Client Profile" at bounding box center [186, 200] width 373 height 401
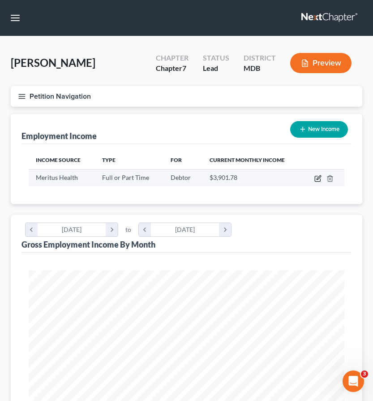
click at [315, 180] on icon "button" at bounding box center [317, 178] width 5 height 5
select select "0"
select select "21"
select select "2"
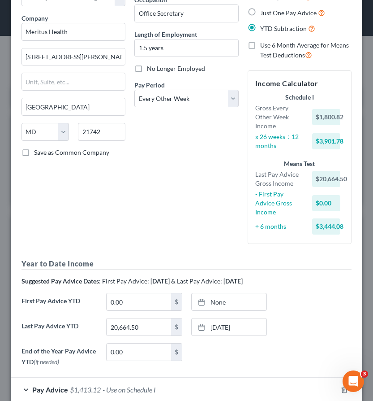
scroll to position [104, 0]
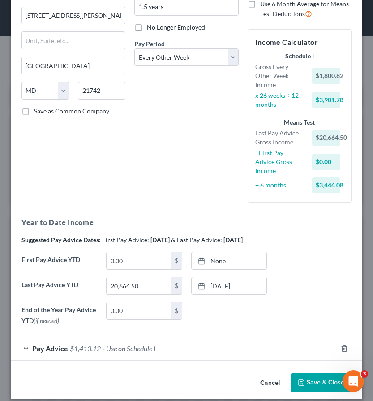
click at [303, 380] on polyline "button" at bounding box center [301, 380] width 2 height 1
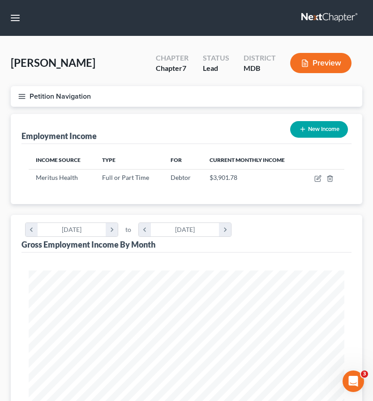
click at [20, 97] on icon "button" at bounding box center [22, 96] width 8 height 8
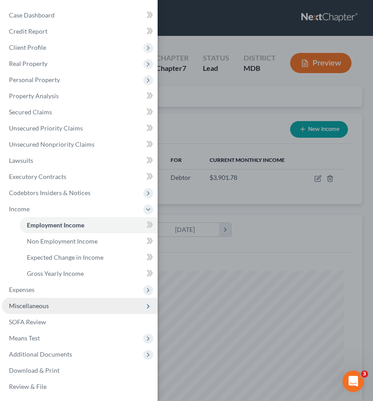
click at [27, 307] on span "Miscellaneous" at bounding box center [29, 306] width 40 height 8
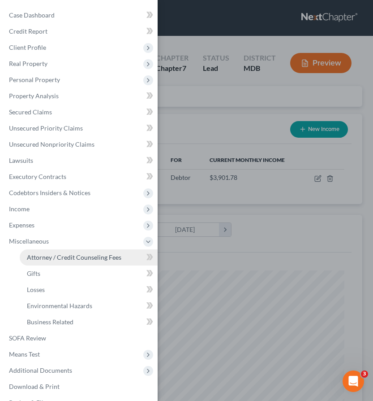
click at [38, 254] on span "Attorney / Credit Counseling Fees" at bounding box center [74, 257] width 95 height 8
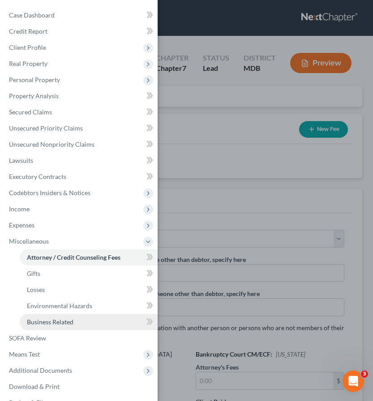
click at [42, 322] on span "Business Related" at bounding box center [50, 322] width 47 height 8
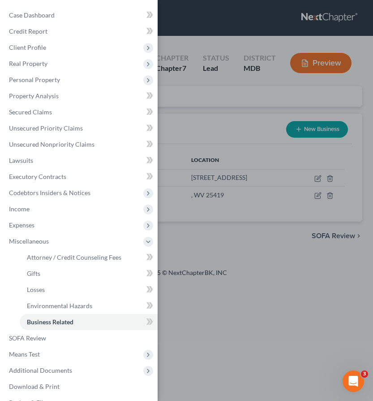
click at [197, 117] on div "Case Dashboard Payments Invoices Payments Payments Credit Report Client Profile" at bounding box center [186, 200] width 373 height 401
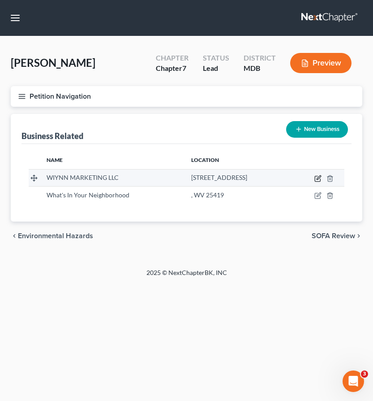
click at [318, 177] on icon "button" at bounding box center [319, 177] width 4 height 4
select select "sole_proprietor"
select select "21"
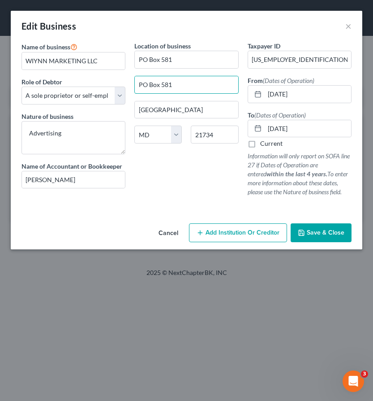
drag, startPoint x: 192, startPoint y: 88, endPoint x: 133, endPoint y: 81, distance: 59.6
click at [133, 81] on div "Location of business PO Box 581 PO Box 581 Funkstown State AL AK AR AZ CA CO CT…" at bounding box center [186, 122] width 113 height 162
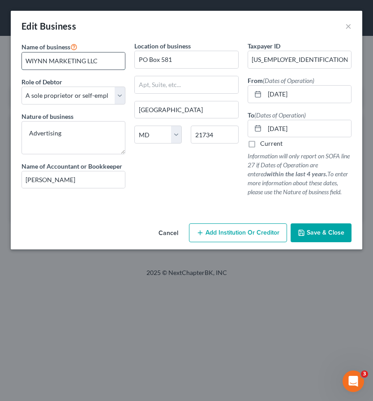
drag, startPoint x: 55, startPoint y: 61, endPoint x: 84, endPoint y: 61, distance: 29.6
click at [84, 61] on input "WIYNN MARKETING LLC" at bounding box center [73, 60] width 103 height 17
click at [84, 61] on input "WIYNN Marketing LLC" at bounding box center [73, 60] width 103 height 17
click at [77, 61] on input "WIYNN Marketing LLC" at bounding box center [73, 60] width 103 height 17
type input "WIYNN Marketing, LLC"
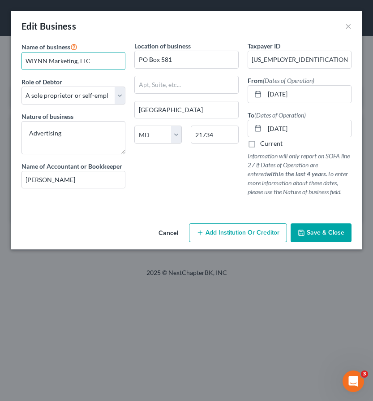
click at [306, 231] on button "Save & Close" at bounding box center [321, 232] width 61 height 19
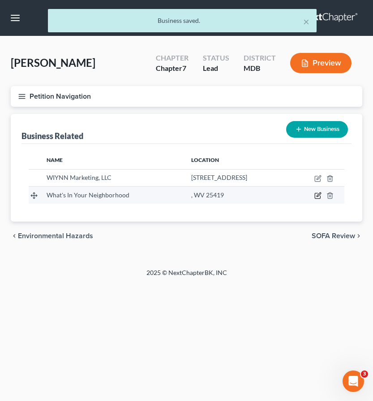
click at [319, 194] on icon "button" at bounding box center [318, 195] width 7 height 7
select select "sole_proprietor"
select select "51"
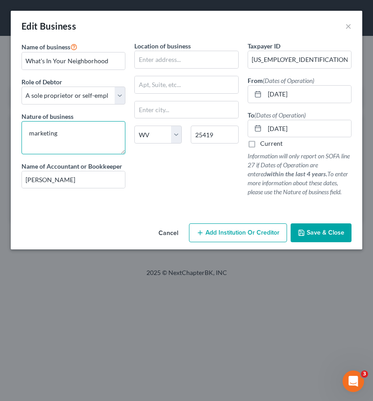
click at [35, 133] on textarea "marketing" at bounding box center [74, 137] width 104 height 33
type textarea "Marketing"
click at [296, 231] on button "Save & Close" at bounding box center [321, 232] width 61 height 19
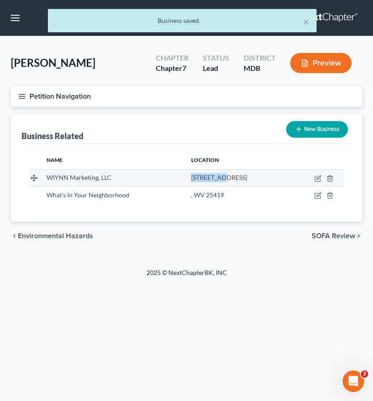
drag, startPoint x: 165, startPoint y: 178, endPoint x: 196, endPoint y: 179, distance: 30.9
click at [196, 179] on span "PO Box 581, Funkstown, MD 21734" at bounding box center [219, 177] width 56 height 8
copy span "PO Box 581"
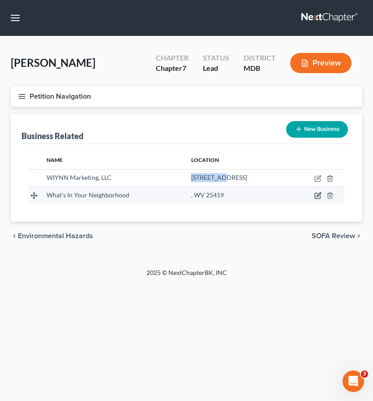
click at [316, 196] on icon "button" at bounding box center [318, 195] width 7 height 7
select select "sole_proprietor"
select select "51"
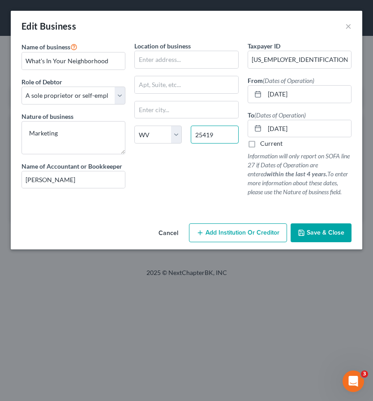
drag, startPoint x: 218, startPoint y: 135, endPoint x: 183, endPoint y: 133, distance: 34.6
click at [183, 133] on div "State AL AK AR AZ CA CO CT DE DC FL GA GU HI ID IL IN IA KS KY LA ME MD MA MI M…" at bounding box center [186, 137] width 113 height 25
type input "21734"
type input "Funkstown"
select select "21"
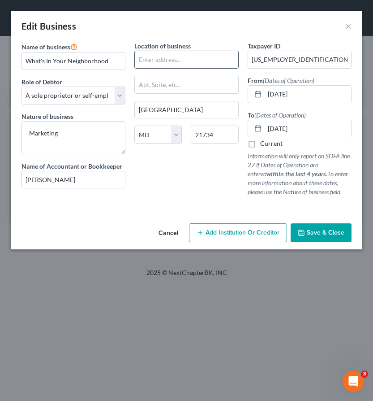
click at [161, 59] on input "text" at bounding box center [186, 59] width 103 height 17
paste input "PO Box 581"
type input "PO Box 581"
click at [321, 232] on span "Save & Close" at bounding box center [326, 233] width 38 height 8
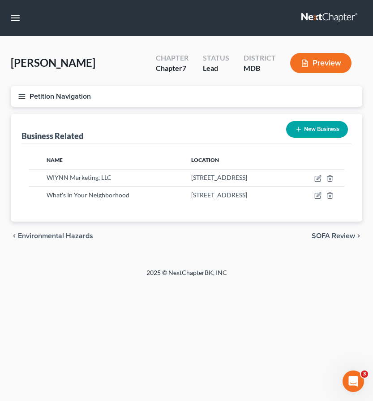
click at [22, 95] on icon "button" at bounding box center [22, 96] width 8 height 8
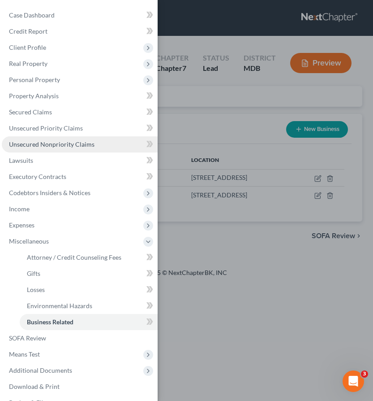
click at [25, 142] on span "Unsecured Nonpriority Claims" at bounding box center [52, 144] width 86 height 8
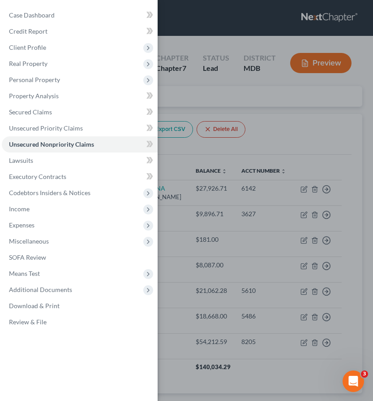
click at [202, 100] on div "Case Dashboard Payments Invoices Payments Payments Credit Report Client Profile" at bounding box center [186, 200] width 373 height 401
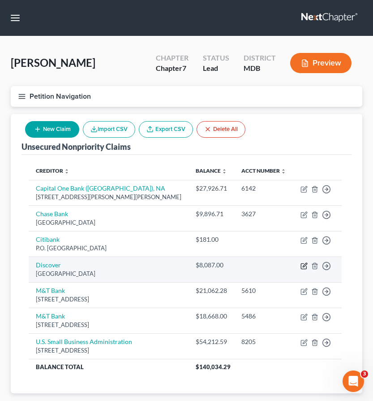
click at [301, 264] on icon "button" at bounding box center [303, 265] width 5 height 5
select select "28"
select select "2"
select select "0"
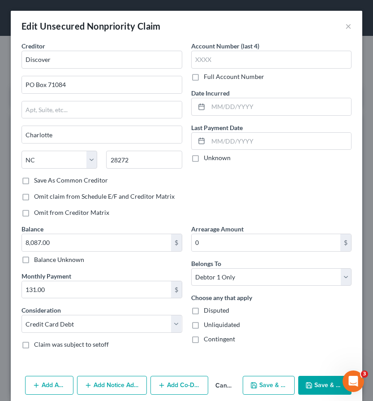
click at [270, 264] on div "Belongs To * Select Debtor 1 Only Debtor 2 Only Debtor 1 And Debtor 2 Only At L…" at bounding box center [271, 272] width 161 height 27
click at [312, 385] on icon "button" at bounding box center [309, 384] width 7 height 7
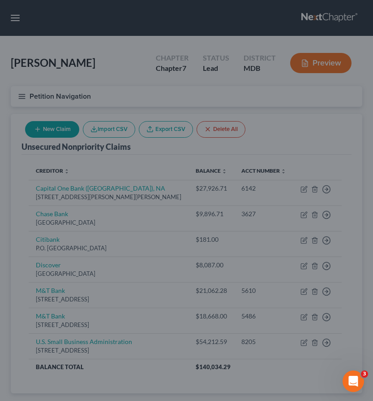
type input "9,173.00"
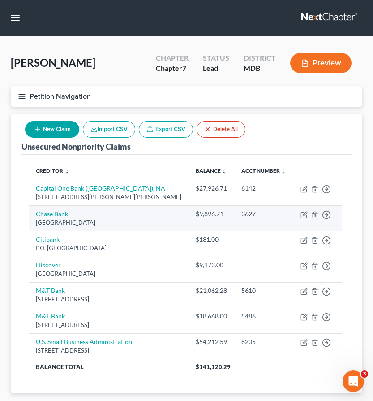
click at [45, 215] on link "Chase Bank" at bounding box center [52, 214] width 32 height 8
select select "18"
select select "2"
select select "0"
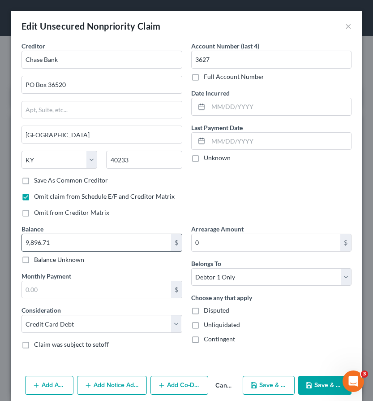
click at [66, 241] on input "9,896.71" at bounding box center [96, 242] width 149 height 17
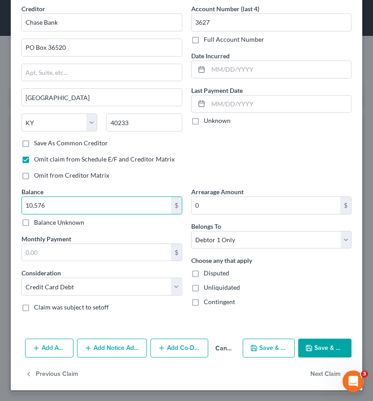
click at [310, 345] on icon "button" at bounding box center [309, 347] width 5 height 5
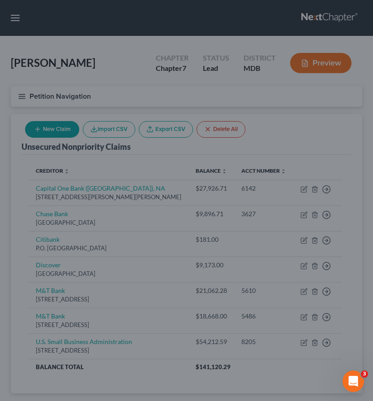
type input "10,576.00"
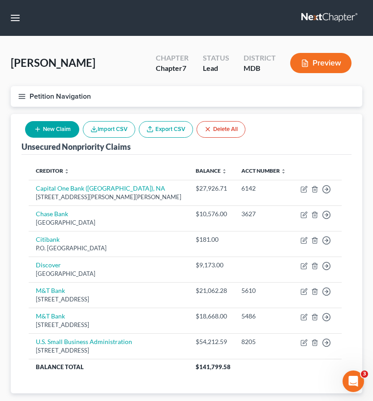
click at [19, 96] on line "button" at bounding box center [22, 96] width 6 height 0
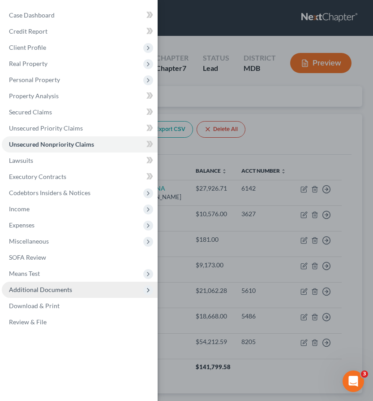
click at [50, 288] on span "Additional Documents" at bounding box center [40, 289] width 63 height 8
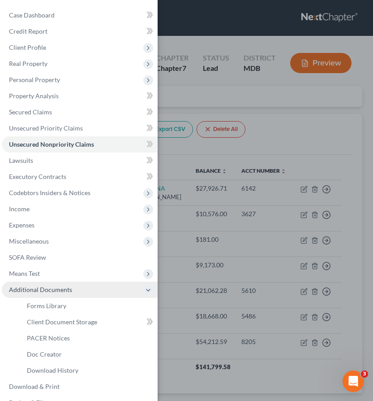
scroll to position [17, 0]
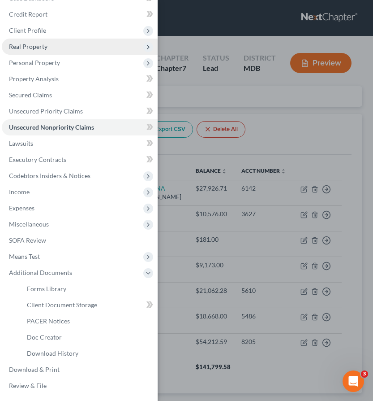
click at [36, 45] on span "Real Property" at bounding box center [28, 47] width 39 height 8
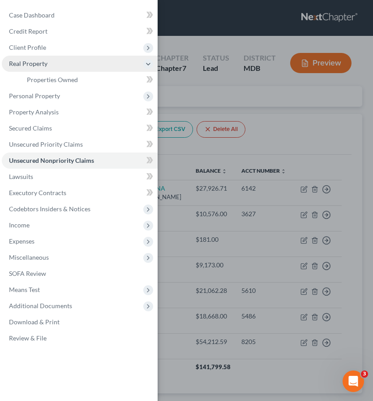
scroll to position [0, 0]
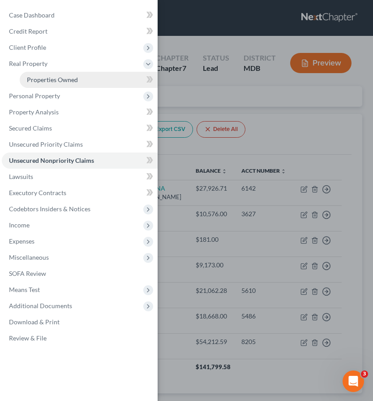
click at [43, 78] on span "Properties Owned" at bounding box center [52, 80] width 51 height 8
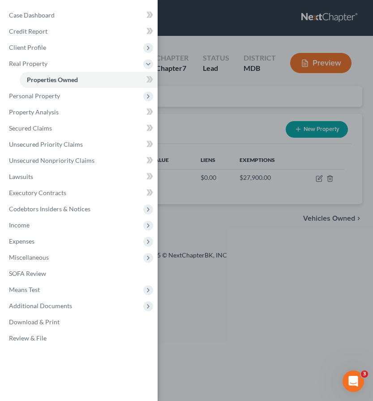
click at [210, 29] on div "Case Dashboard Payments Invoices Payments Payments Credit Report Client Profile" at bounding box center [186, 200] width 373 height 401
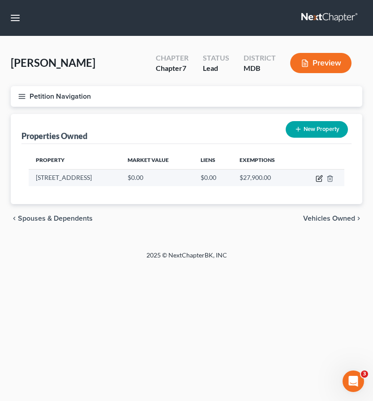
click at [318, 179] on icon "button" at bounding box center [319, 178] width 7 height 7
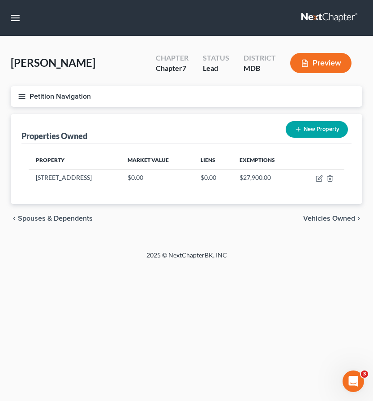
select select "21"
select select "0"
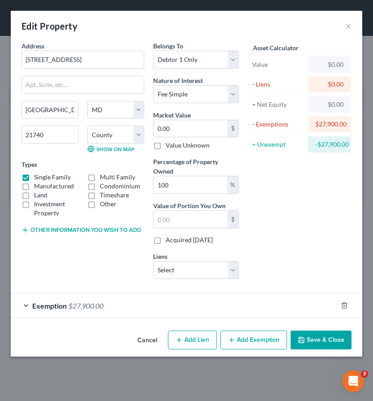
click at [70, 230] on button "Other information you wish to add" at bounding box center [82, 229] width 120 height 7
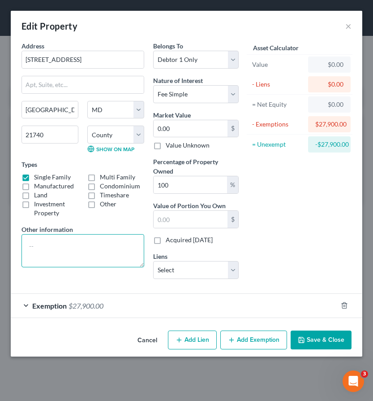
click at [56, 240] on textarea at bounding box center [83, 250] width 123 height 33
type textarea "F"
paste textarea "$247,900"
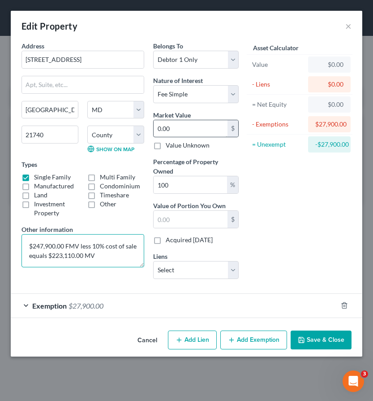
type textarea "$247,900.00 FMV less 10% cost of sale equals $223,110.00 MV"
click at [166, 126] on input "0.00" at bounding box center [190, 128] width 73 height 17
drag, startPoint x: 180, startPoint y: 129, endPoint x: 124, endPoint y: 125, distance: 56.1
click at [124, 125] on div "Address * 17930 Golf View Dr. Hagerstown State AL AK AR AZ CA CO CT DE DC FL GA…" at bounding box center [130, 163] width 226 height 245
type input "2"
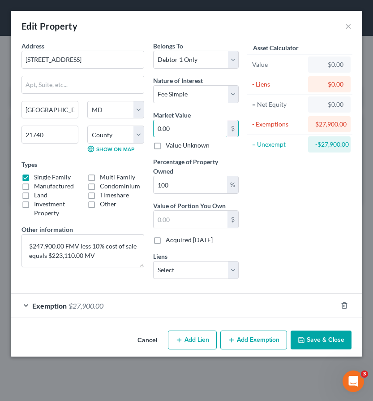
type input "2.00"
type input "22"
type input "22.00"
type input "223"
type input "223.00"
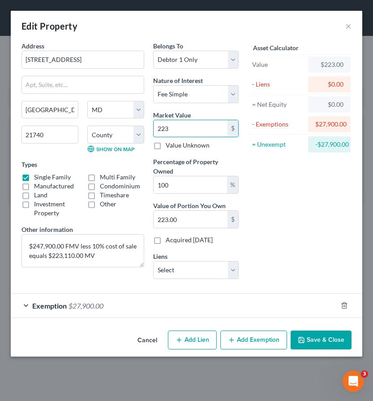
type input "2231"
type input "2,231.00"
type input "2,2311"
type input "22,311.00"
type input "22,3110"
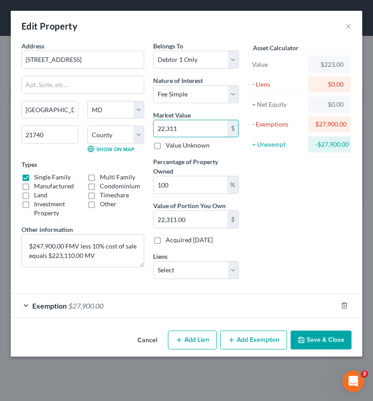
type input "223,110.00"
type input "223,1100"
type input "2,231,100.00"
type input "2,231,100"
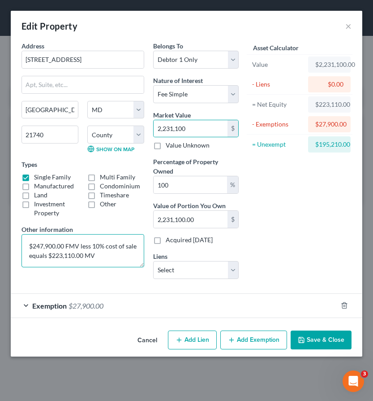
click at [95, 258] on textarea "$247,900.00 FMV less 10% cost of sale equals $223,110.00 MV" at bounding box center [83, 250] width 123 height 33
type textarea "$247,900.00 FMV less 10% cost of sale equals $223,110.00 MV."
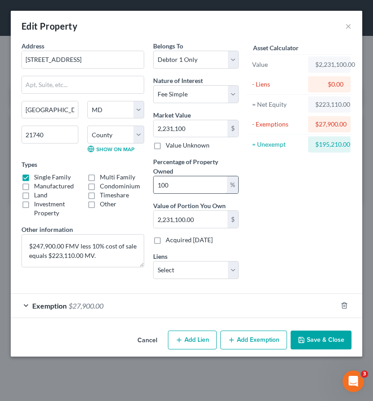
drag, startPoint x: 165, startPoint y: 185, endPoint x: 174, endPoint y: 186, distance: 9.0
click at [174, 186] on input "100" at bounding box center [190, 184] width 73 height 17
type input "10"
type input "223,110.00"
type input "10"
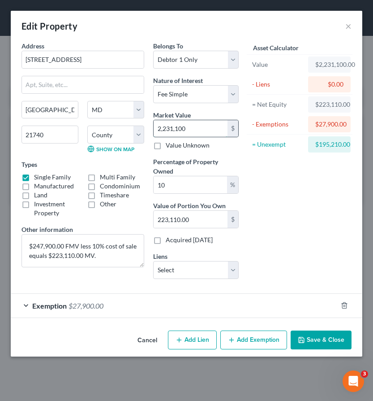
click at [179, 128] on input "2,231,100" at bounding box center [190, 128] width 73 height 17
type input "2,231,1.00"
type input "2,231.10"
click at [180, 129] on input "22,311.00" at bounding box center [190, 128] width 73 height 17
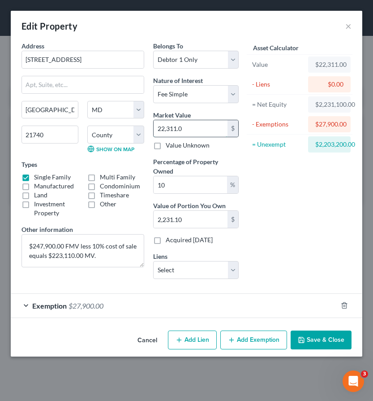
type input "22,3110"
type input "22,311.00"
click at [185, 128] on input "223,110" at bounding box center [190, 128] width 73 height 17
type input "223,110.00"
click at [180, 58] on select "Select Debtor 1 Only Debtor 2 Only Debtor 1 And Debtor 2 Only At Least One Of T…" at bounding box center [195, 60] width 85 height 18
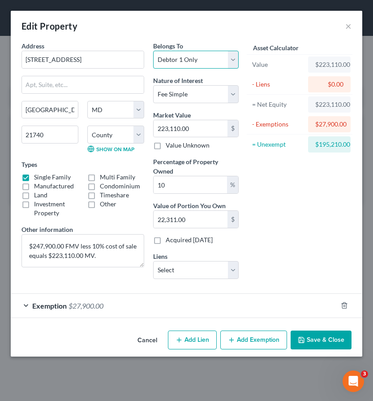
select select "3"
click at [317, 349] on button "Save & Close" at bounding box center [321, 339] width 61 height 19
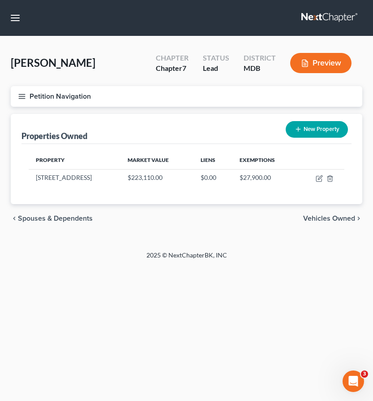
click at [22, 99] on icon "button" at bounding box center [22, 96] width 8 height 8
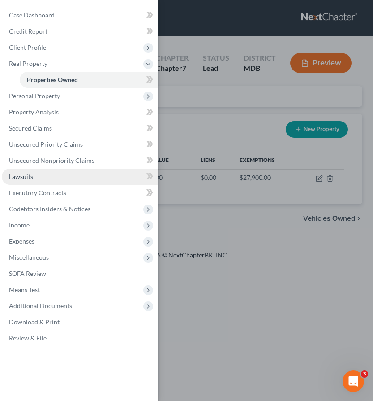
click at [26, 175] on span "Lawsuits" at bounding box center [21, 177] width 24 height 8
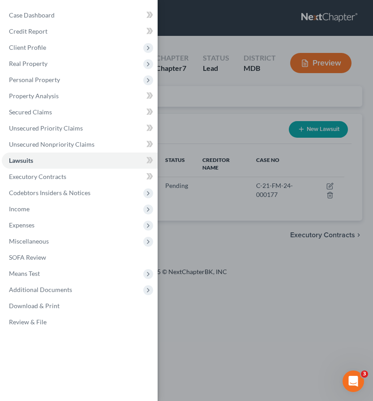
click at [203, 92] on div "Case Dashboard Payments Invoices Payments Payments Credit Report Client Profile" at bounding box center [186, 200] width 373 height 401
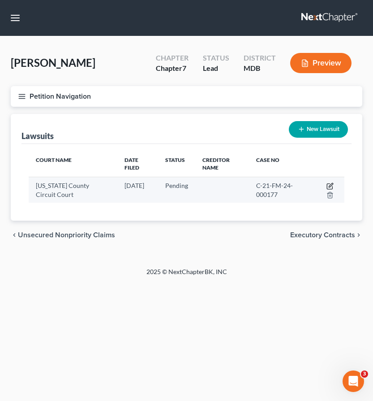
click at [330, 185] on icon "button" at bounding box center [331, 185] width 4 height 4
select select "21"
select select "0"
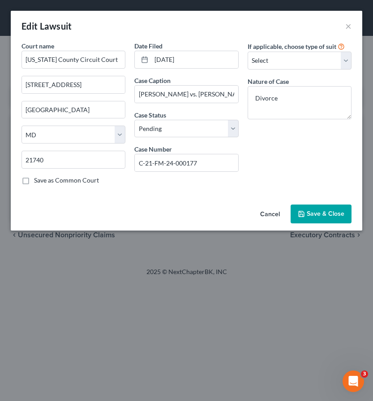
click at [329, 208] on button "Save & Close" at bounding box center [321, 213] width 61 height 19
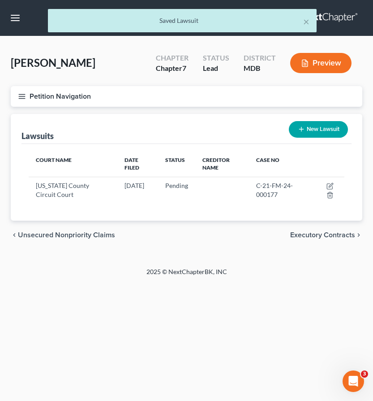
click at [317, 130] on button "New Lawsuit" at bounding box center [318, 129] width 59 height 17
select select "0"
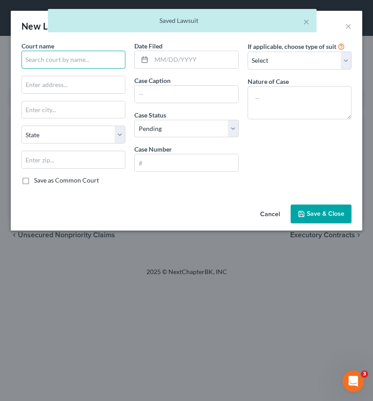
click at [47, 62] on input "text" at bounding box center [74, 60] width 104 height 18
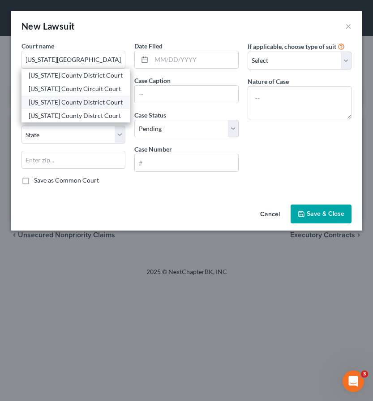
click at [50, 99] on div "Washington County District Court" at bounding box center [76, 102] width 94 height 9
type input "Washington County District Court"
type input "36 West Antietam St."
type input "Hagerstown"
select select "21"
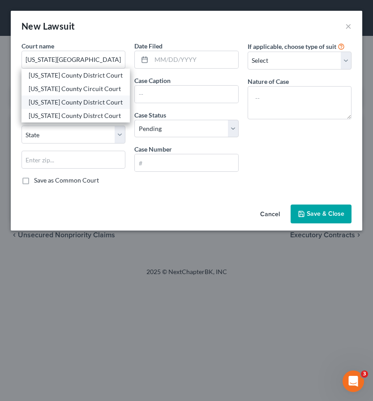
type input "21740"
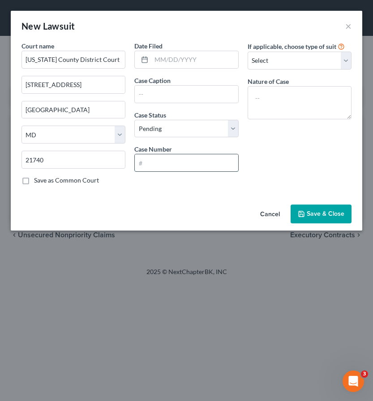
click at [150, 162] on input "text" at bounding box center [186, 162] width 103 height 17
paste input "D-112-CV-25-010443"
type input "D-112-CV-25-010443"
click at [153, 90] on input "text" at bounding box center [186, 94] width 103 height 17
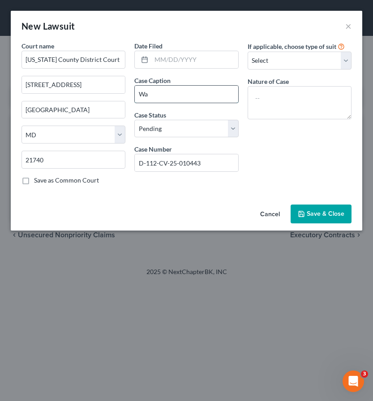
type input "W"
drag, startPoint x: 230, startPoint y: 94, endPoint x: 270, endPoint y: 97, distance: 39.6
click at [270, 97] on div "Court name * Washington County District Court 36 West Antietam St. Hagerstown S…" at bounding box center [186, 116] width 339 height 151
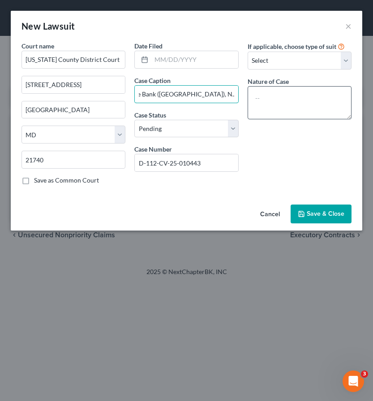
type input "Capital Once Bank (USA), N.A. vs. Cheryl Grimm"
click at [266, 99] on textarea at bounding box center [300, 102] width 104 height 33
type textarea "Contract"
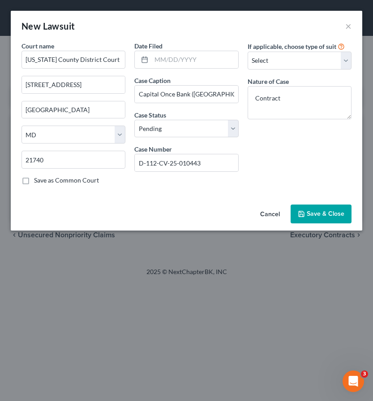
click at [334, 216] on span "Save & Close" at bounding box center [326, 214] width 38 height 8
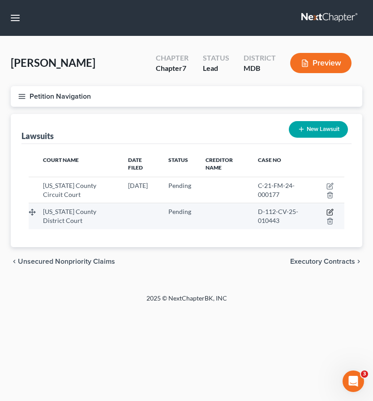
click at [331, 214] on icon "button" at bounding box center [330, 211] width 7 height 7
select select "21"
select select "0"
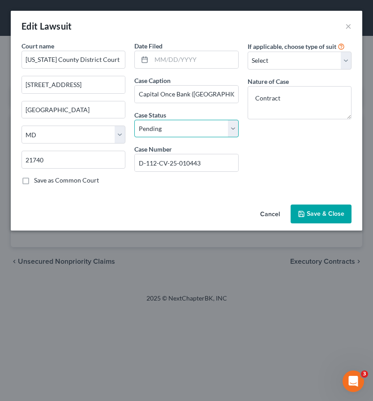
click at [182, 128] on select "Select Pending On Appeal Concluded" at bounding box center [186, 129] width 104 height 18
click at [182, 63] on input "text" at bounding box center [194, 59] width 86 height 17
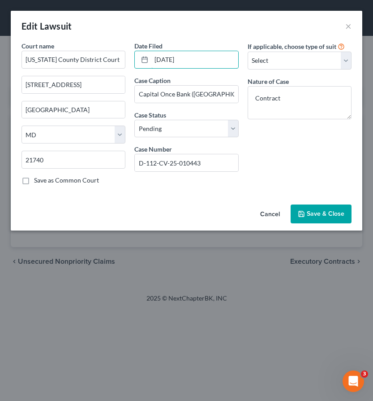
type input "07/30/2025"
click at [311, 213] on span "Save & Close" at bounding box center [326, 214] width 38 height 8
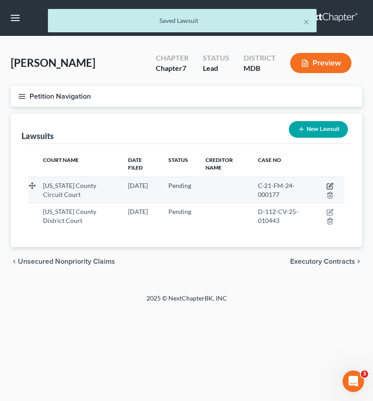
click at [330, 184] on icon "button" at bounding box center [331, 185] width 4 height 4
select select "21"
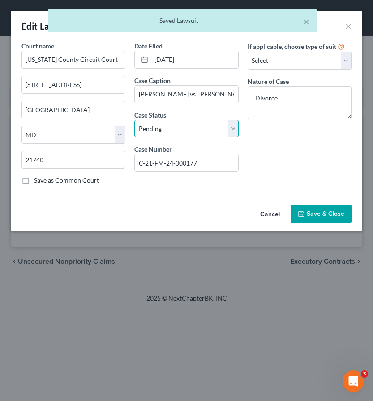
click at [166, 133] on select "Select Pending On Appeal Concluded" at bounding box center [186, 129] width 104 height 18
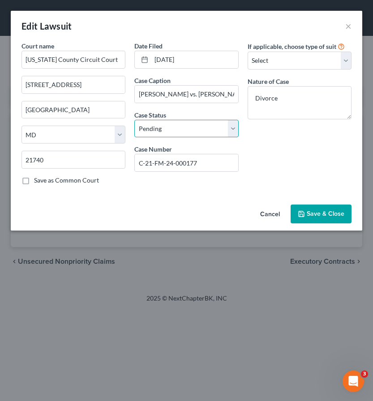
select select "2"
click at [319, 210] on span "Save & Close" at bounding box center [326, 214] width 38 height 8
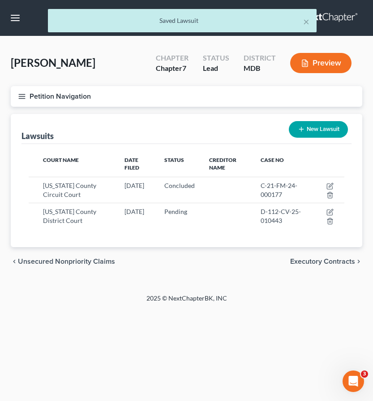
click at [314, 124] on button "New Lawsuit" at bounding box center [318, 129] width 59 height 17
select select "0"
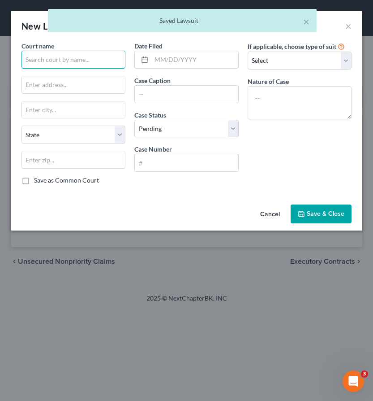
click at [73, 61] on input "text" at bounding box center [74, 60] width 104 height 18
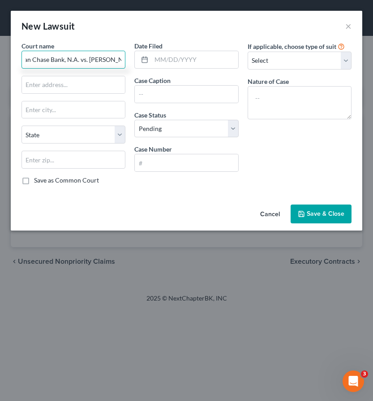
scroll to position [0, 28]
type input "JPMorgan Chase Bank, N.A. vs. Cheryl Grimm"
drag, startPoint x: 26, startPoint y: 62, endPoint x: 160, endPoint y: 62, distance: 134.0
click at [160, 62] on div "Court name * JPMorgan Chase Bank, N.A. vs. Cheryl Grimm State AL AK AR AZ CA CO…" at bounding box center [186, 116] width 339 height 151
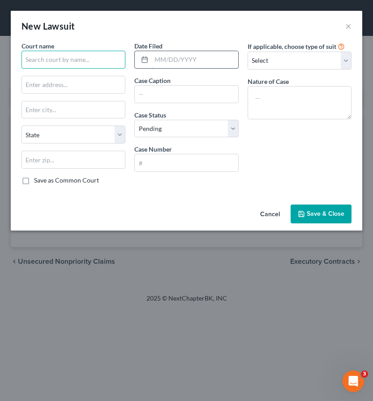
scroll to position [0, 0]
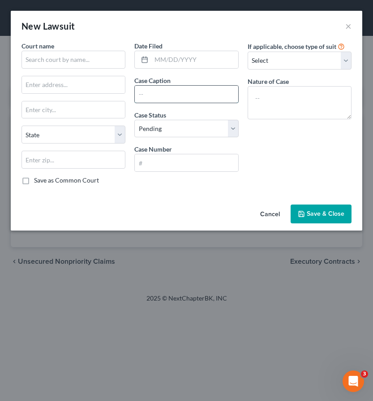
click at [199, 91] on input "text" at bounding box center [186, 94] width 103 height 17
paste input "JPMorgan Chase Bank, N.A. vs. Cheryl Grimm"
type input "JPMorgan Chase Bank, N.A. vs. Cheryl Grimm"
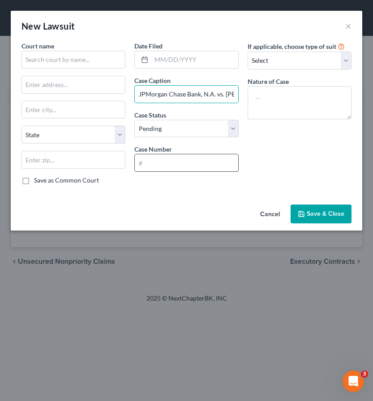
click at [150, 162] on input "text" at bounding box center [186, 162] width 103 height 17
paste input "D112CV25008554"
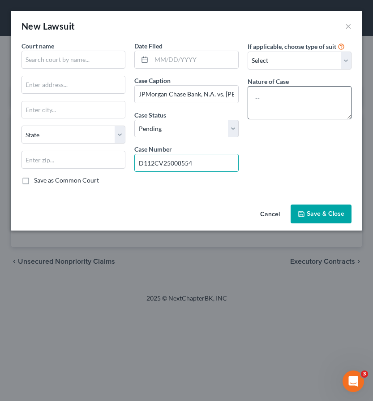
type input "D112CV25008554"
click at [264, 110] on textarea at bounding box center [300, 102] width 104 height 33
type textarea "Contract"
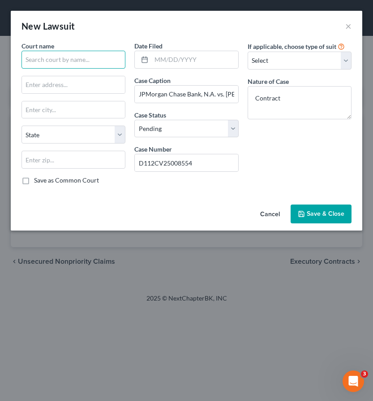
click at [53, 59] on input "text" at bounding box center [74, 60] width 104 height 18
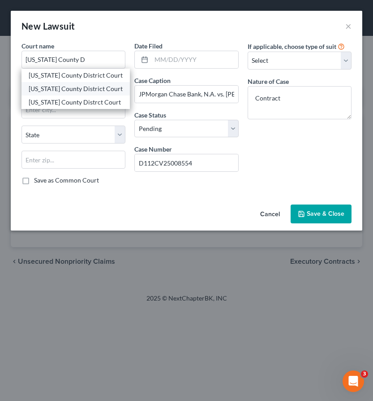
click at [44, 91] on div "Washington County District Court" at bounding box center [76, 88] width 94 height 9
type input "Washington County District Court"
type input "36 West Antietam St."
type input "Hagerstown"
select select "21"
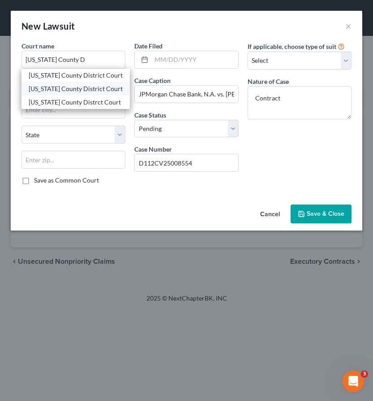
type input "21740"
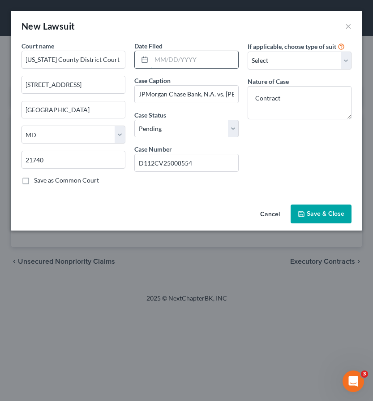
click at [161, 63] on input "text" at bounding box center [194, 59] width 86 height 17
type input "04/10/2025"
click at [307, 217] on button "Save & Close" at bounding box center [321, 213] width 61 height 19
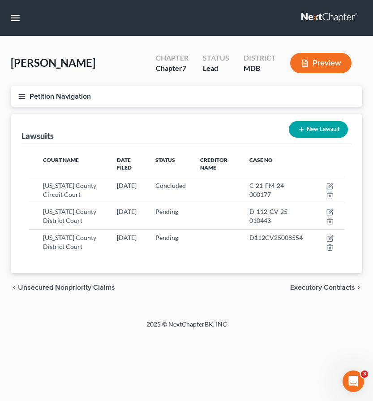
click at [22, 95] on icon "button" at bounding box center [22, 96] width 8 height 8
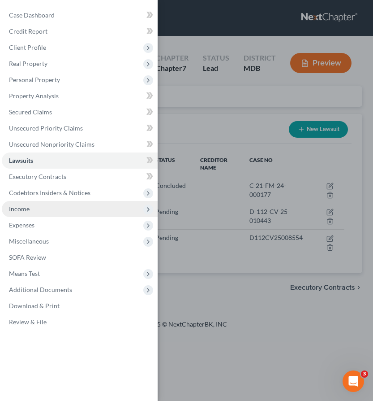
click at [19, 209] on span "Income" at bounding box center [19, 209] width 21 height 8
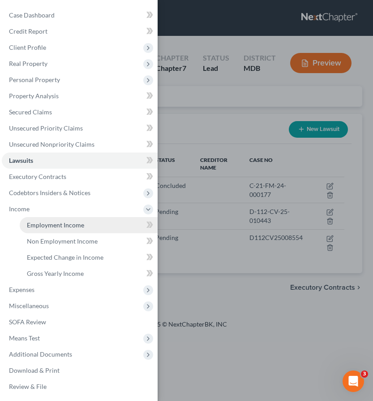
click at [39, 227] on span "Employment Income" at bounding box center [55, 225] width 57 height 8
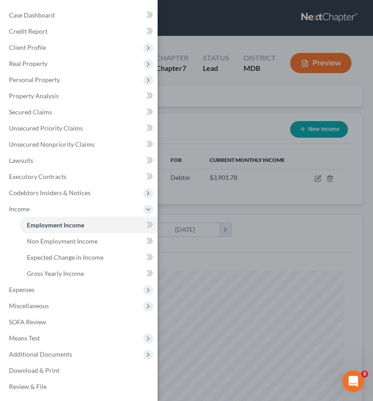
scroll to position [158, 334]
click at [55, 269] on span "Gross Yearly Income" at bounding box center [55, 273] width 57 height 8
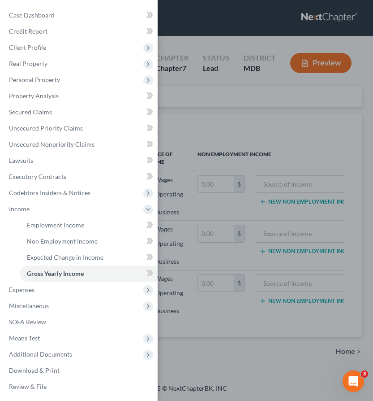
click at [196, 108] on div "Case Dashboard Payments Invoices Payments Payments Credit Report Client Profile" at bounding box center [186, 200] width 373 height 401
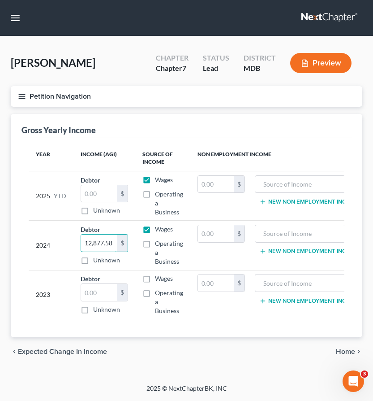
drag, startPoint x: 82, startPoint y: 246, endPoint x: 146, endPoint y: 245, distance: 63.2
click at [146, 245] on tr "2024 Debtor 12,877.58 $ Unknown Balance Undetermined 12,877.58 $ Unknown Wages …" at bounding box center [198, 244] width 338 height 49
paste input "$40,680.64"
type input "$40,680.64"
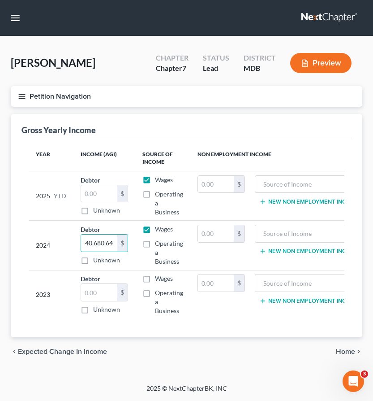
scroll to position [0, 0]
click at [19, 98] on line "button" at bounding box center [22, 98] width 6 height 0
click at [0, 0] on div "Case Dashboard Payments Invoices Payments Payments Credit Report Client Profile" at bounding box center [0, 0] width 0 height 0
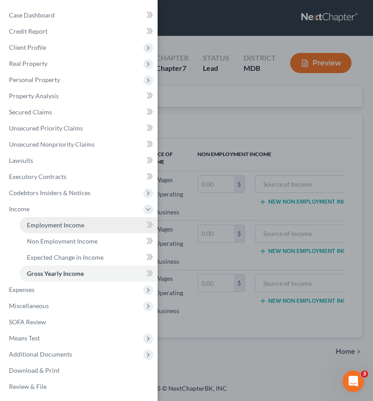
click at [35, 221] on span "Employment Income" at bounding box center [55, 225] width 57 height 8
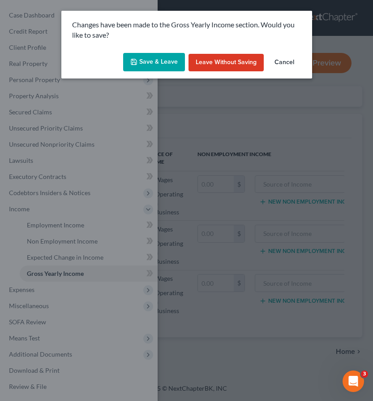
click at [161, 64] on button "Save & Leave" at bounding box center [154, 62] width 62 height 19
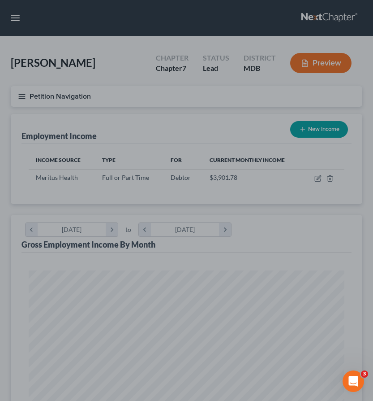
scroll to position [158, 334]
click at [319, 176] on div at bounding box center [186, 200] width 373 height 401
click at [317, 178] on div at bounding box center [186, 200] width 373 height 401
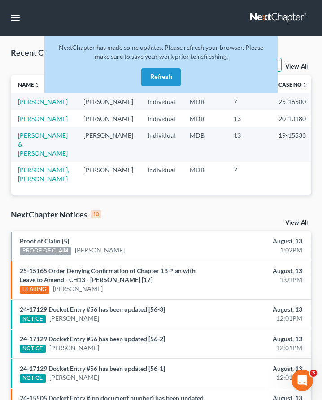
click at [163, 70] on button "Refresh" at bounding box center [160, 77] width 39 height 18
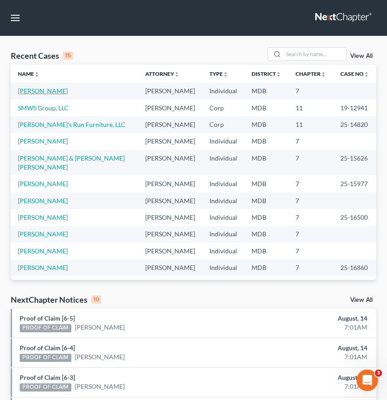
click at [31, 92] on link "[PERSON_NAME]" at bounding box center [43, 91] width 50 height 8
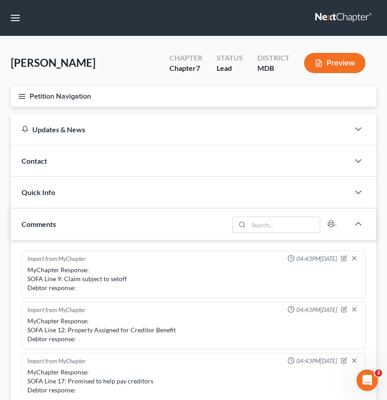
scroll to position [160, 0]
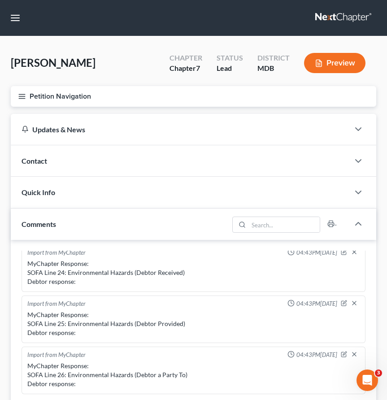
click at [16, 94] on button "Petition Navigation" at bounding box center [193, 96] width 365 height 21
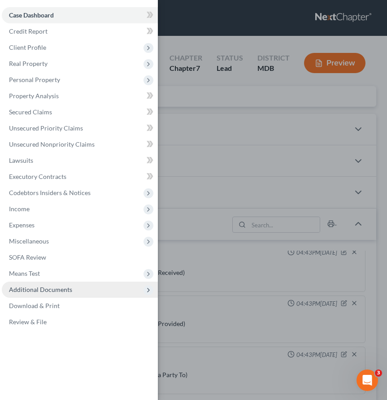
click at [39, 288] on span "Additional Documents" at bounding box center [40, 289] width 63 height 8
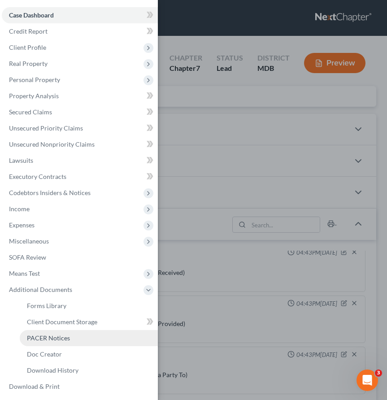
click at [40, 335] on span "PACER Notices" at bounding box center [48, 338] width 43 height 8
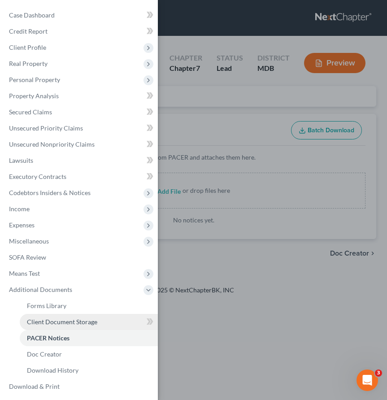
click at [56, 322] on span "Client Document Storage" at bounding box center [62, 322] width 70 height 8
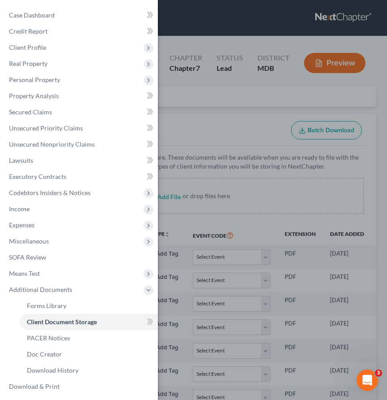
click at [190, 114] on div "Case Dashboard Payments Invoices Payments Payments Credit Report Client Profile" at bounding box center [193, 200] width 387 height 400
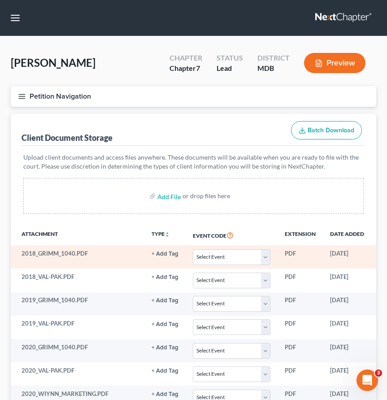
scroll to position [0, 66]
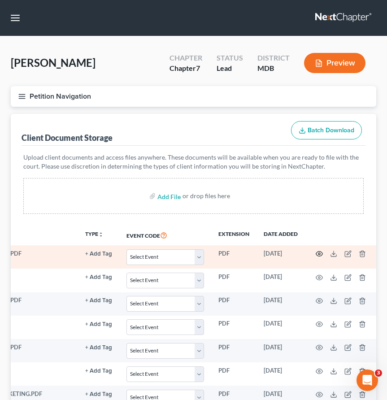
click at [315, 254] on icon "button" at bounding box center [318, 253] width 7 height 7
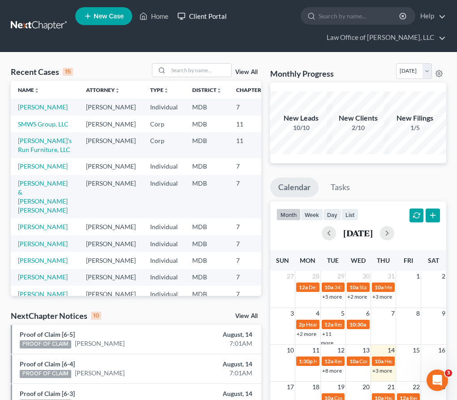
click at [208, 19] on link "Client Portal" at bounding box center [202, 16] width 58 height 16
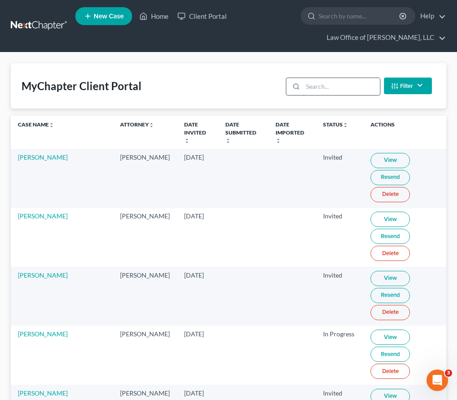
click at [337, 90] on input "search" at bounding box center [341, 86] width 77 height 17
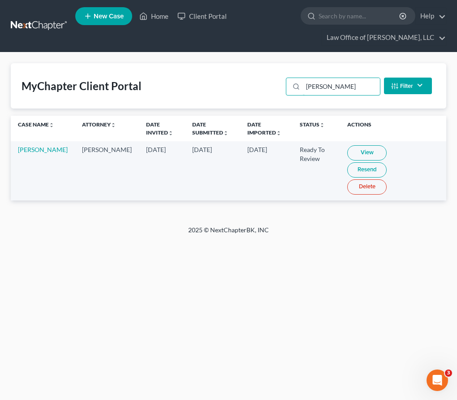
type input "grimm"
click at [351, 154] on link "View" at bounding box center [366, 152] width 39 height 15
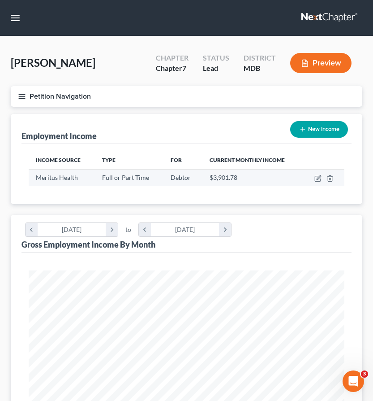
click at [318, 174] on td at bounding box center [324, 177] width 42 height 17
click at [318, 176] on icon "button" at bounding box center [317, 178] width 5 height 5
select select "0"
select select "21"
select select "2"
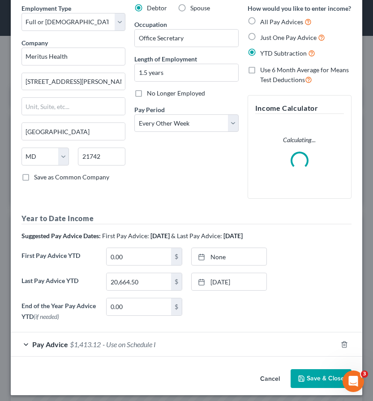
scroll to position [43, 0]
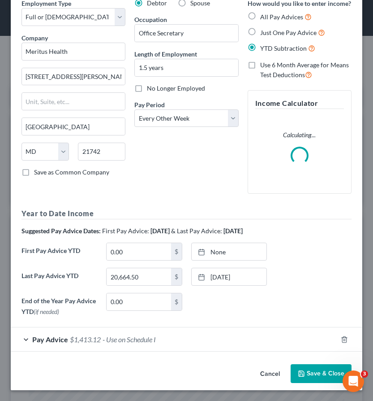
click at [110, 337] on span "- Use on Schedule I" at bounding box center [129, 339] width 53 height 9
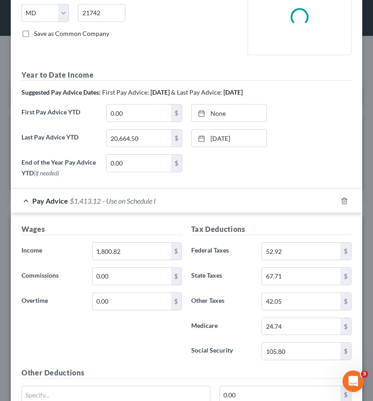
scroll to position [216, 0]
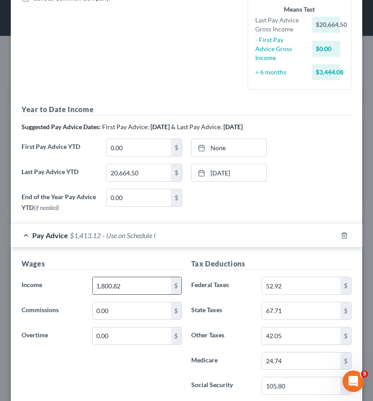
click at [141, 277] on input "1,800.82" at bounding box center [132, 285] width 78 height 17
type input "2,133.74"
drag, startPoint x: 308, startPoint y: 275, endPoint x: 250, endPoint y: 271, distance: 58.4
click at [250, 277] on div "Federal Taxes 52.92 $" at bounding box center [272, 286] width 170 height 18
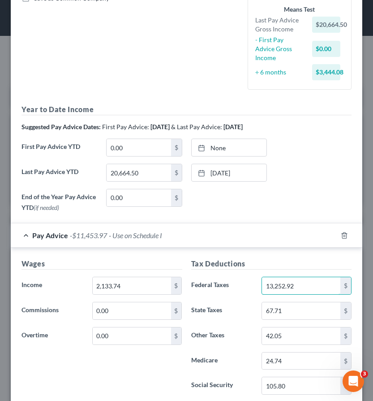
type input "13,252.92"
type input "78.24"
type input "48.59"
type input "25.45"
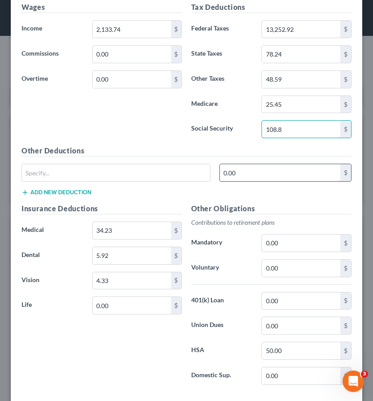
scroll to position [471, 0]
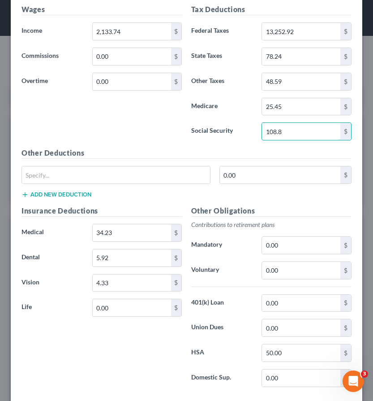
type input "108.8"
click at [49, 232] on label "Medical" at bounding box center [52, 233] width 71 height 18
click at [116, 227] on input "34.23" at bounding box center [132, 232] width 78 height 17
type input "70.26"
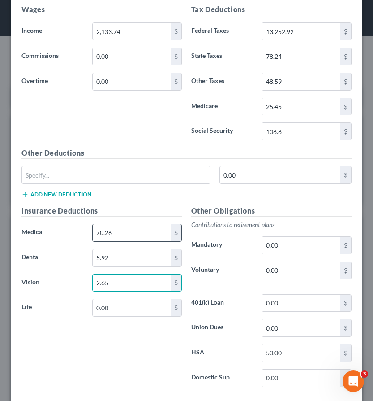
type input "2.65"
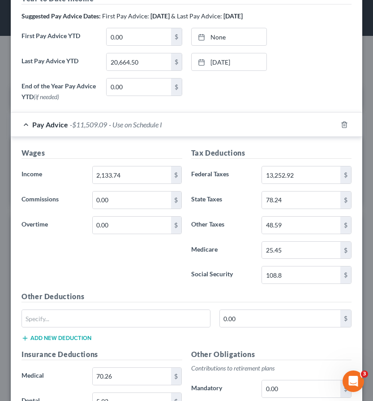
scroll to position [324, 0]
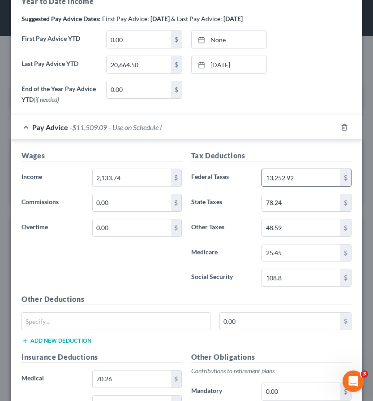
click at [294, 169] on input "13,252.92" at bounding box center [301, 177] width 78 height 17
type input "132.19"
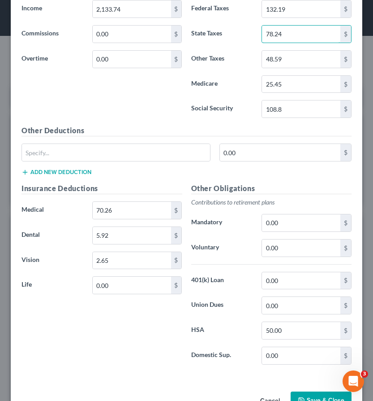
scroll to position [511, 0]
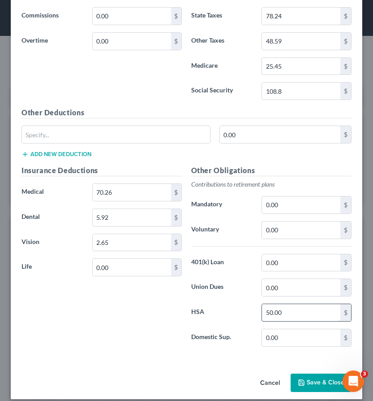
click at [284, 304] on input "50.00" at bounding box center [301, 312] width 78 height 17
type input "300"
click at [311, 375] on button "Save & Close" at bounding box center [321, 382] width 61 height 19
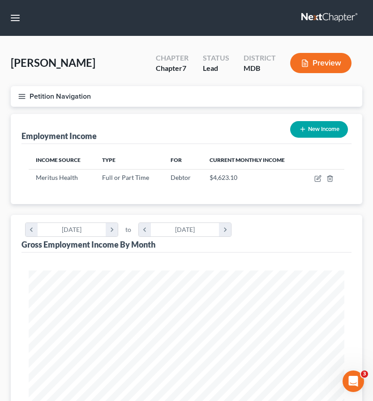
click at [25, 95] on icon "button" at bounding box center [22, 96] width 8 height 8
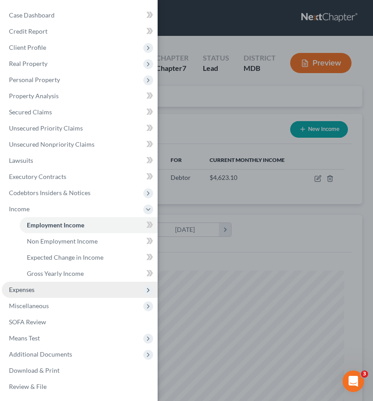
click at [32, 287] on span "Expenses" at bounding box center [22, 289] width 26 height 8
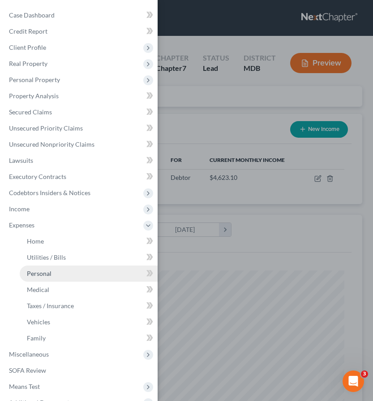
click at [39, 273] on span "Personal" at bounding box center [39, 273] width 25 height 8
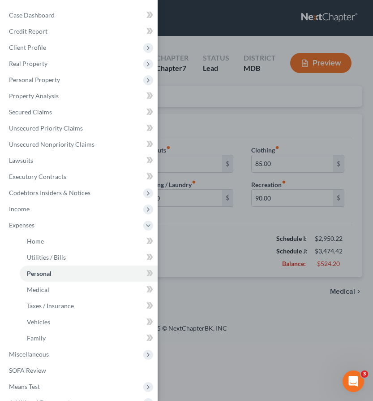
click at [238, 112] on div "Case Dashboard Payments Invoices Payments Payments Credit Report Client Profile" at bounding box center [186, 200] width 373 height 401
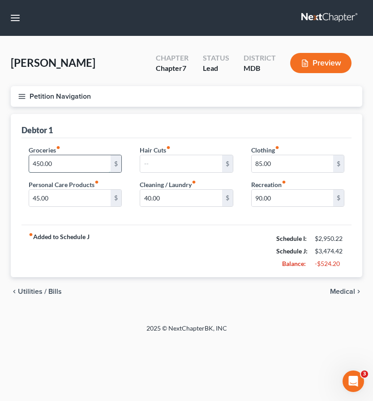
drag, startPoint x: 36, startPoint y: 163, endPoint x: 106, endPoint y: 164, distance: 69.9
click at [106, 164] on input "450.00" at bounding box center [70, 163] width 82 height 17
click at [39, 216] on div "Groceries fiber_manual_record 450.00 $ Personal Care Products fiber_manual_reco…" at bounding box center [187, 181] width 330 height 87
click at [55, 200] on input "45.00" at bounding box center [70, 198] width 82 height 17
type input "50"
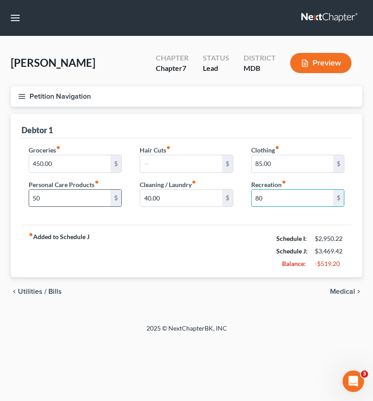
type input "80"
click at [337, 288] on span "Medical" at bounding box center [342, 291] width 25 height 7
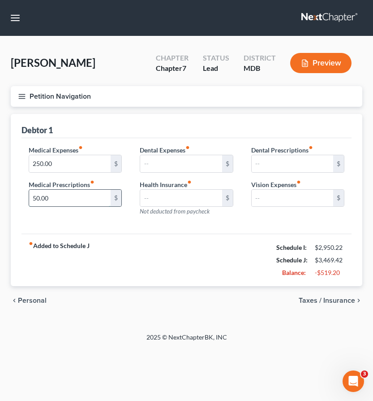
click at [56, 203] on input "50.00" at bounding box center [70, 198] width 82 height 17
click at [309, 298] on span "Taxes / Insurance" at bounding box center [327, 300] width 56 height 7
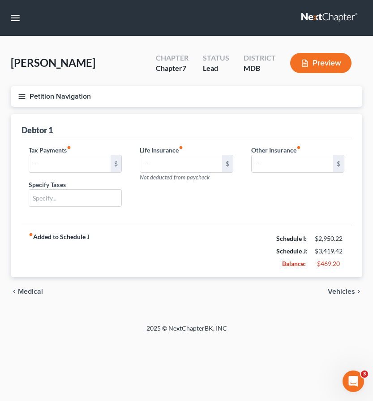
click at [342, 292] on span "Vehicles" at bounding box center [341, 291] width 27 height 7
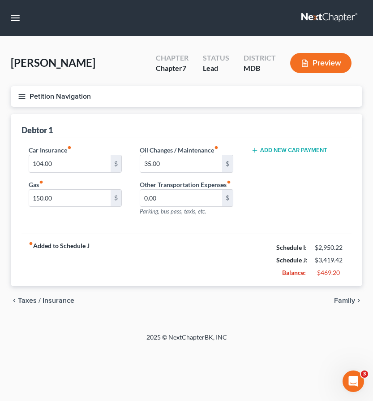
click at [33, 300] on span "Taxes / Insurance" at bounding box center [46, 300] width 56 height 7
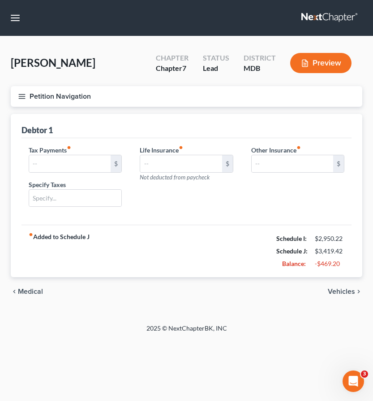
click at [32, 288] on span "Medical" at bounding box center [30, 291] width 25 height 7
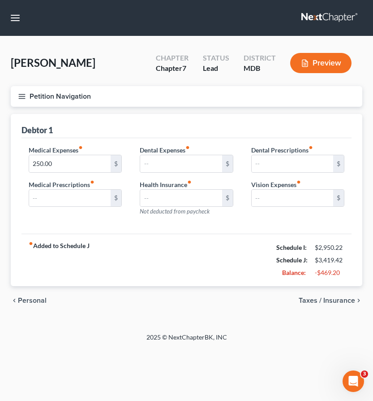
click at [32, 299] on span "Personal" at bounding box center [32, 300] width 29 height 7
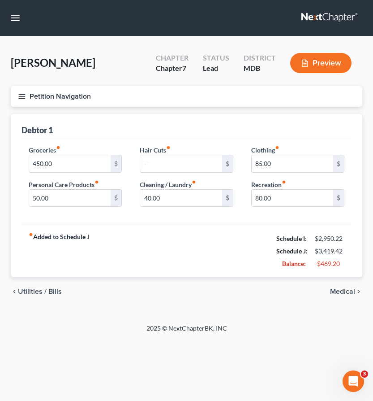
click at [31, 290] on span "Utilities / Bills" at bounding box center [40, 291] width 44 height 7
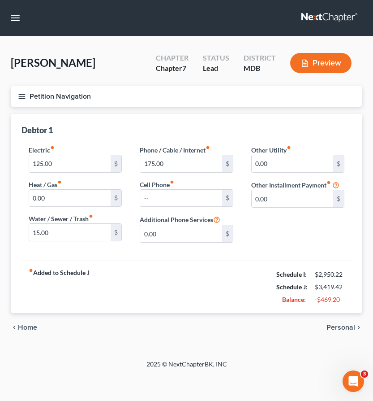
click at [27, 326] on span "Home" at bounding box center [27, 327] width 19 height 7
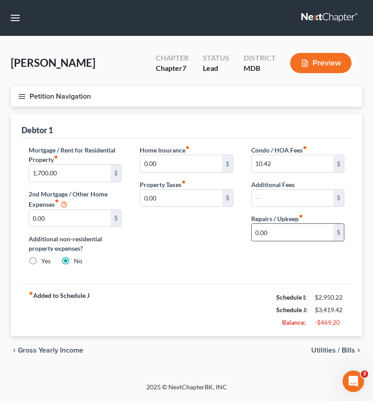
click at [281, 231] on input "0.00" at bounding box center [293, 232] width 82 height 17
click at [19, 96] on line "button" at bounding box center [22, 96] width 6 height 0
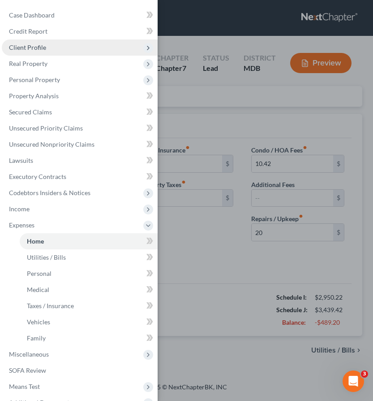
click at [43, 52] on span "Client Profile" at bounding box center [80, 47] width 156 height 16
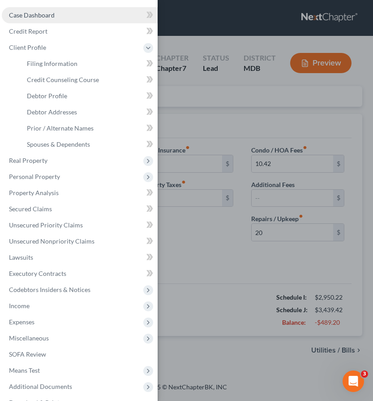
click at [35, 12] on span "Case Dashboard" at bounding box center [32, 15] width 46 height 8
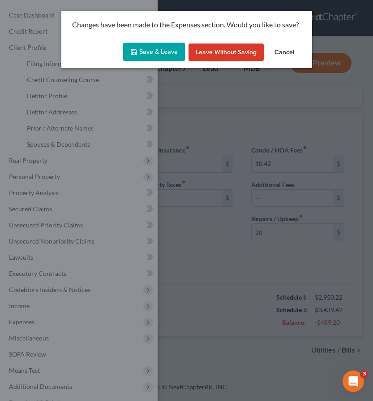
click at [147, 52] on button "Save & Leave" at bounding box center [154, 52] width 62 height 19
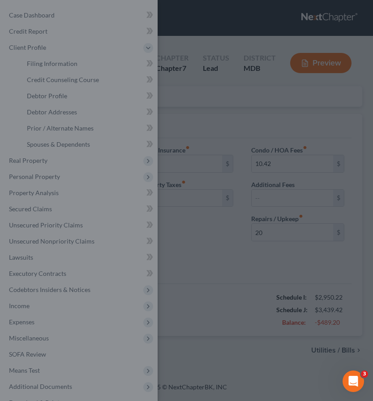
type input "20.00"
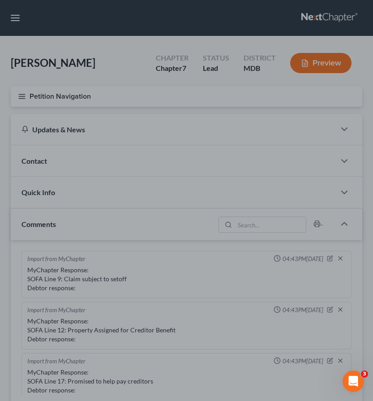
scroll to position [160, 0]
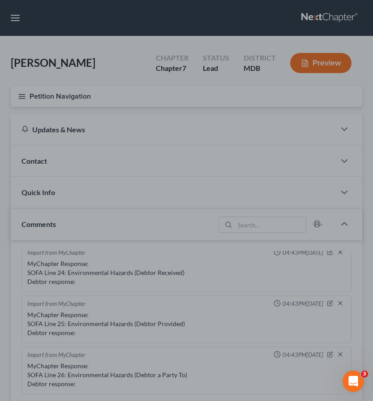
click at [330, 16] on div at bounding box center [186, 200] width 373 height 401
click at [334, 17] on div at bounding box center [186, 200] width 373 height 401
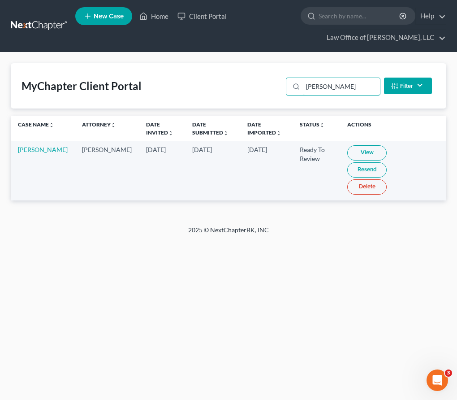
drag, startPoint x: 329, startPoint y: 86, endPoint x: 280, endPoint y: 79, distance: 49.8
click at [280, 79] on div "MyChapter Client Portal [PERSON_NAME] Filter Status Filter... Invited In Progre…" at bounding box center [229, 85] width 436 height 45
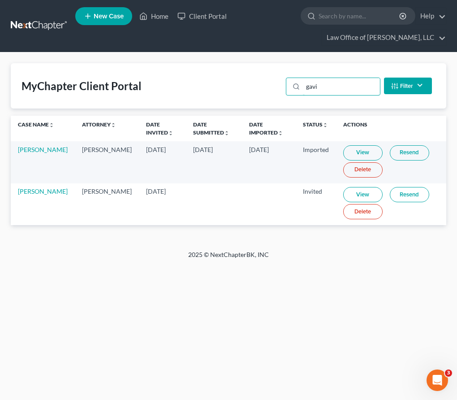
type input "gavi"
click at [349, 149] on link "View" at bounding box center [362, 152] width 39 height 15
click at [27, 151] on link "[PERSON_NAME]" at bounding box center [43, 150] width 50 height 8
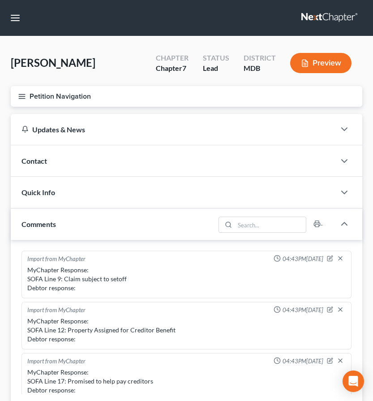
scroll to position [160, 0]
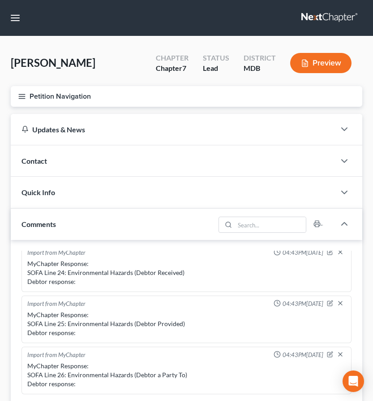
click at [319, 22] on link at bounding box center [330, 18] width 57 height 16
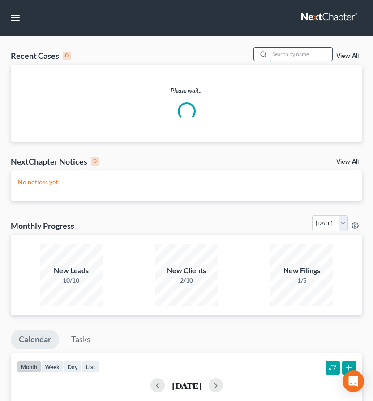
click at [299, 56] on input "search" at bounding box center [301, 54] width 63 height 13
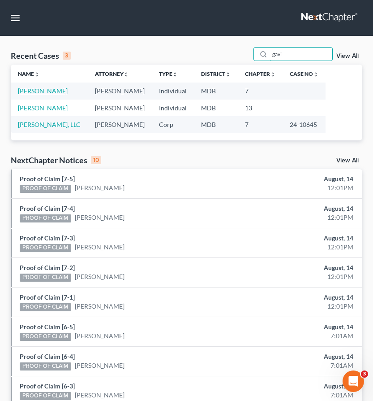
type input "gavi"
click at [36, 89] on link "[PERSON_NAME]" at bounding box center [43, 91] width 50 height 8
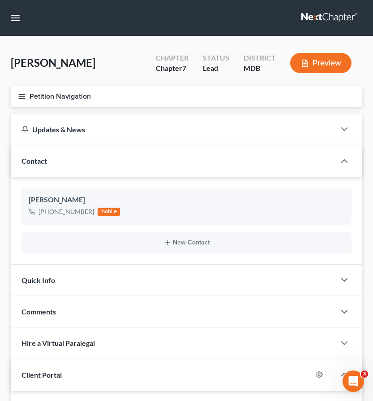
click at [19, 96] on line "button" at bounding box center [22, 96] width 6 height 0
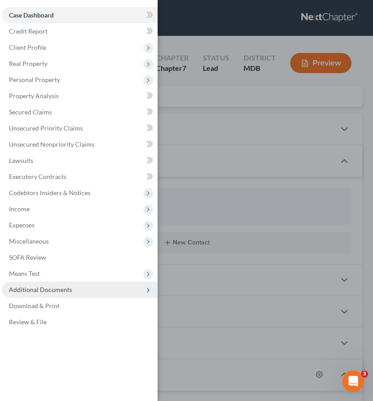
click at [48, 287] on span "Additional Documents" at bounding box center [40, 289] width 63 height 8
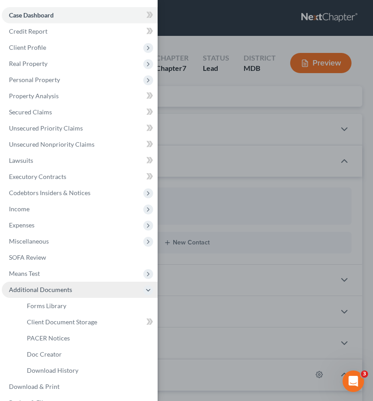
scroll to position [17, 0]
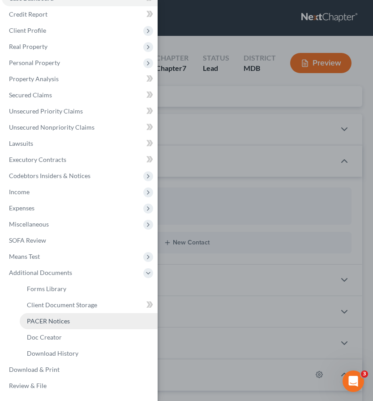
click at [48, 324] on span "PACER Notices" at bounding box center [48, 321] width 43 height 8
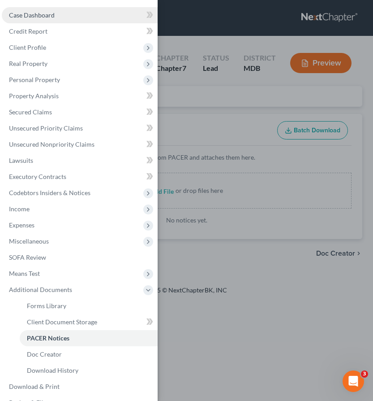
click at [31, 18] on span "Case Dashboard" at bounding box center [32, 15] width 46 height 8
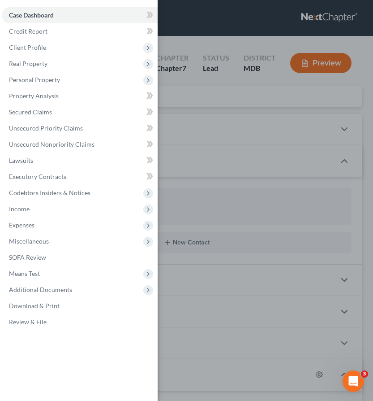
click at [193, 107] on div "Case Dashboard Payments Invoices Payments Payments Credit Report Client Profile" at bounding box center [186, 200] width 373 height 401
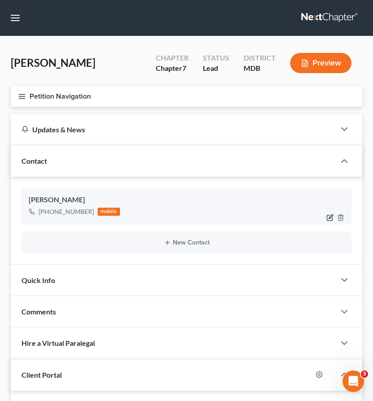
click at [330, 219] on icon "button" at bounding box center [330, 217] width 7 height 7
select select "0"
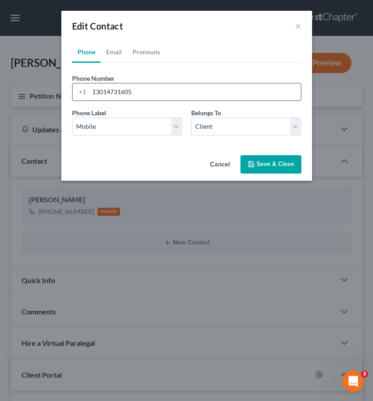
drag, startPoint x: 98, startPoint y: 91, endPoint x: 169, endPoint y: 95, distance: 71.4
click at [169, 95] on input "13014731605" at bounding box center [195, 91] width 212 height 17
type input "13016249850"
click at [264, 163] on button "Save & Close" at bounding box center [271, 164] width 61 height 19
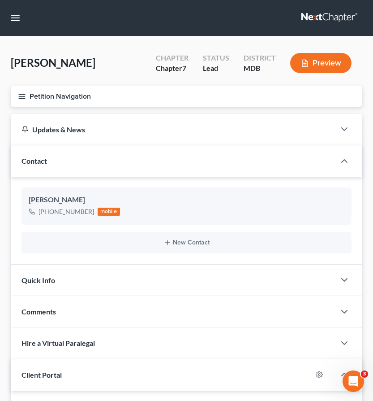
click at [312, 16] on link at bounding box center [330, 18] width 57 height 16
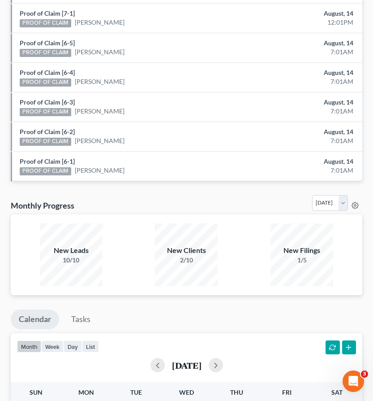
scroll to position [686, 0]
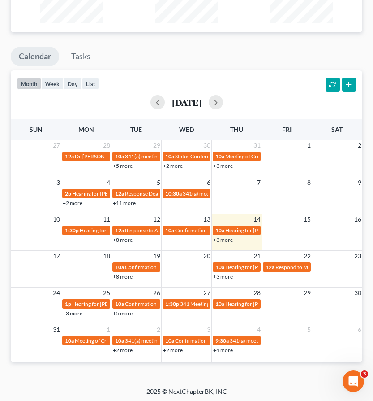
click at [222, 238] on link "+3 more" at bounding box center [223, 239] width 20 height 7
